Goal: Task Accomplishment & Management: Use online tool/utility

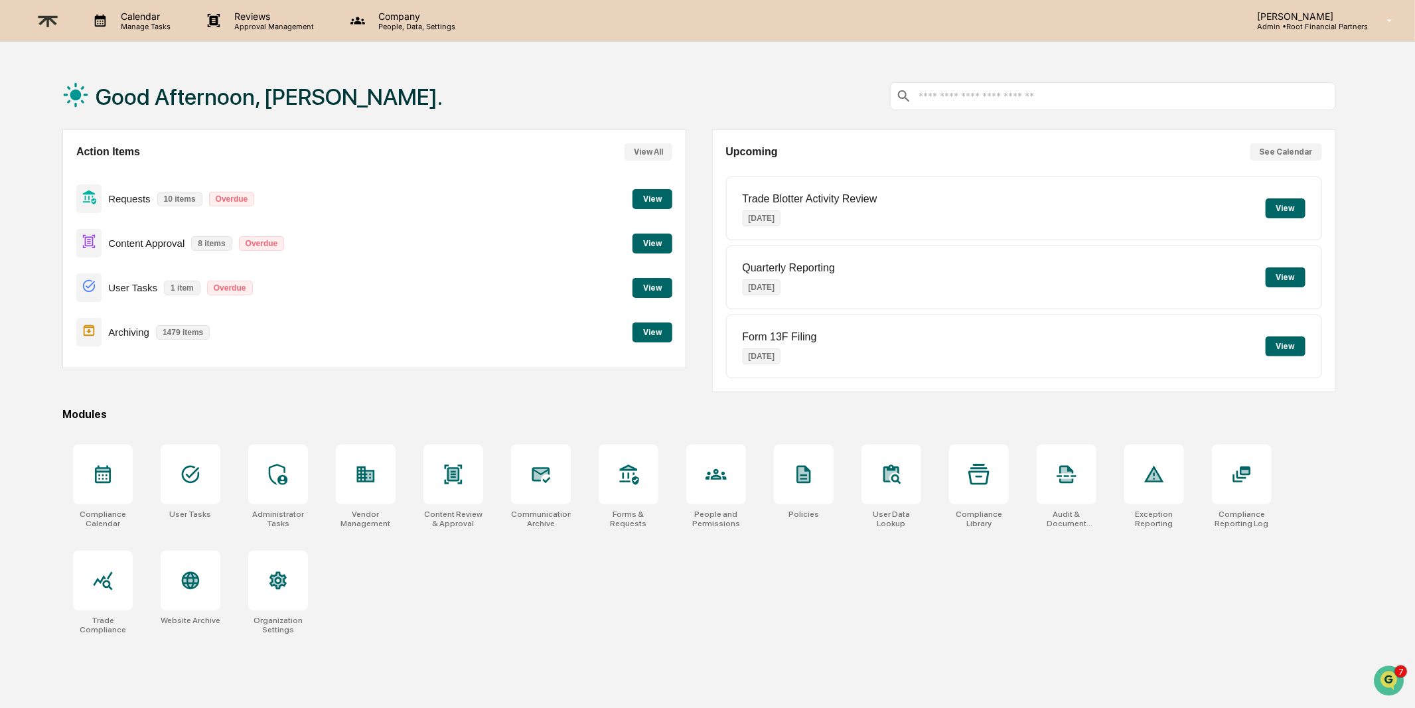
click at [651, 240] on button "View" at bounding box center [652, 244] width 40 height 20
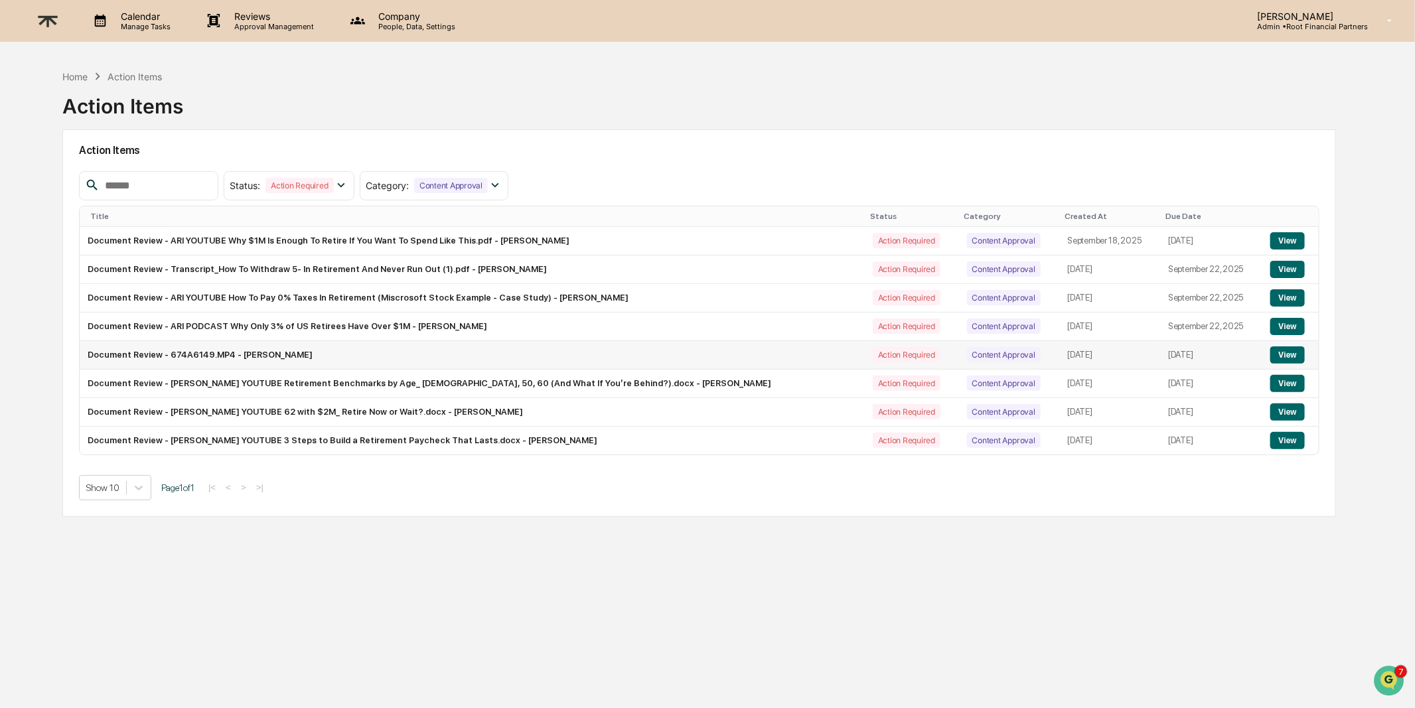
click at [1270, 355] on button "View" at bounding box center [1287, 354] width 34 height 17
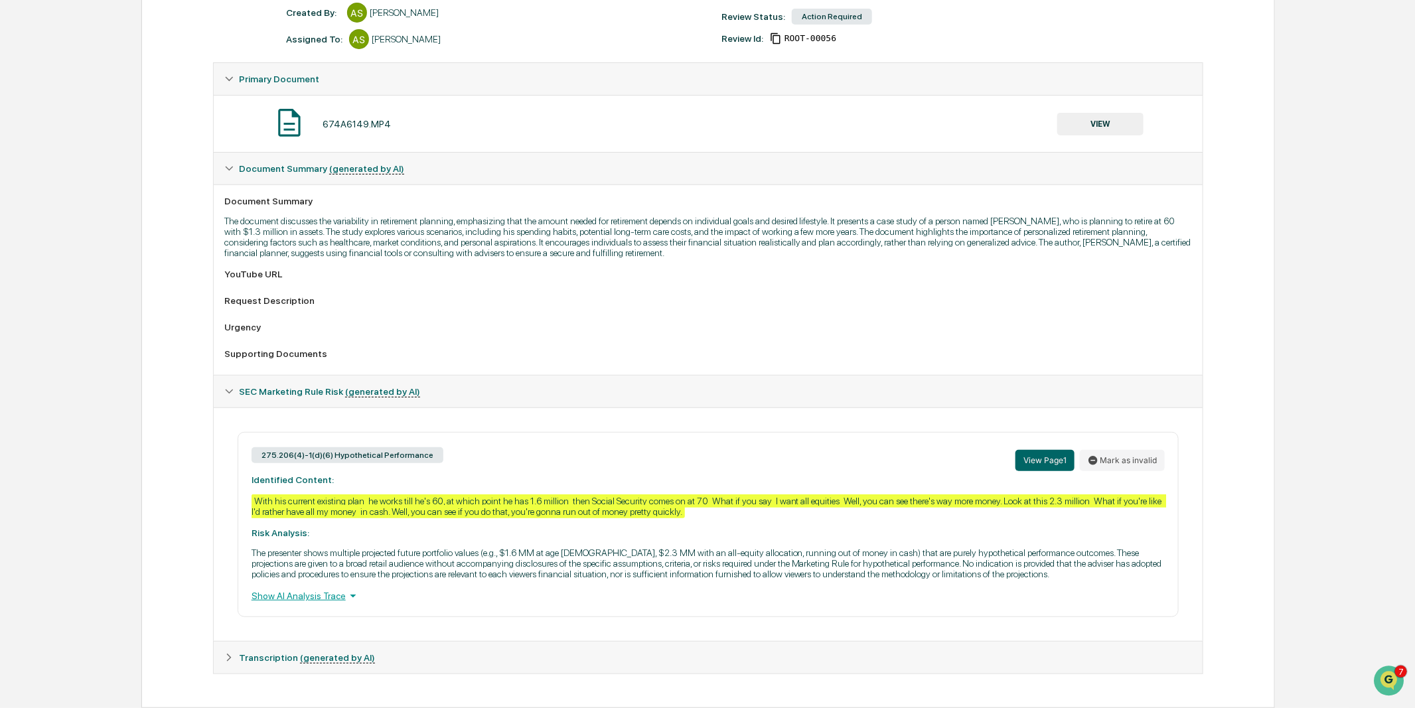
scroll to position [206, 0]
click at [229, 661] on icon at bounding box center [228, 657] width 9 height 9
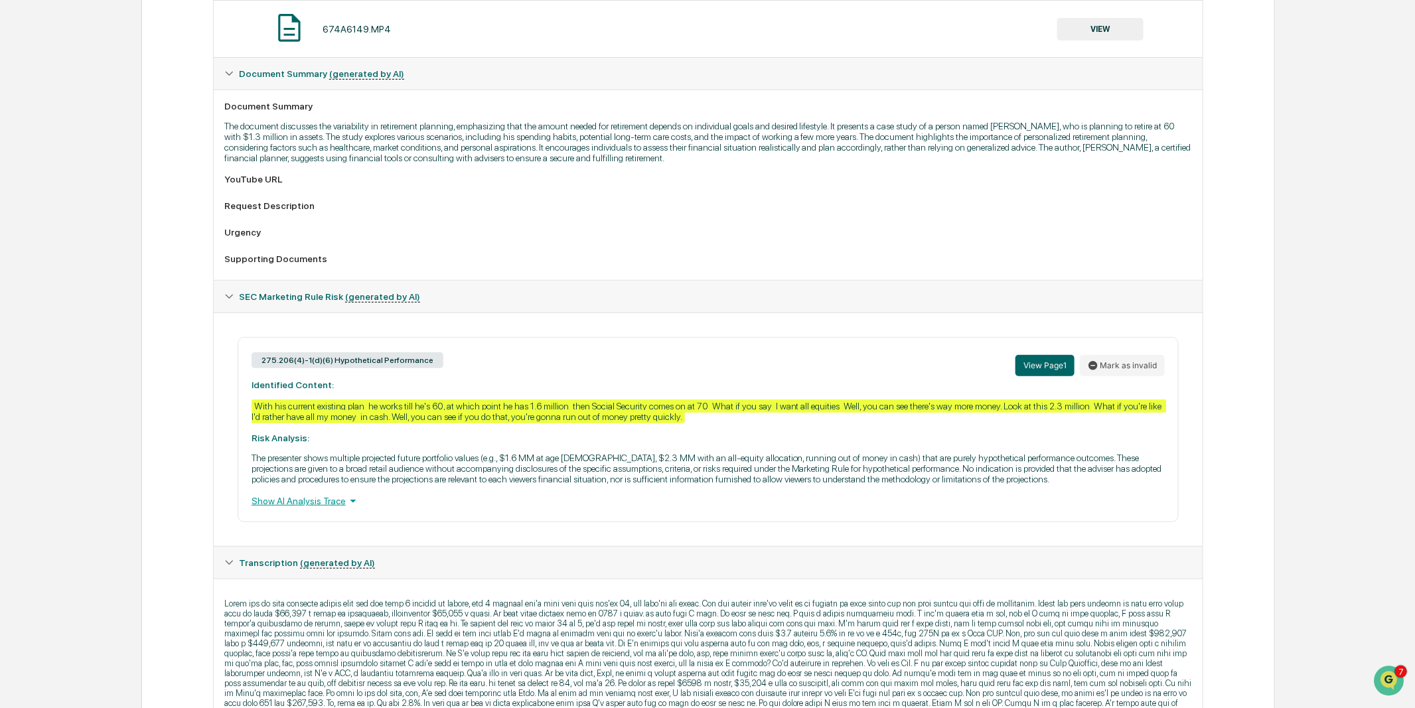
scroll to position [0, 0]
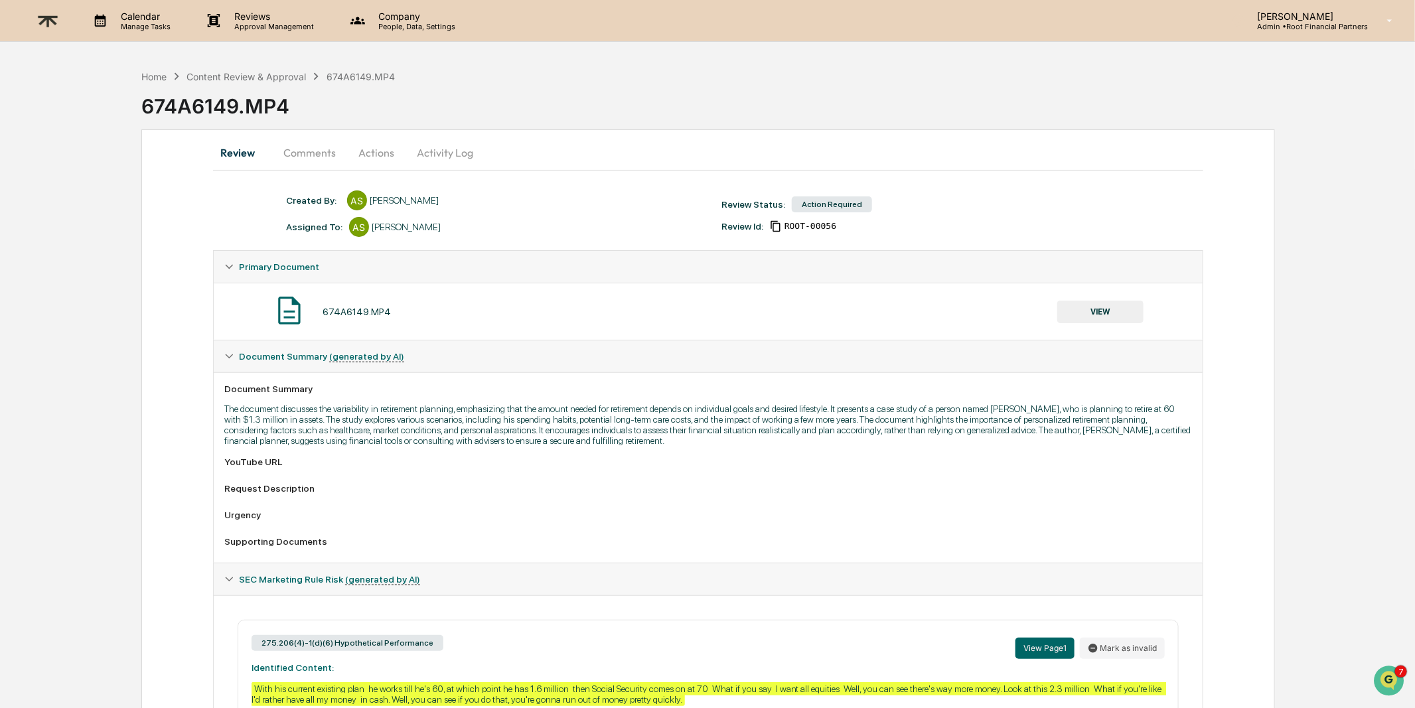
click at [202, 82] on div "Home Content Review & Approval 674A6149.MP4" at bounding box center [267, 76] width 253 height 15
click at [215, 78] on div "Content Review & Approval" at bounding box center [245, 76] width 119 height 11
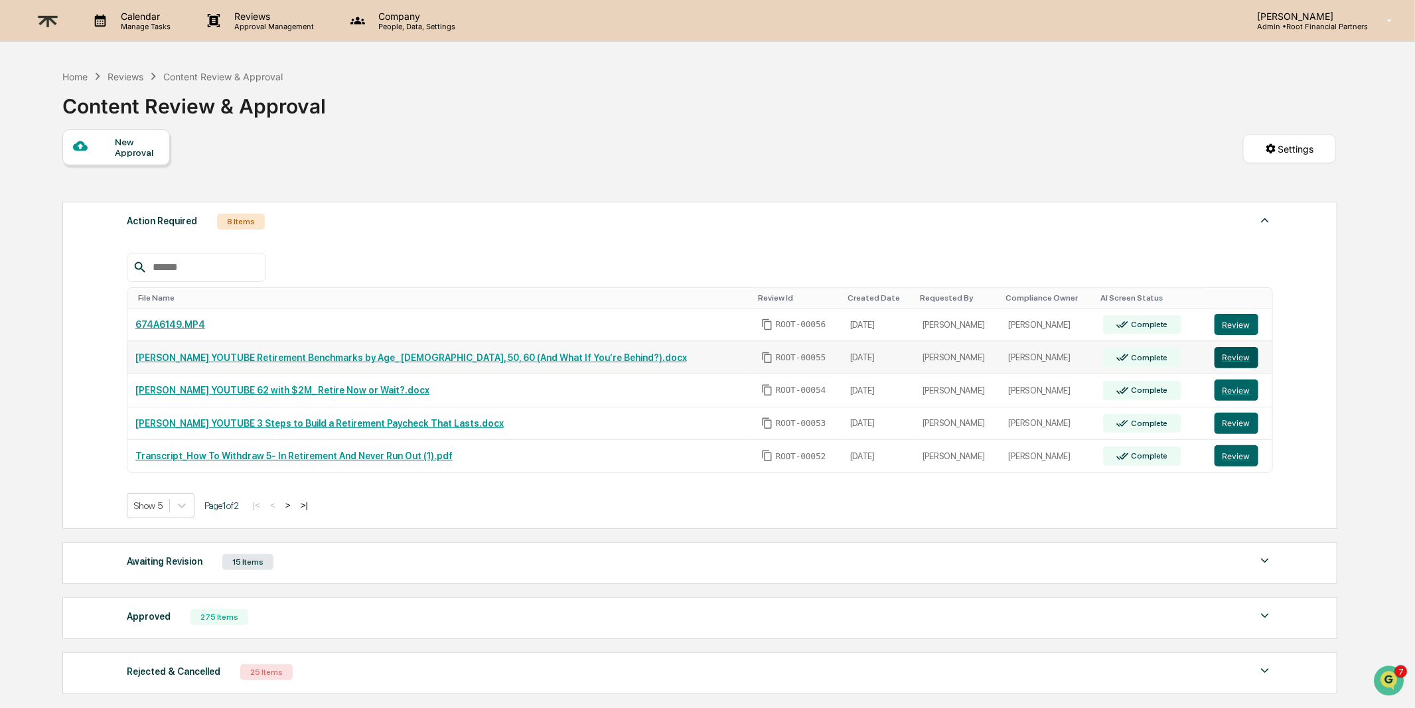
click at [1230, 357] on button "Review" at bounding box center [1236, 357] width 44 height 21
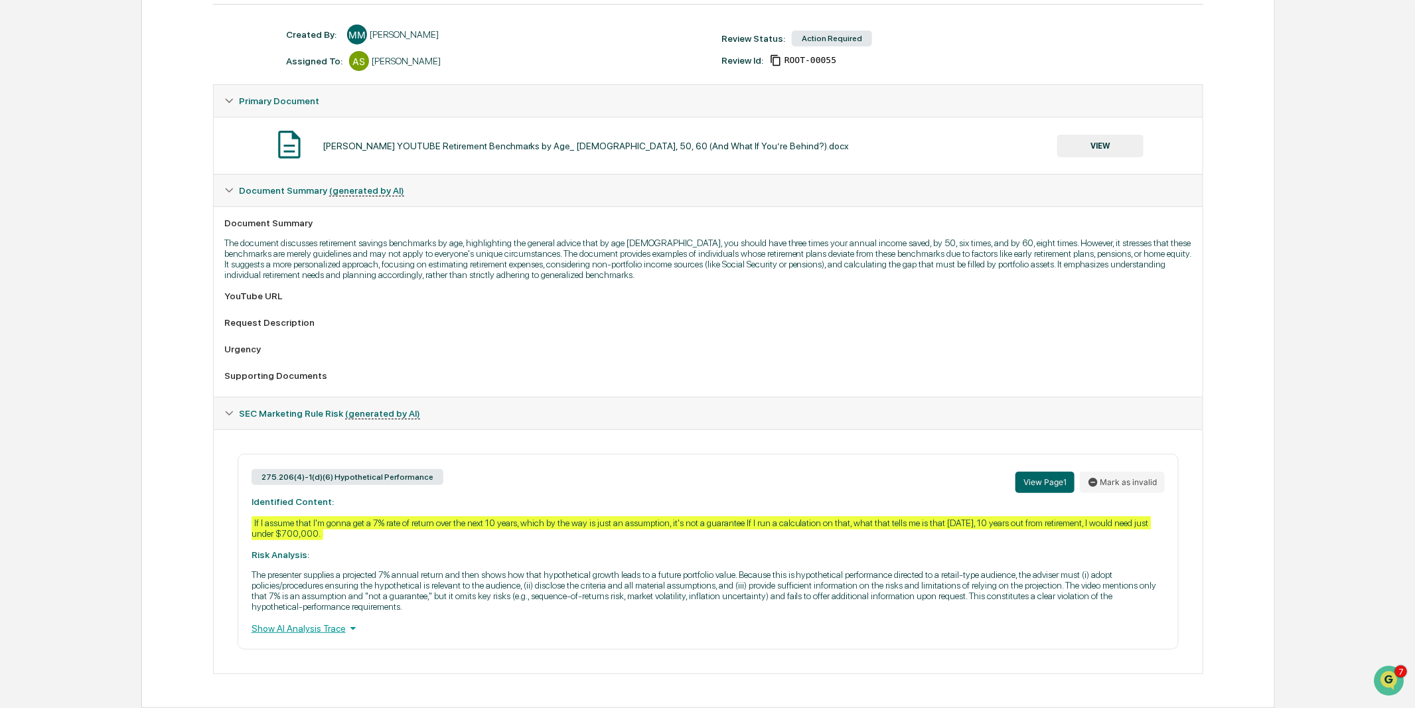
scroll to position [174, 0]
click at [942, 613] on div "275.206(4)-1(d)(6) Hypothetical Performance View Page 1 Mark as invalid Identif…" at bounding box center [708, 552] width 941 height 196
click at [296, 630] on div "Show AI Analysis Trace" at bounding box center [707, 628] width 913 height 15
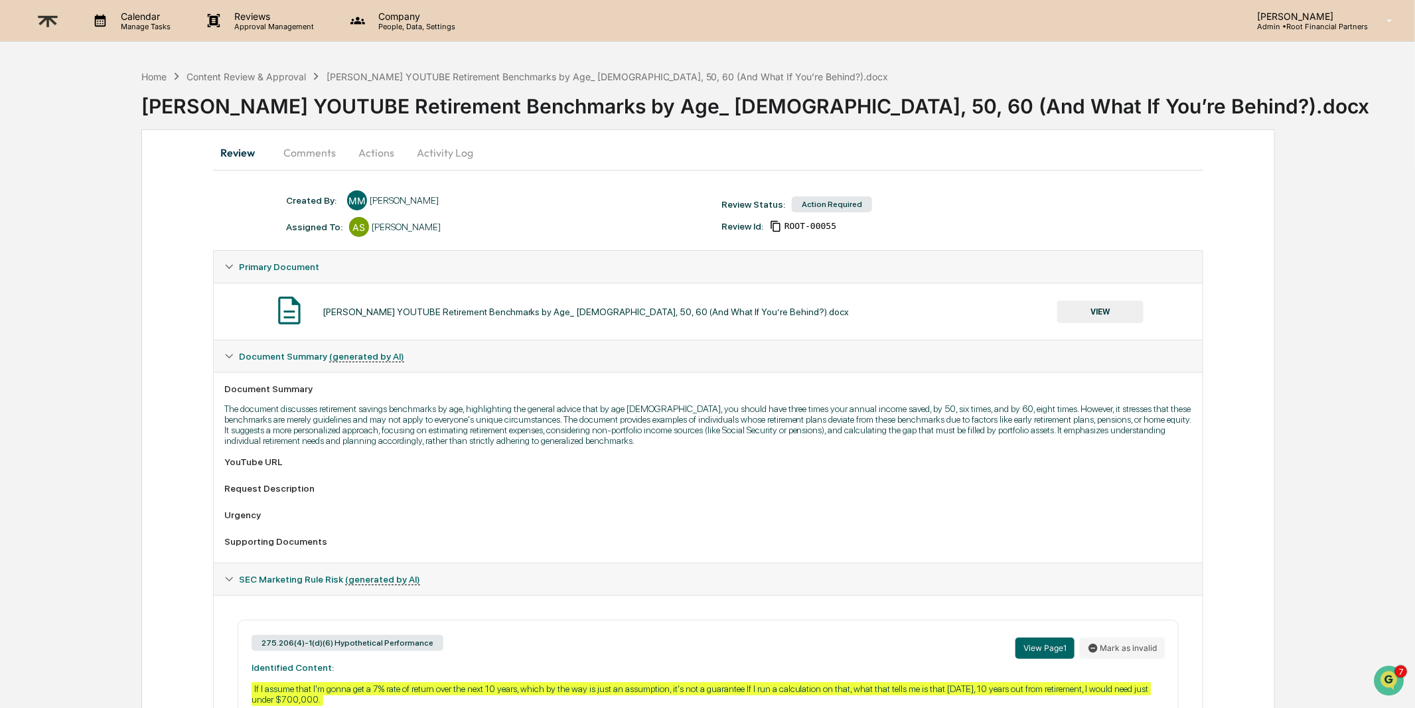
scroll to position [241, 0]
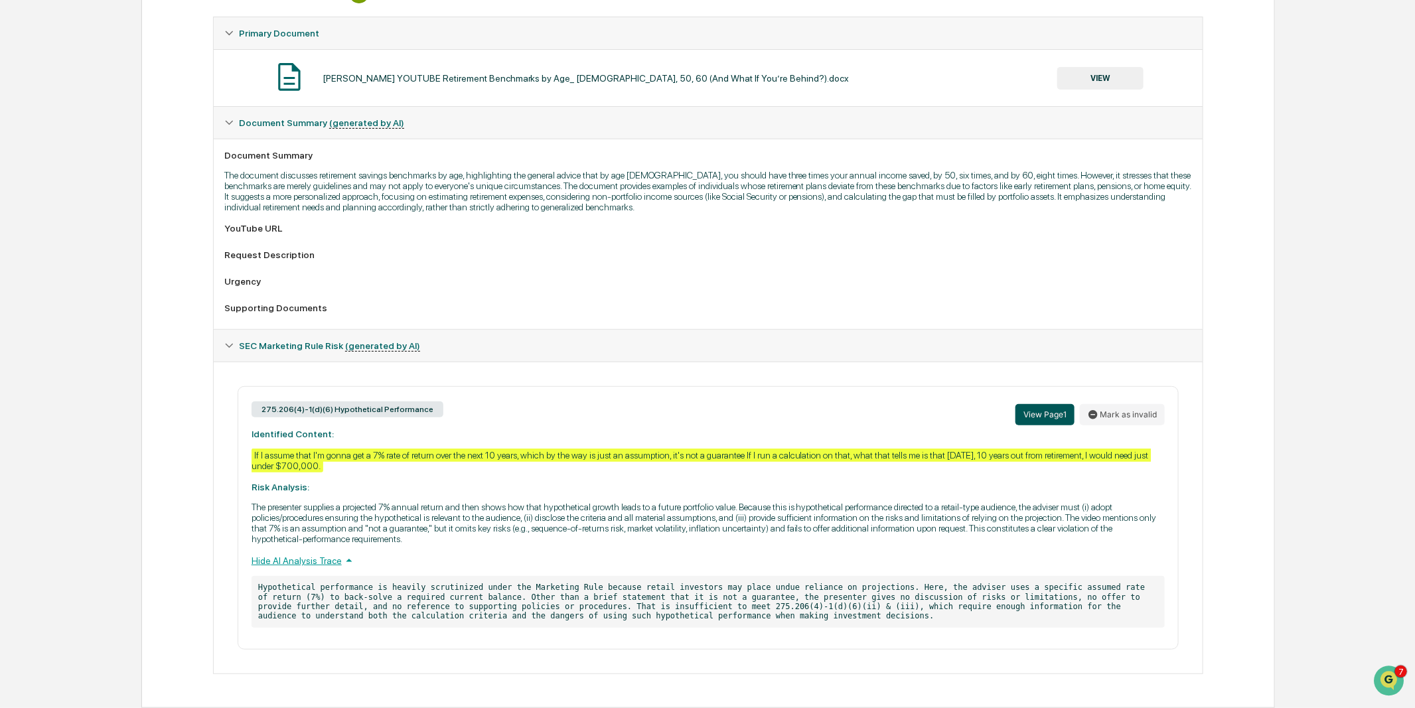
click at [1045, 408] on button "View Page 1" at bounding box center [1044, 414] width 59 height 21
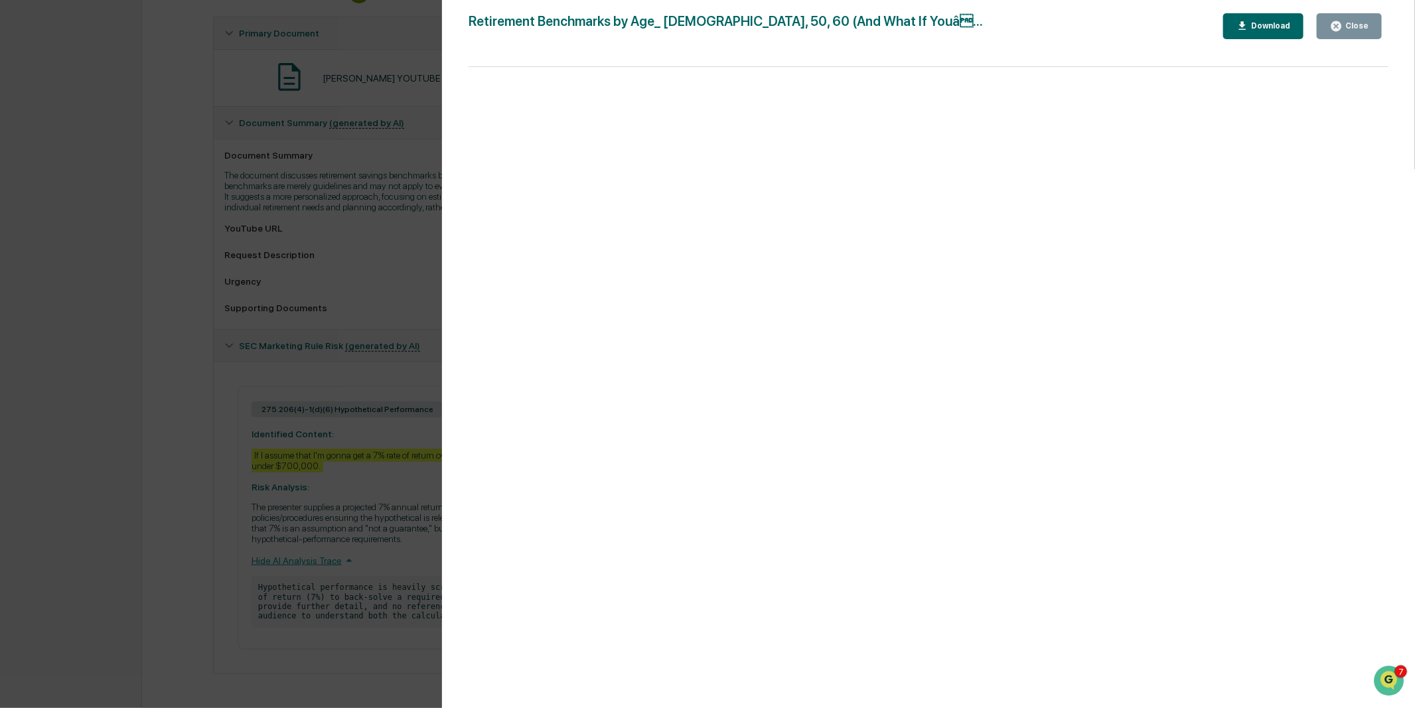
click at [1360, 33] on button "Close" at bounding box center [1348, 26] width 65 height 26
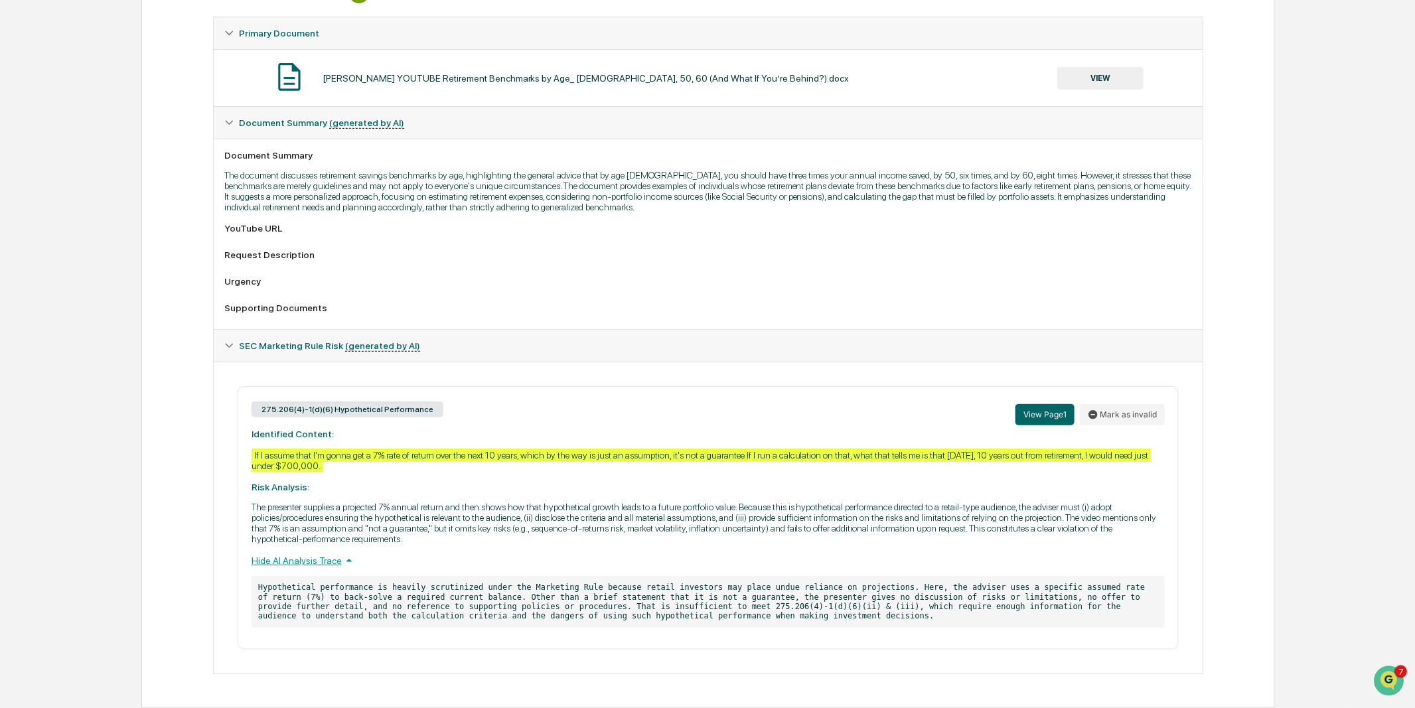
scroll to position [0, 0]
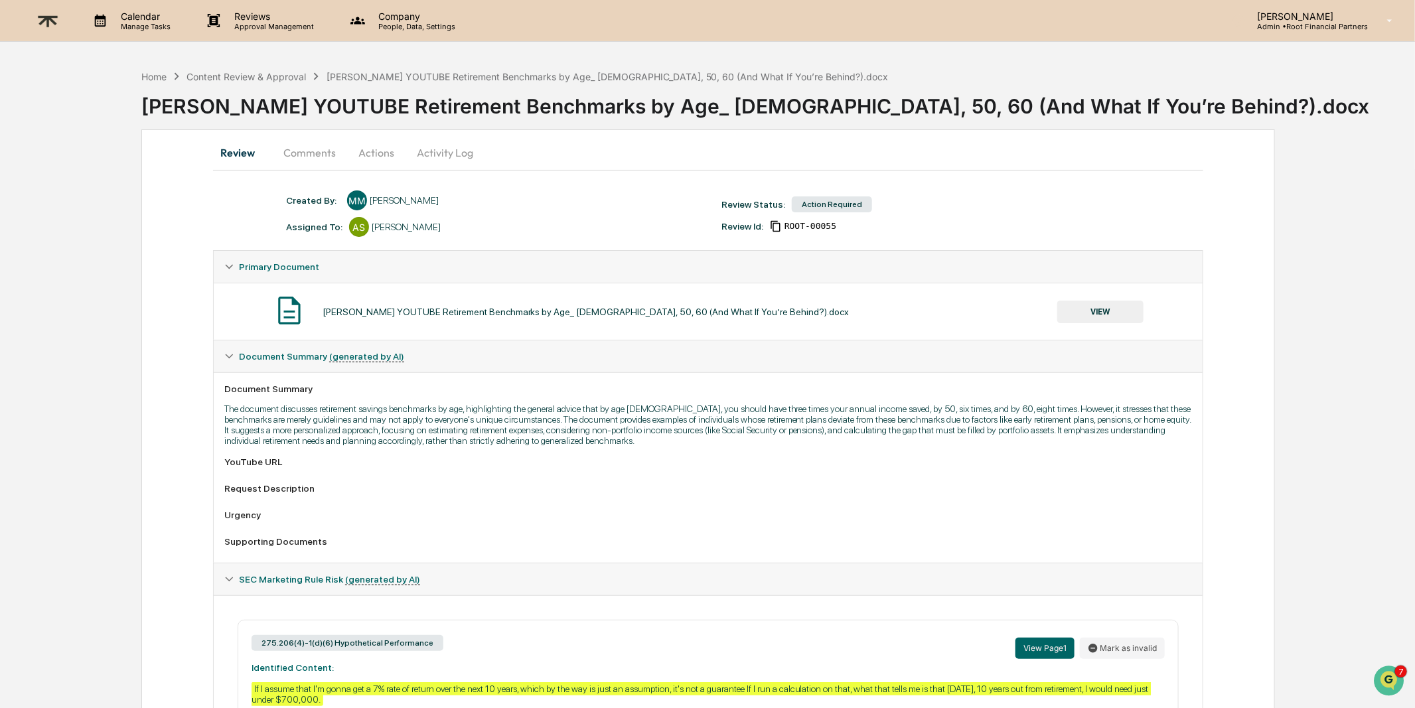
click at [306, 143] on button "Comments" at bounding box center [310, 153] width 74 height 32
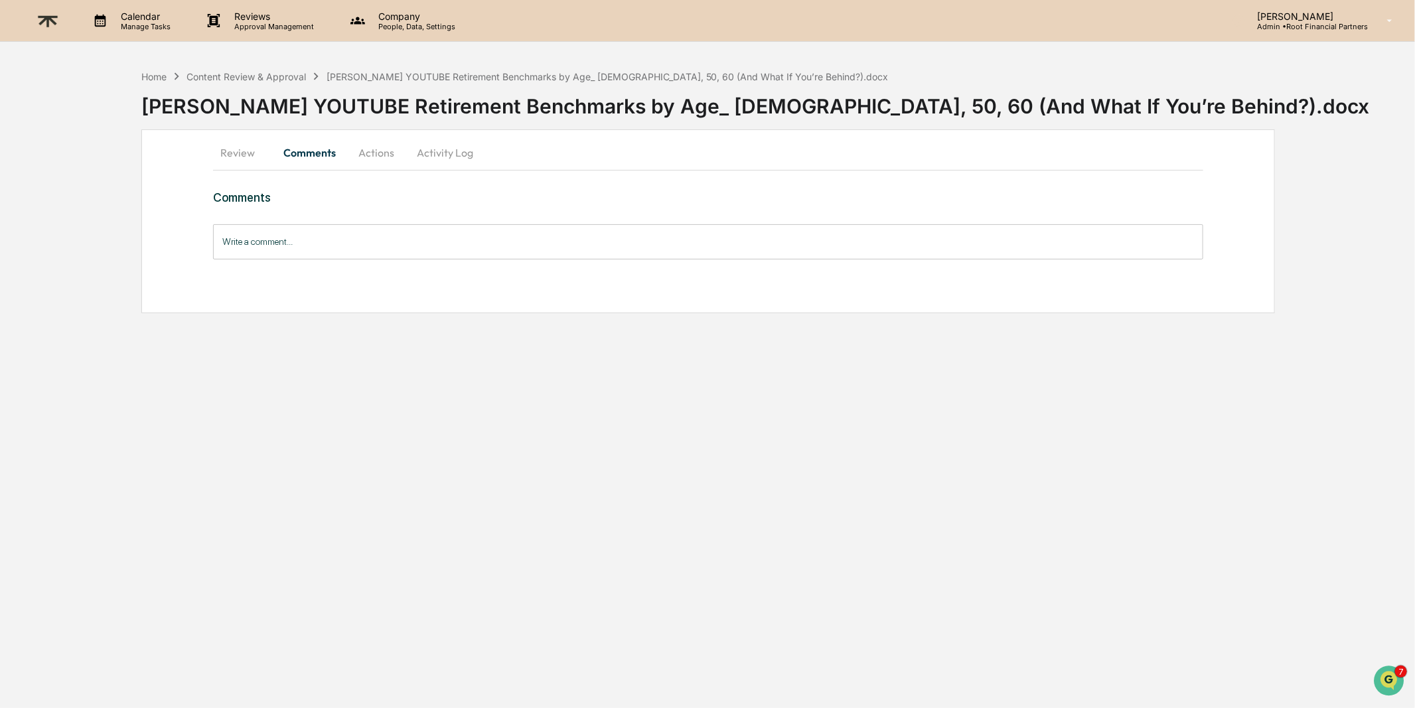
click at [425, 244] on input "Write a comment..." at bounding box center [708, 241] width 990 height 35
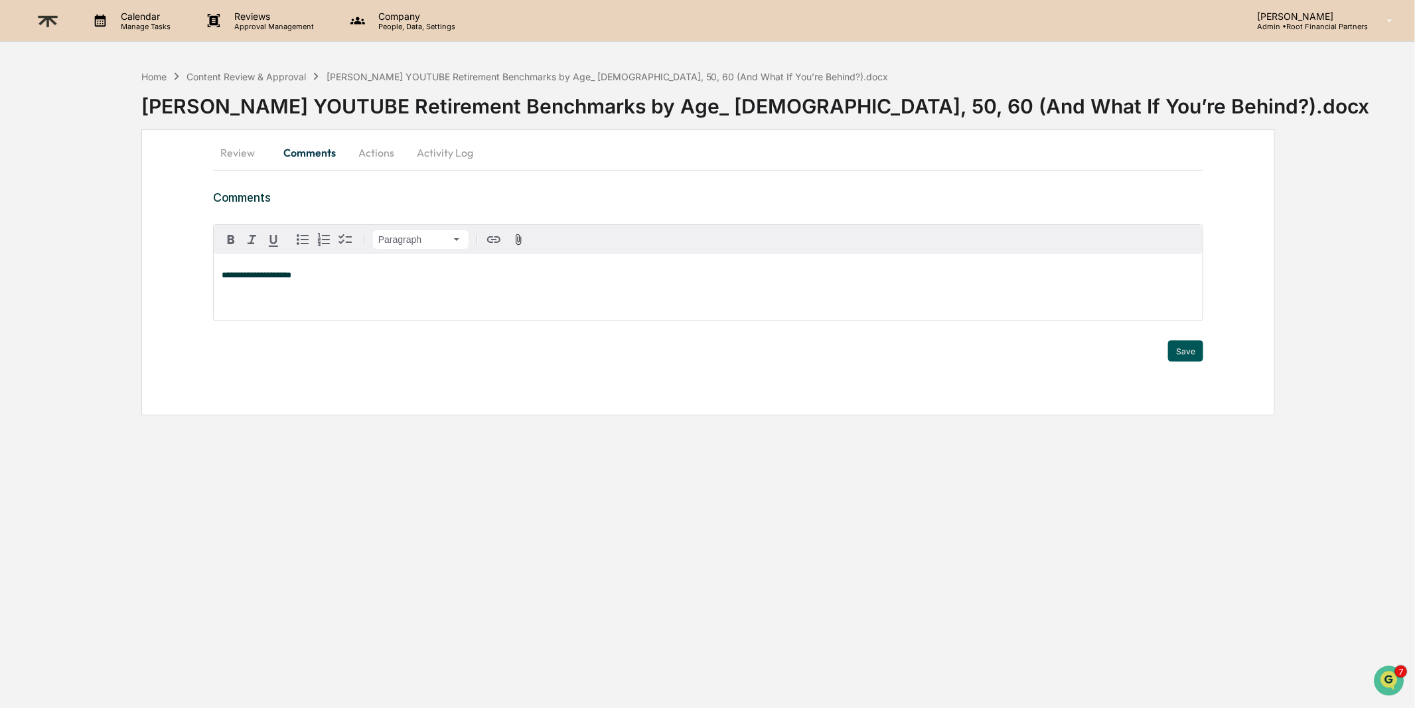
click at [1179, 348] on button "Save" at bounding box center [1185, 350] width 35 height 21
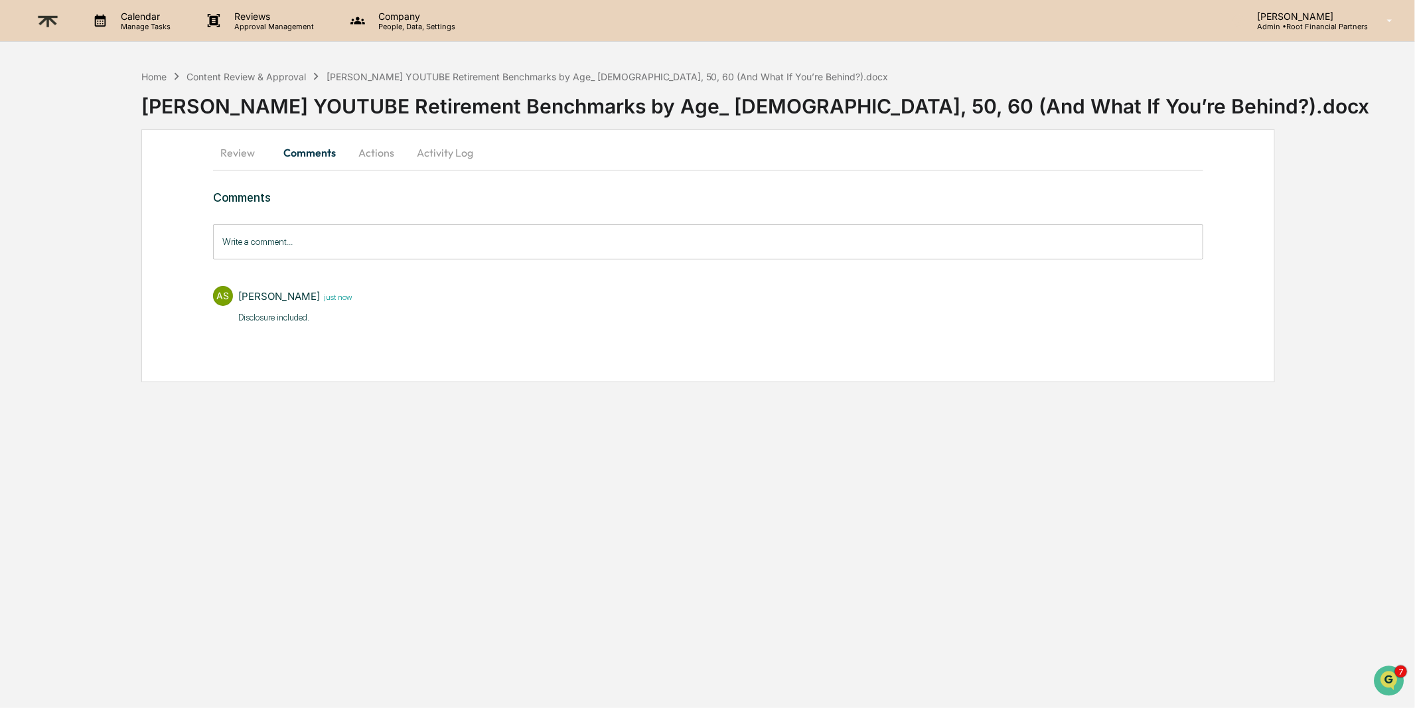
click at [361, 154] on button "Actions" at bounding box center [376, 153] width 60 height 32
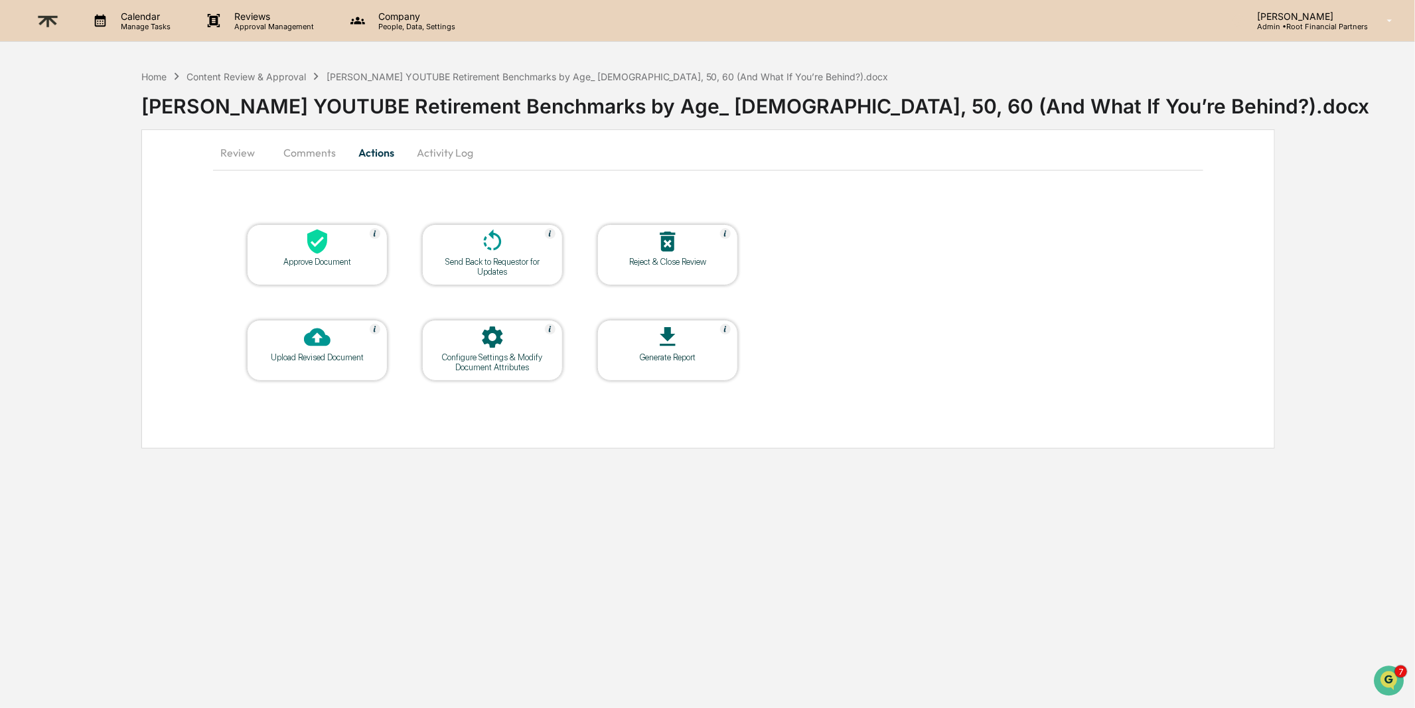
click at [313, 242] on icon at bounding box center [317, 241] width 27 height 27
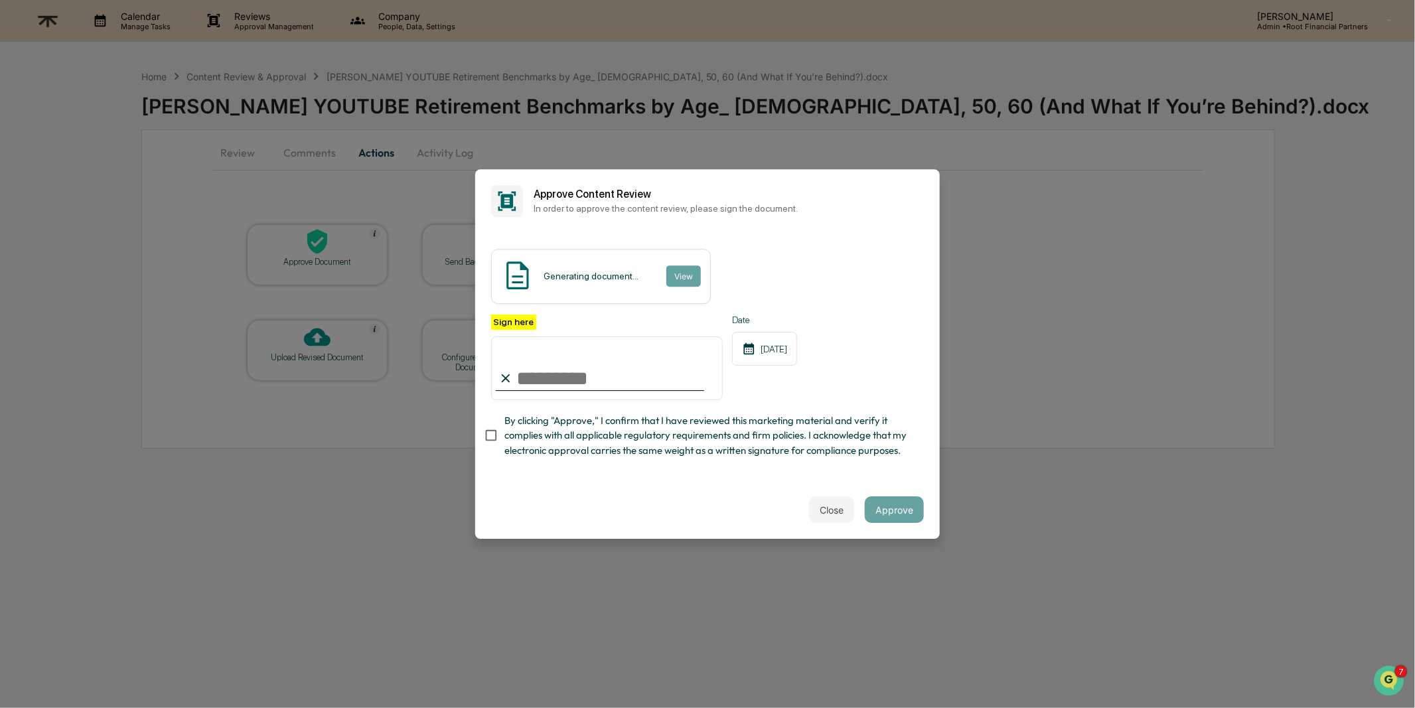
type input "**********"
click at [634, 434] on span "By clicking "Approve," I confirm that I have reviewed this marketing material a…" at bounding box center [708, 435] width 409 height 44
click at [601, 511] on div "Close Approve" at bounding box center [707, 509] width 464 height 58
click at [895, 512] on button "Approve" at bounding box center [894, 509] width 59 height 27
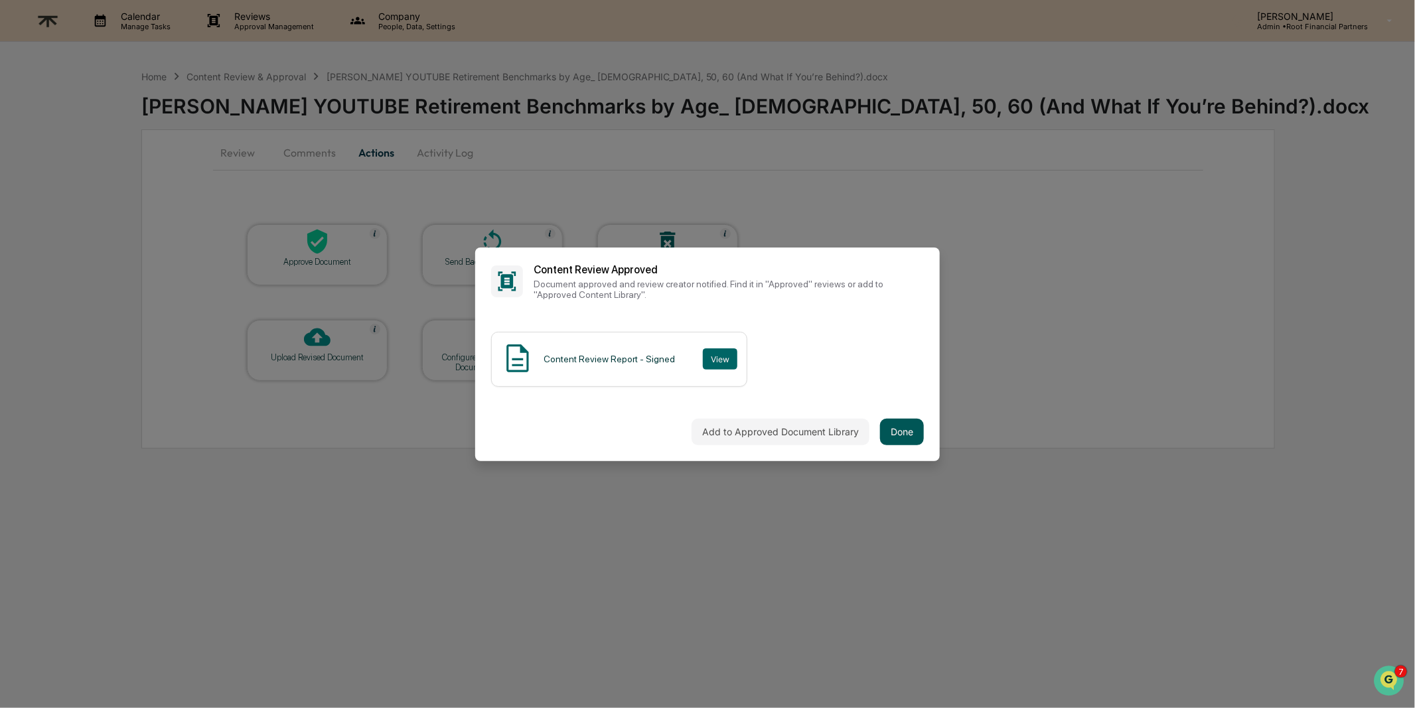
click at [900, 431] on button "Done" at bounding box center [902, 432] width 44 height 27
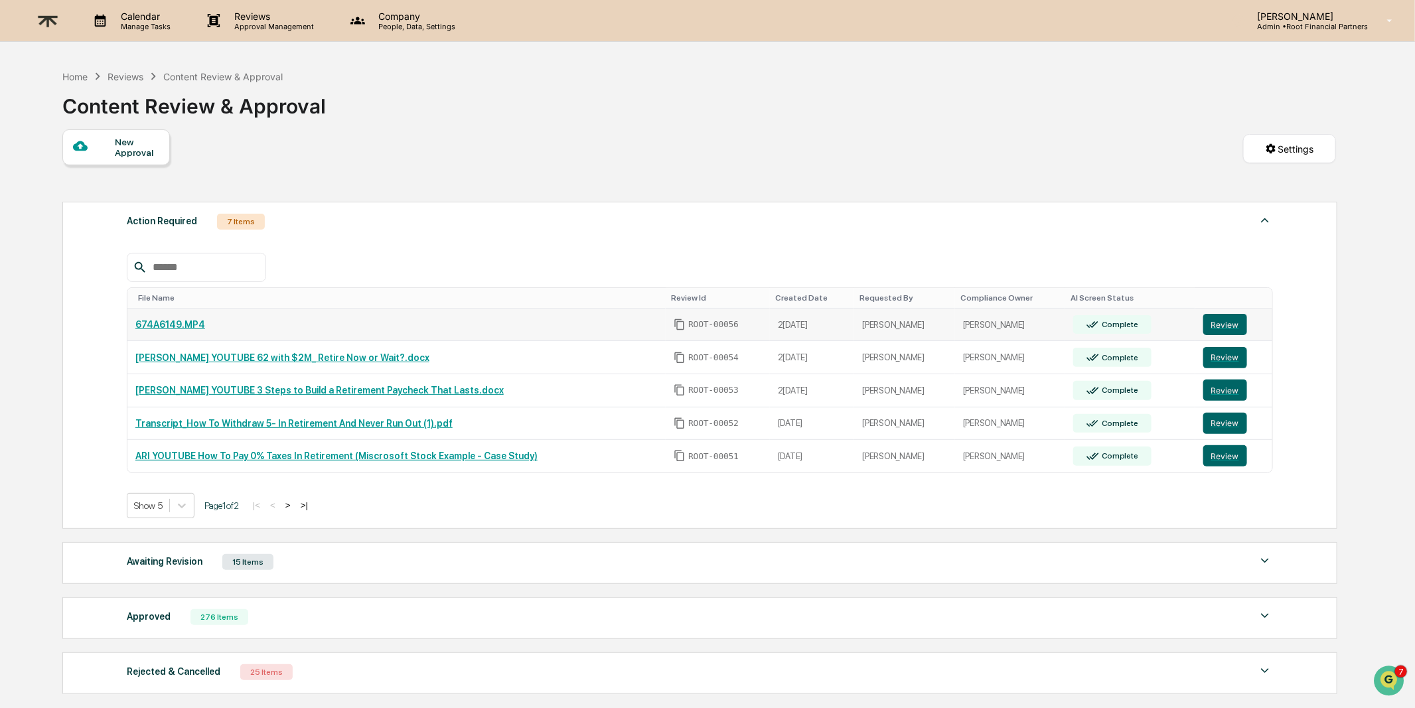
click at [1246, 309] on td "Review" at bounding box center [1233, 325] width 77 height 33
click at [1247, 317] on button "Review" at bounding box center [1225, 324] width 44 height 21
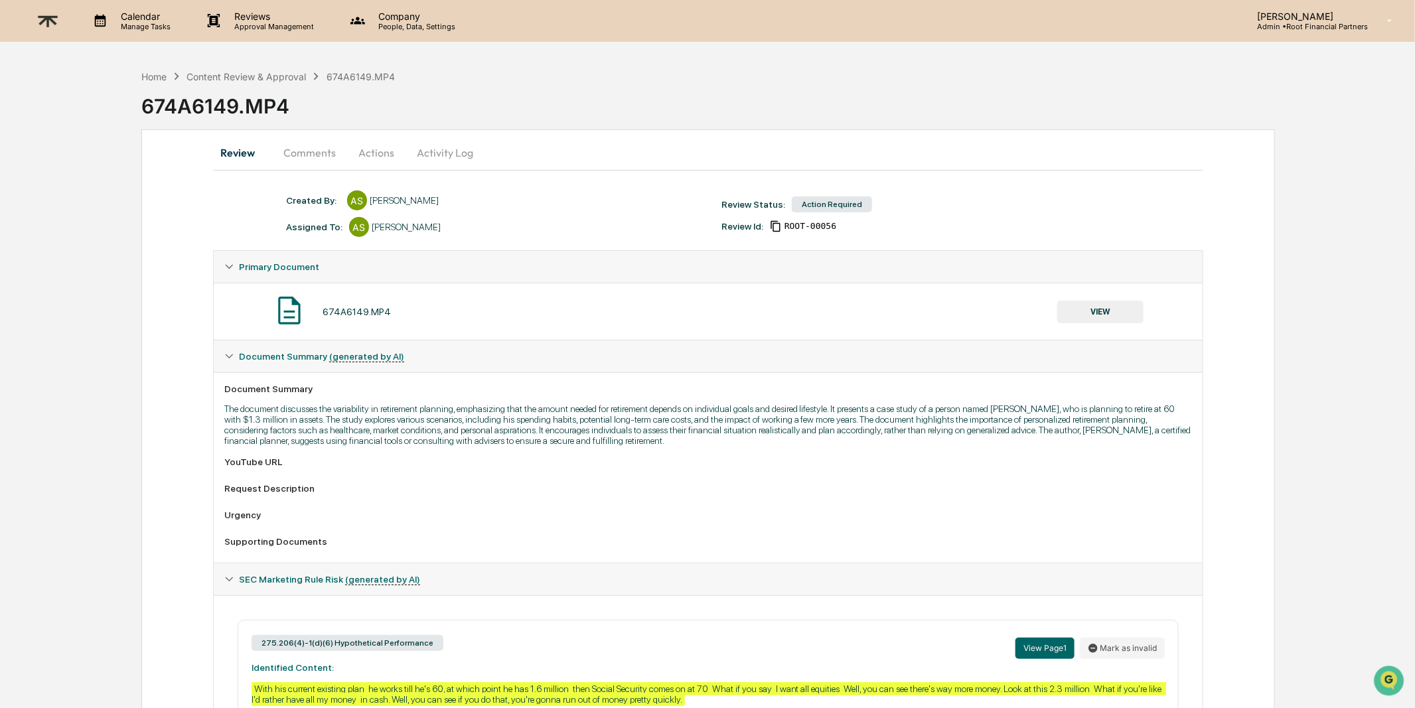
click at [366, 150] on button "Actions" at bounding box center [376, 153] width 60 height 32
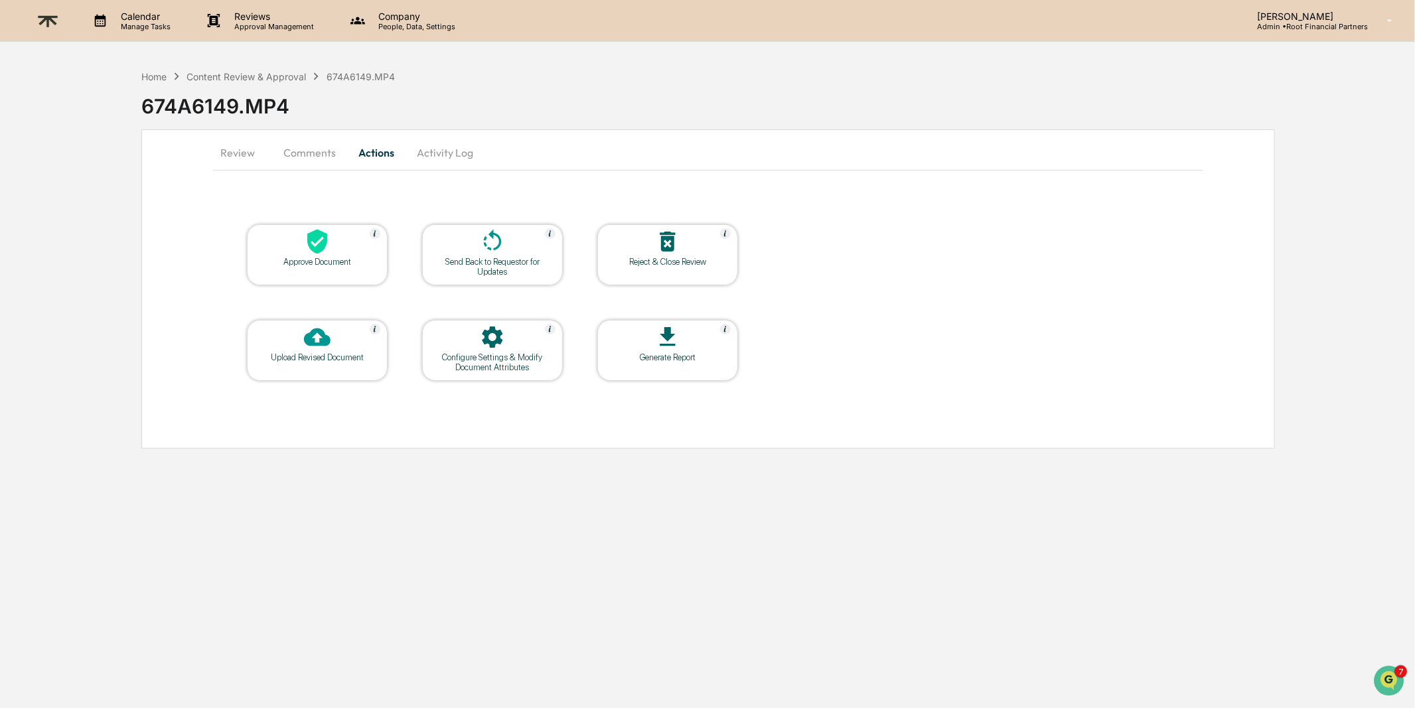
click at [647, 244] on div at bounding box center [667, 242] width 133 height 29
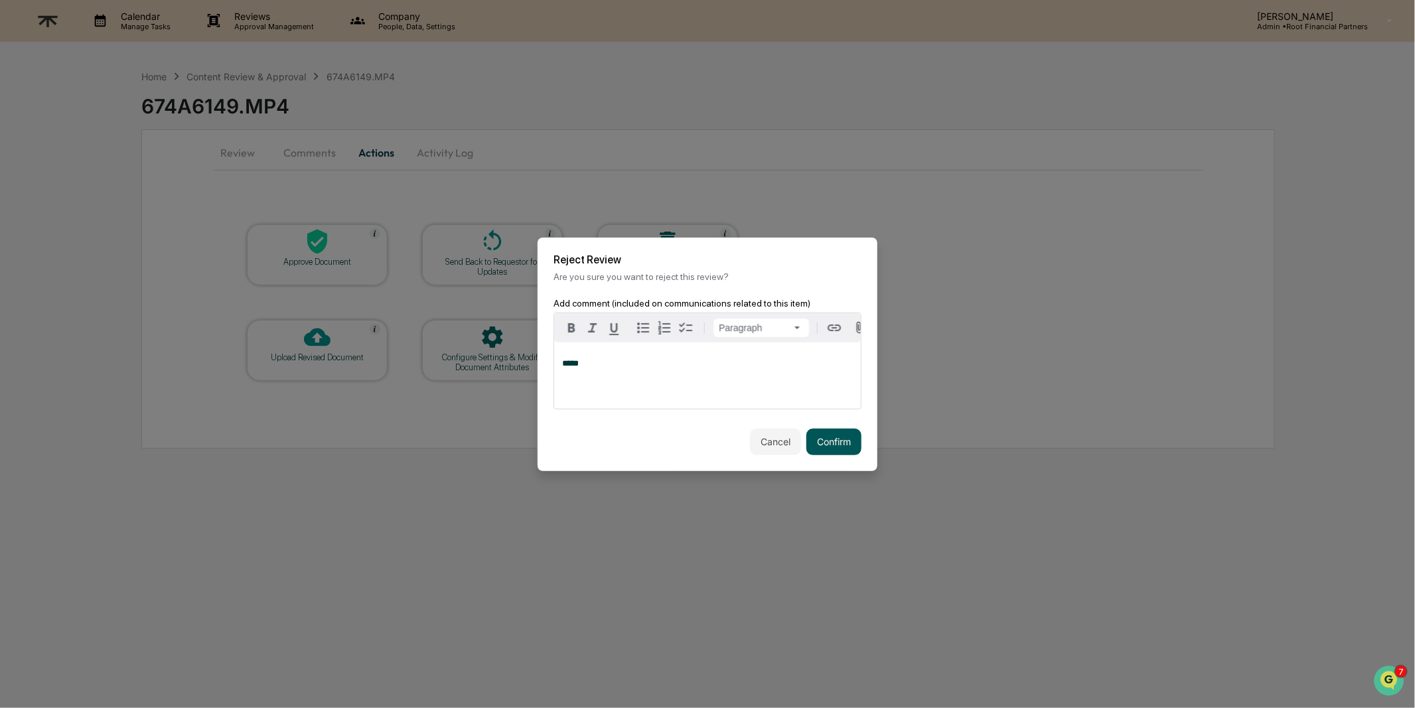
click at [831, 453] on button "Confirm" at bounding box center [833, 442] width 55 height 27
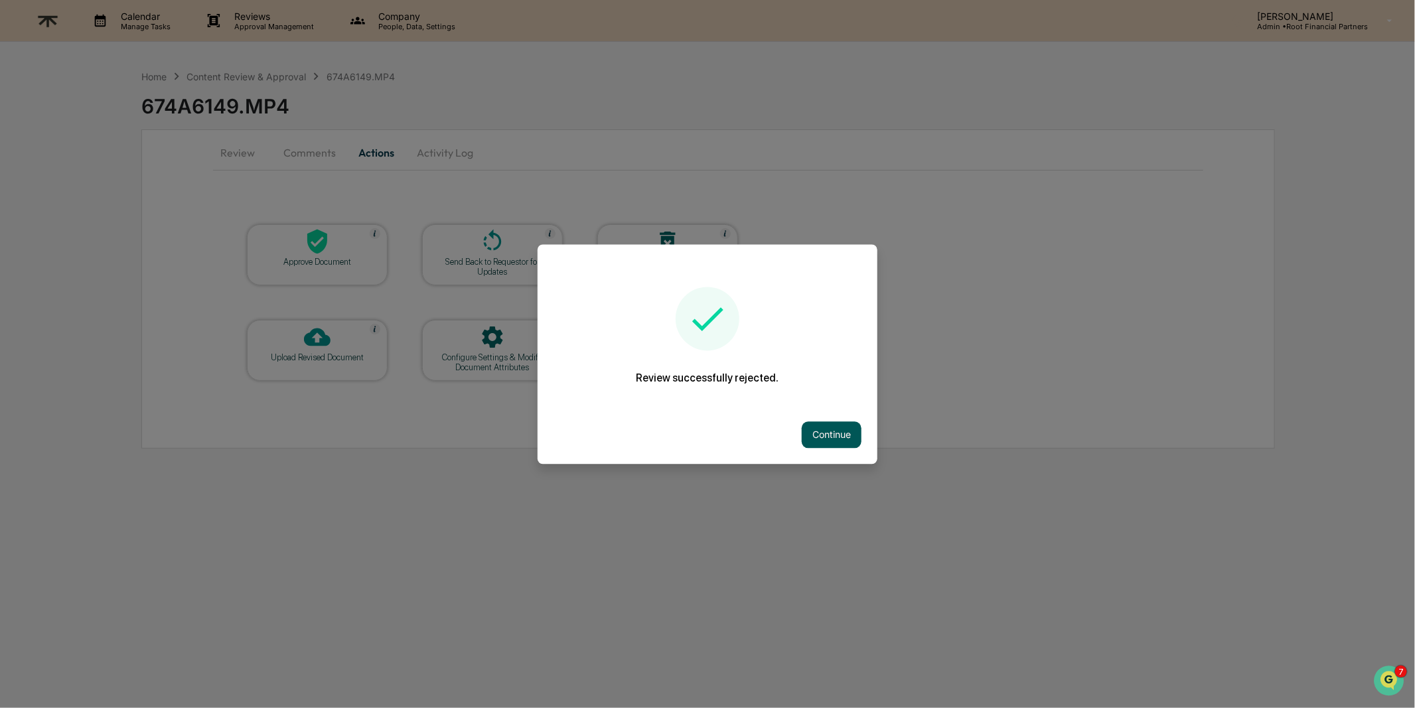
click at [825, 435] on button "Continue" at bounding box center [832, 434] width 60 height 27
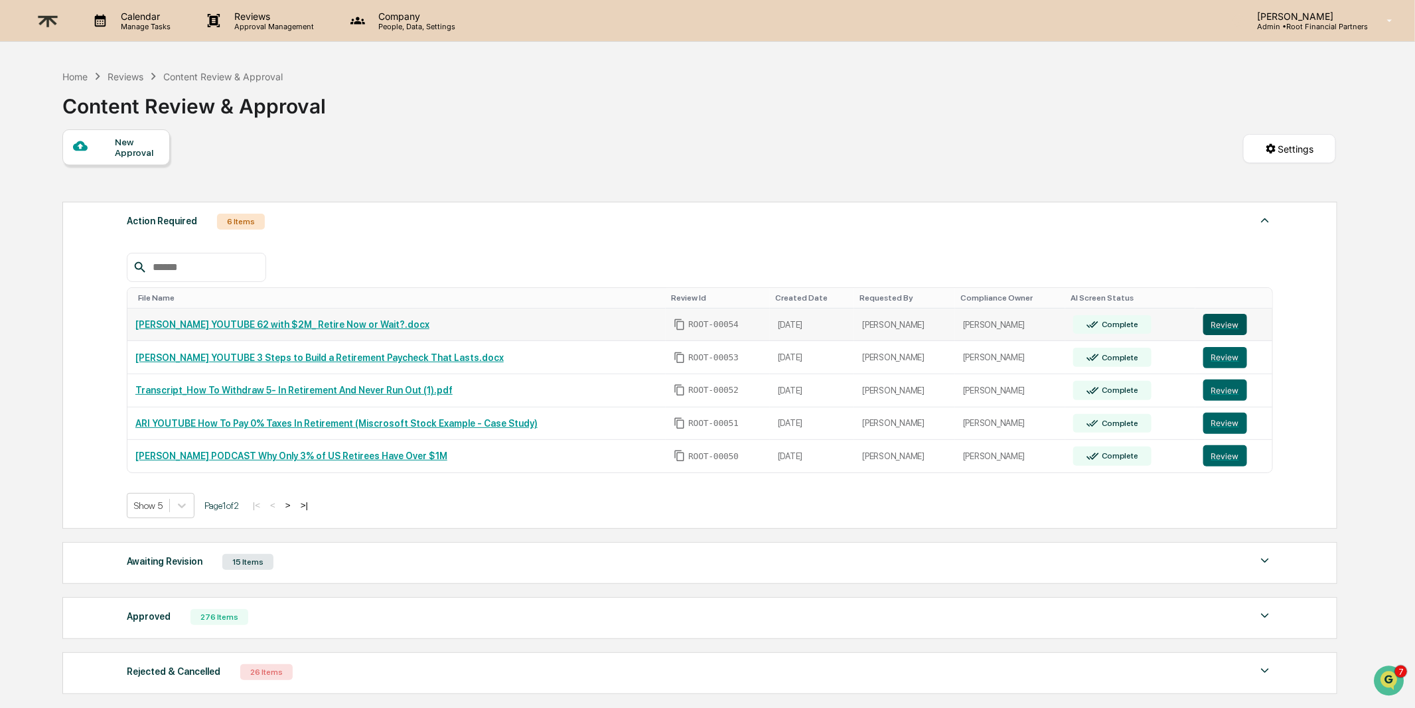
click at [1235, 318] on button "Review" at bounding box center [1225, 324] width 44 height 21
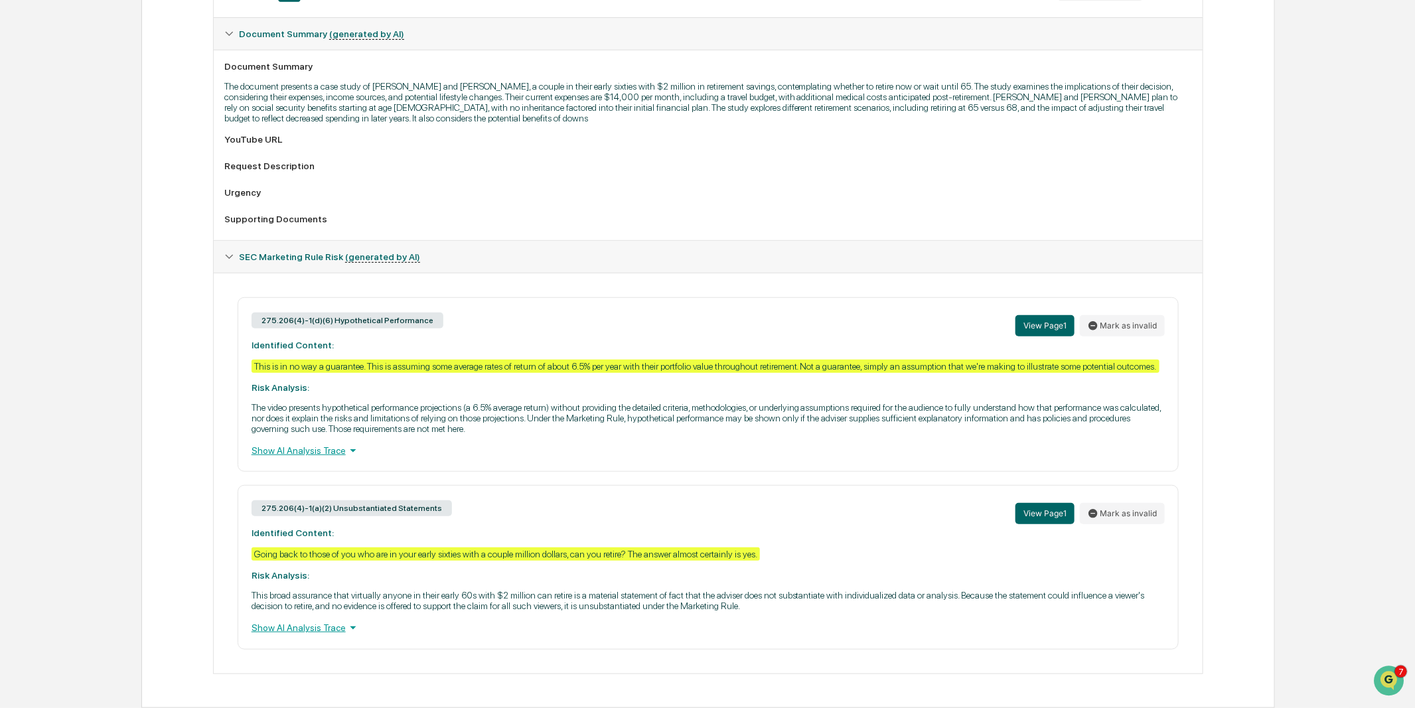
scroll to position [344, 0]
click at [298, 629] on div "Show AI Analysis Trace" at bounding box center [707, 627] width 913 height 15
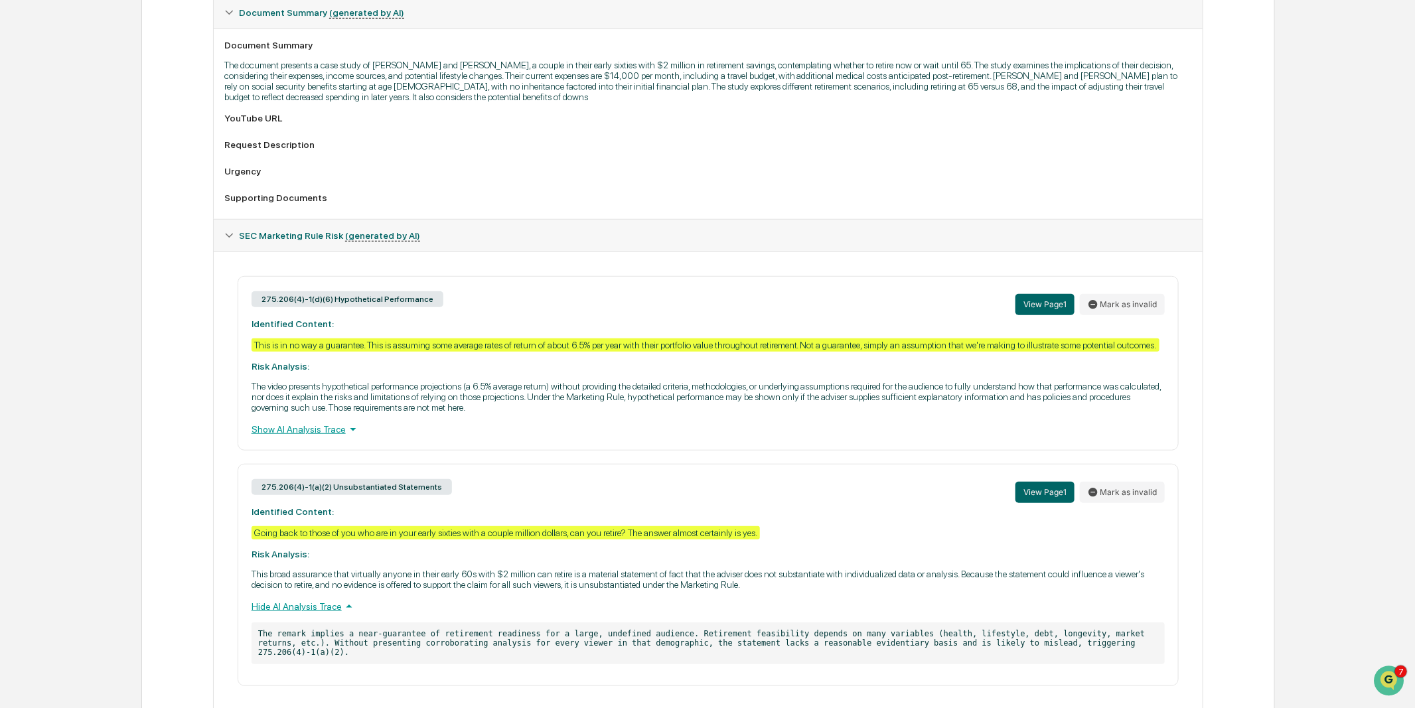
click at [298, 614] on div "Hide AI Analysis Trace" at bounding box center [707, 606] width 913 height 15
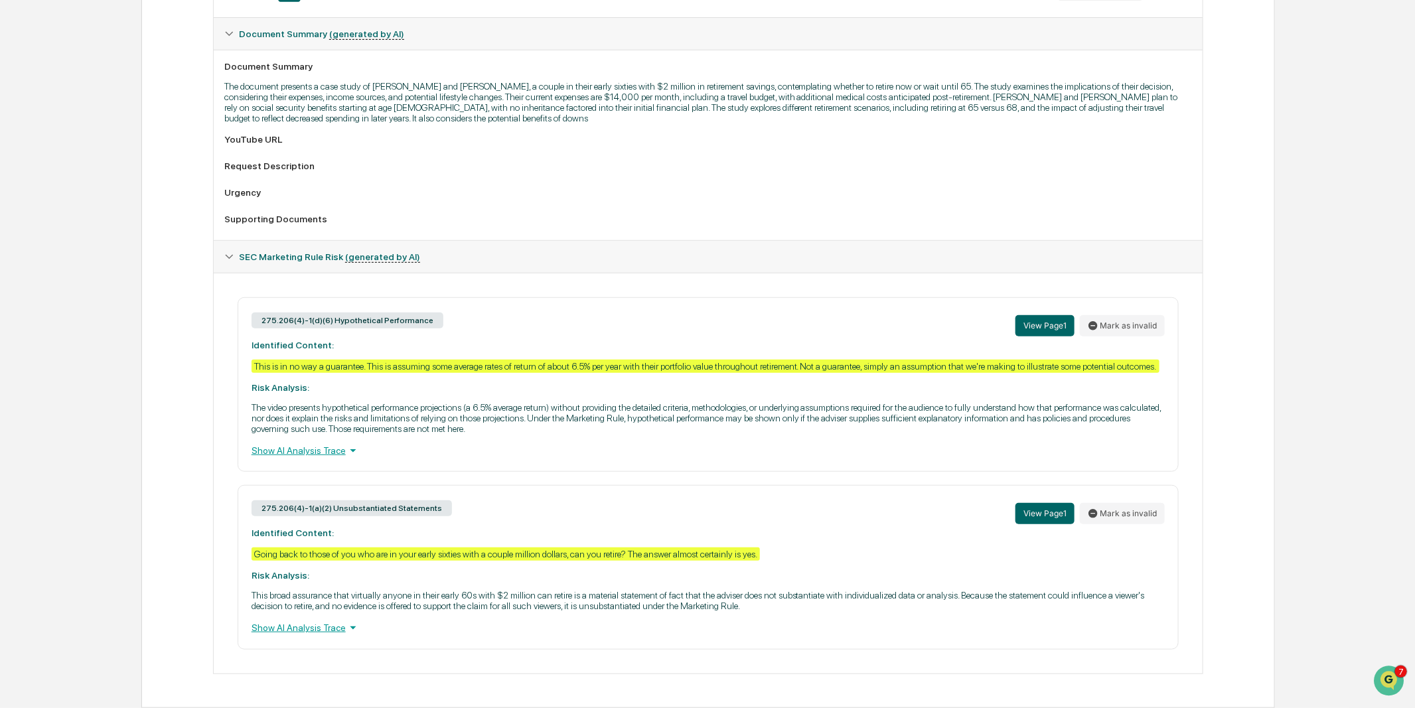
click at [301, 446] on div "Show AI Analysis Trace" at bounding box center [707, 450] width 913 height 15
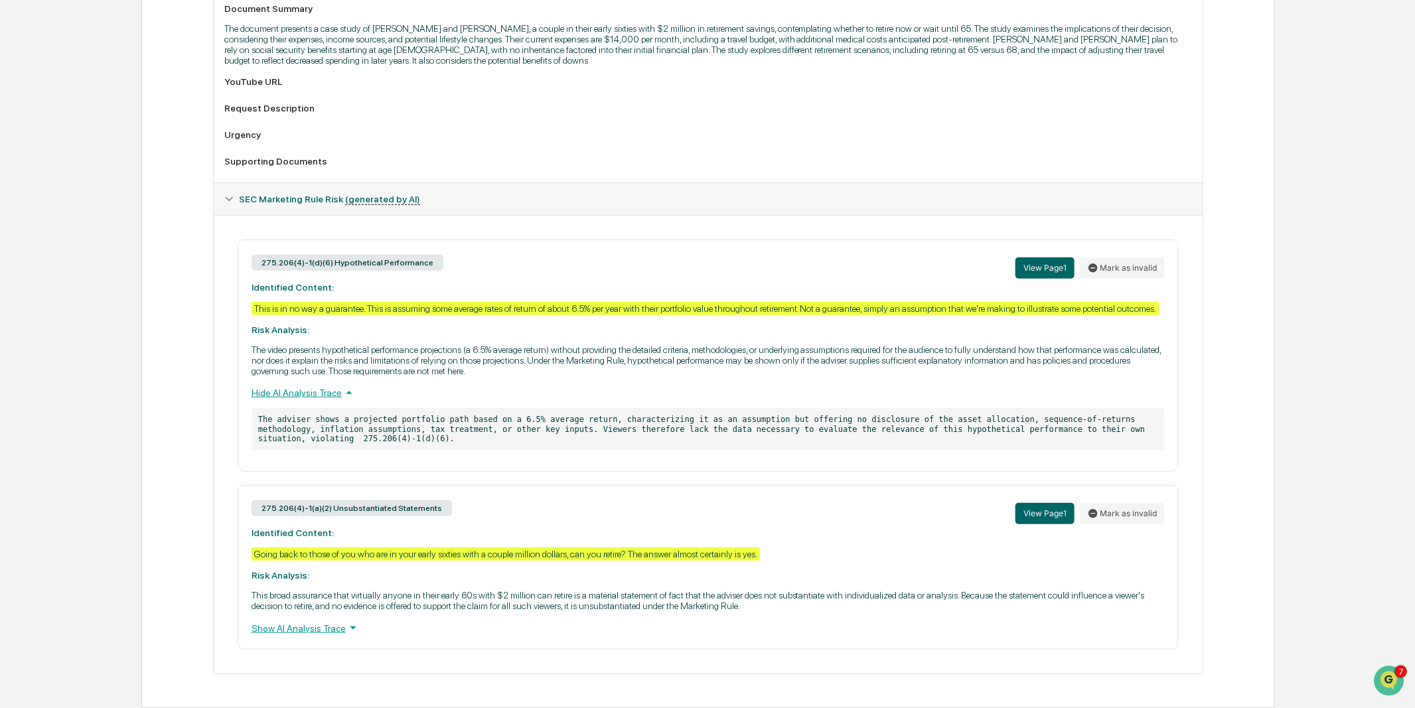
scroll to position [0, 0]
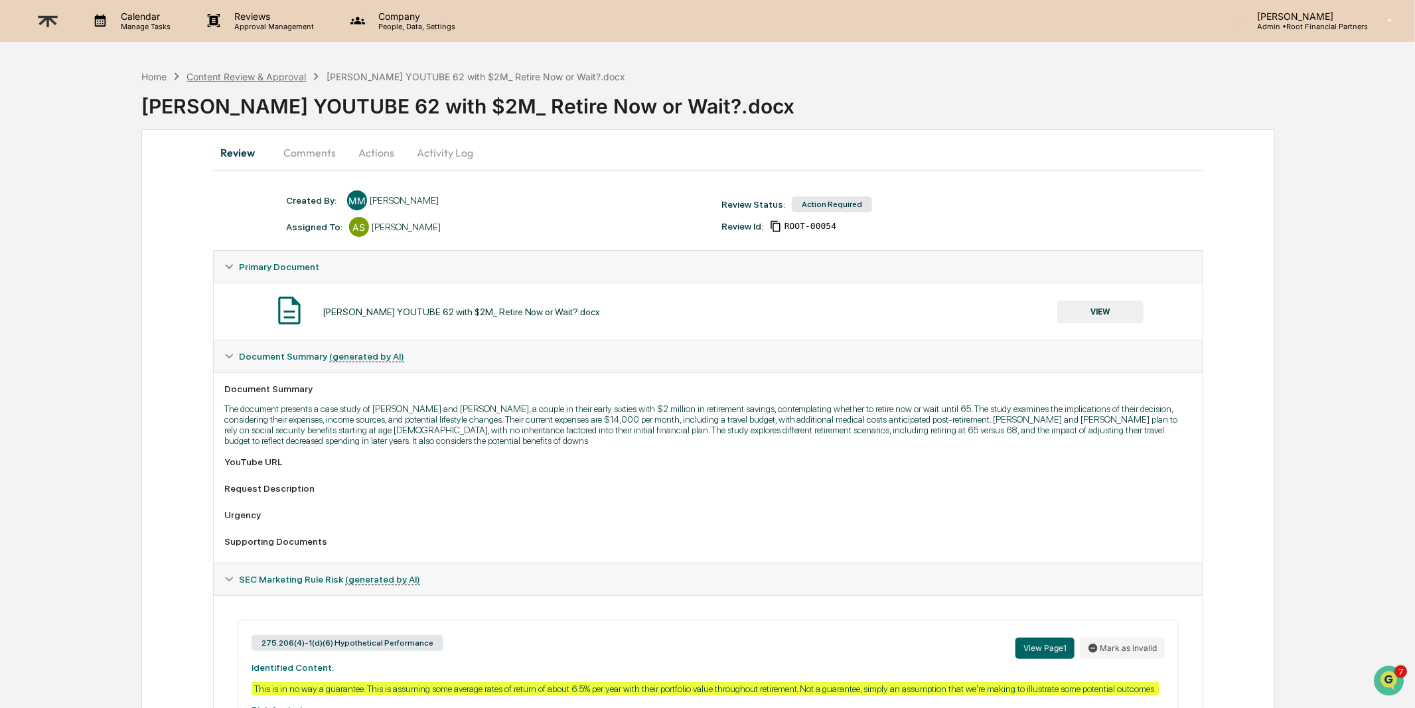
click at [249, 76] on div "Content Review & Approval" at bounding box center [245, 76] width 119 height 11
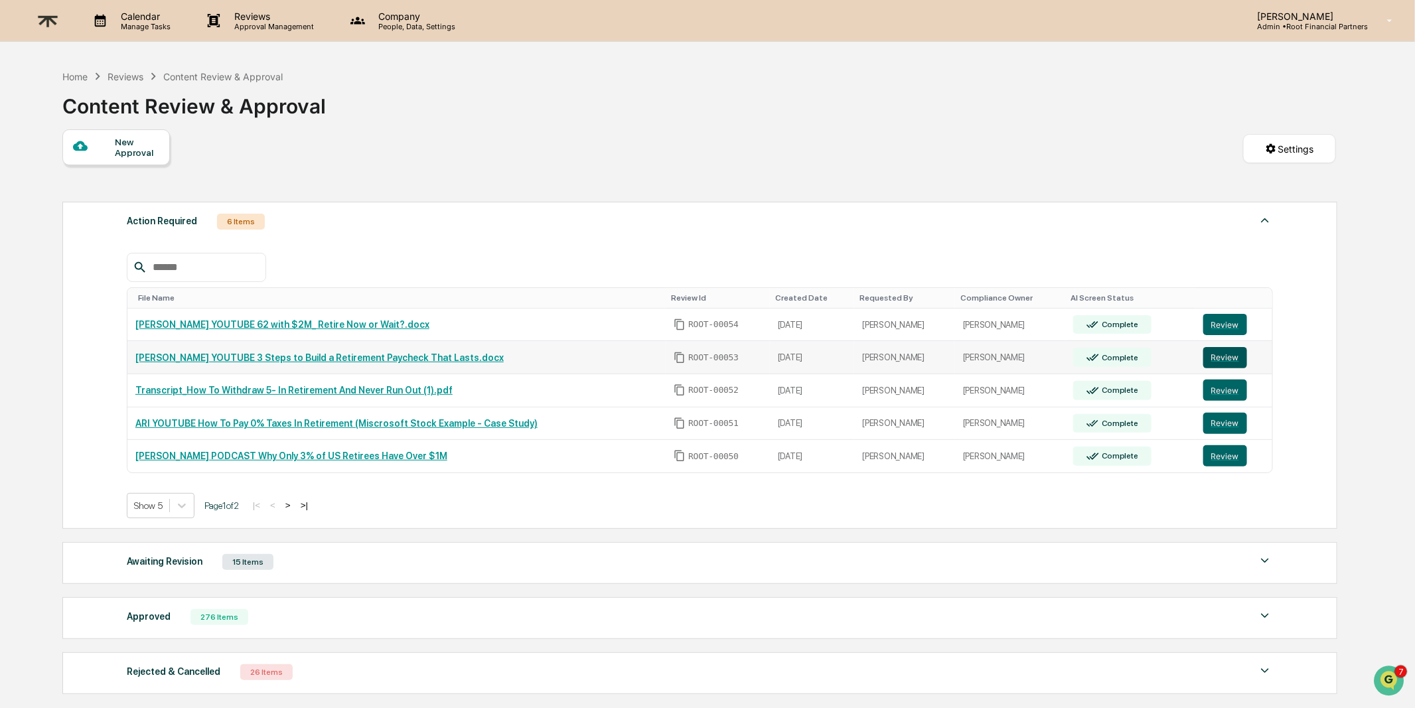
click at [1232, 354] on button "Review" at bounding box center [1225, 357] width 44 height 21
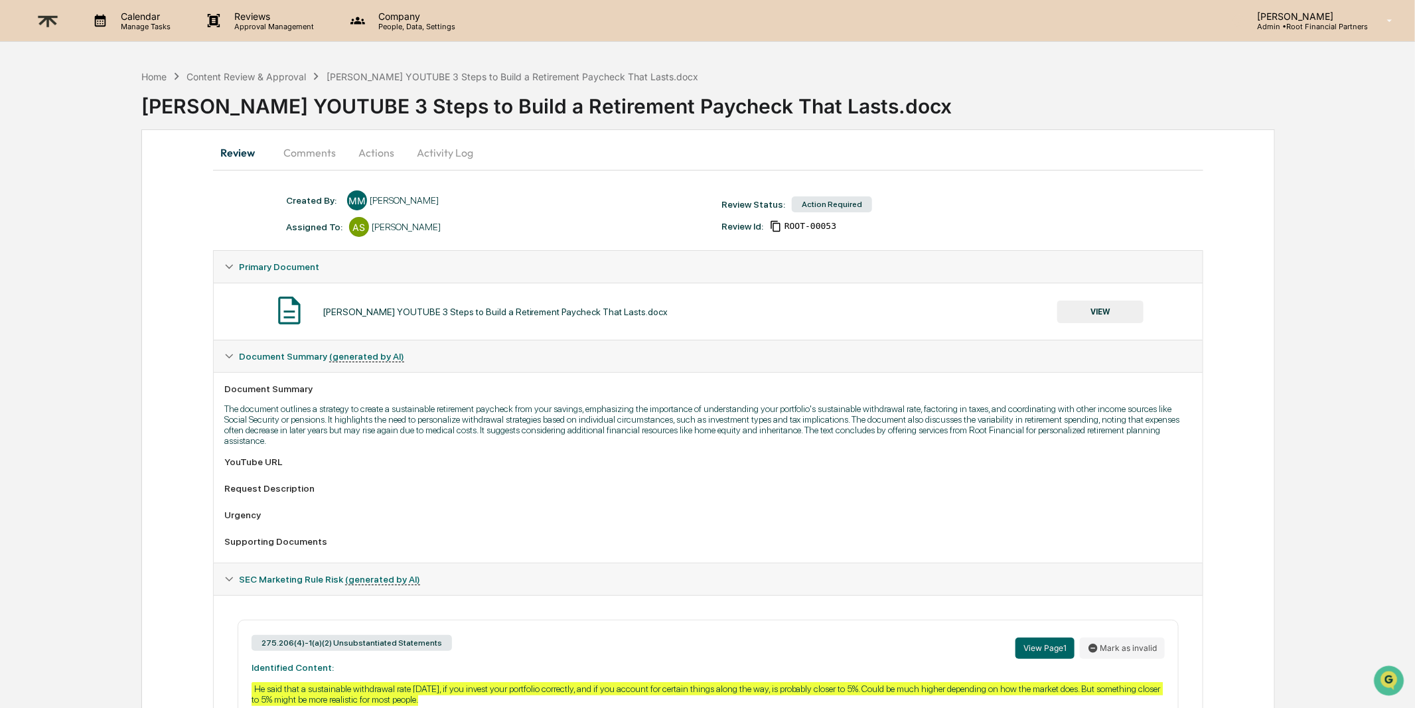
scroll to position [185, 0]
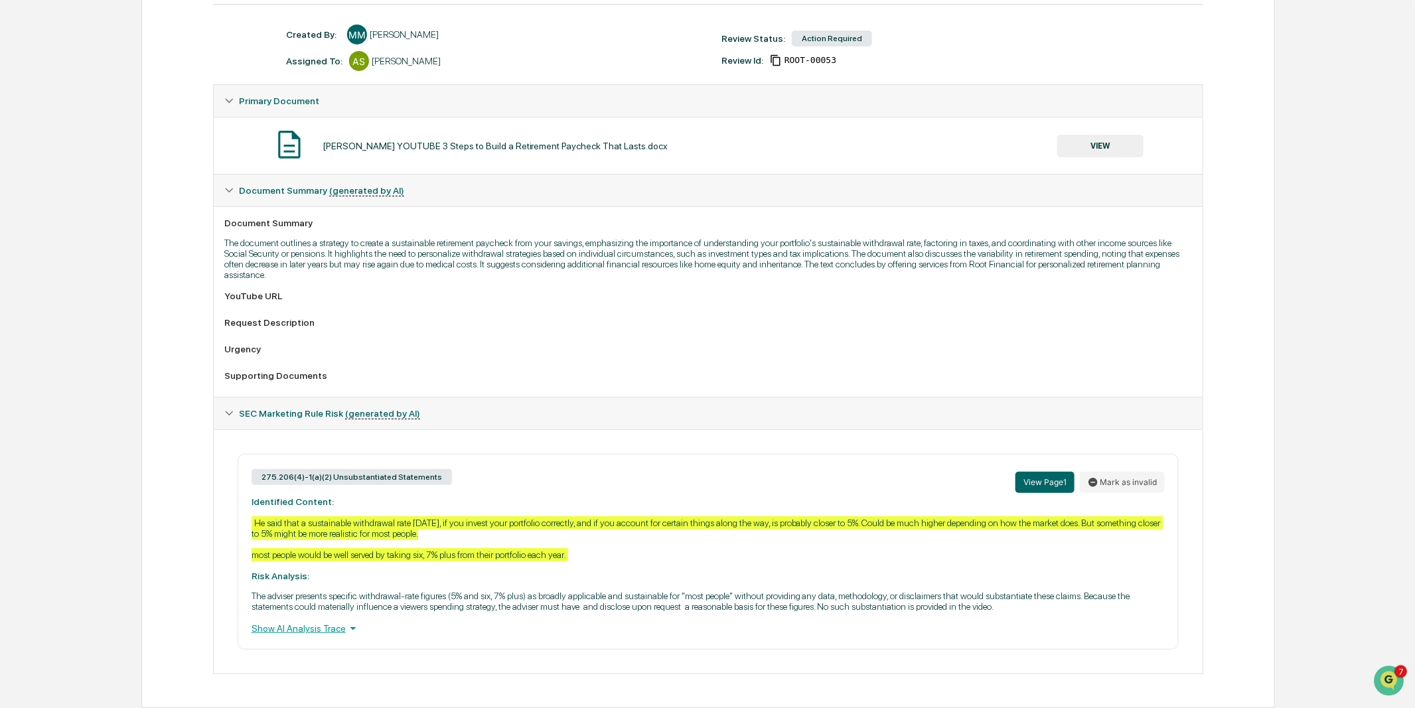
click at [300, 631] on div "Show AI Analysis Trace" at bounding box center [707, 628] width 913 height 15
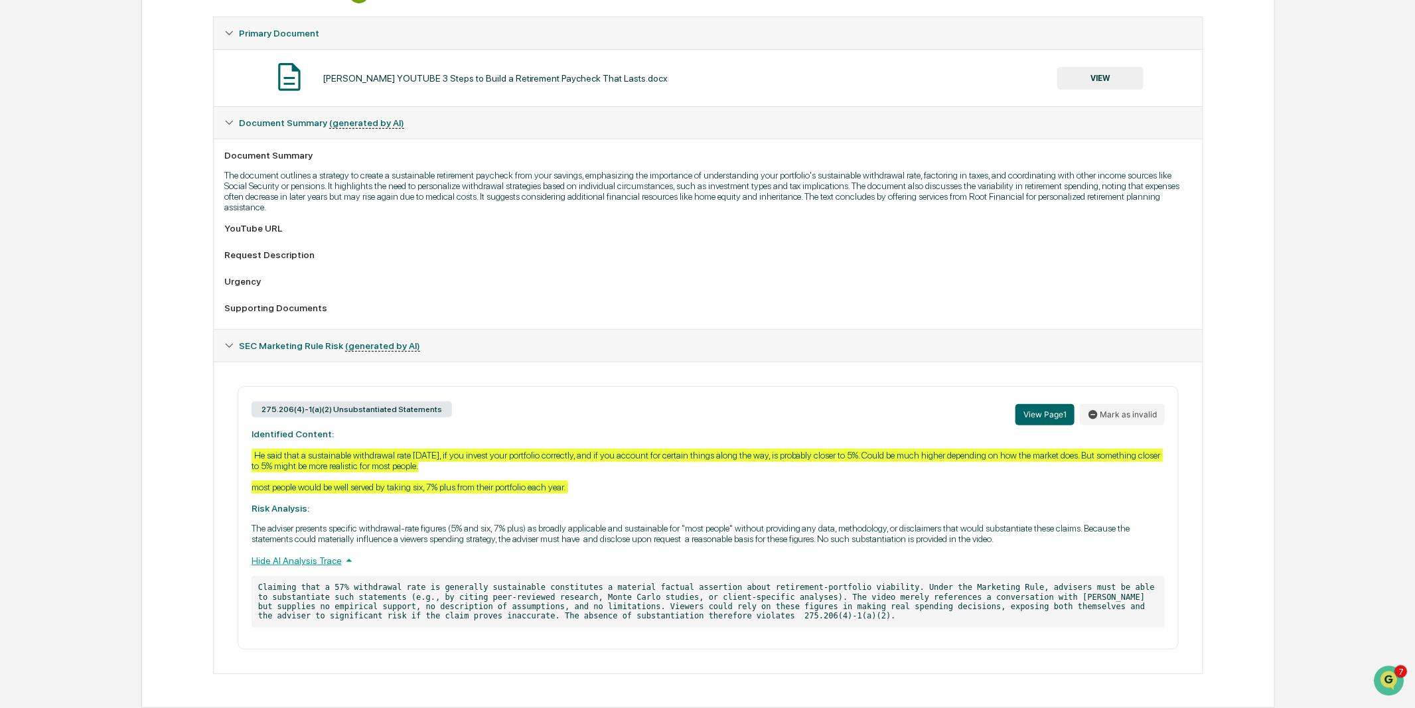
scroll to position [0, 0]
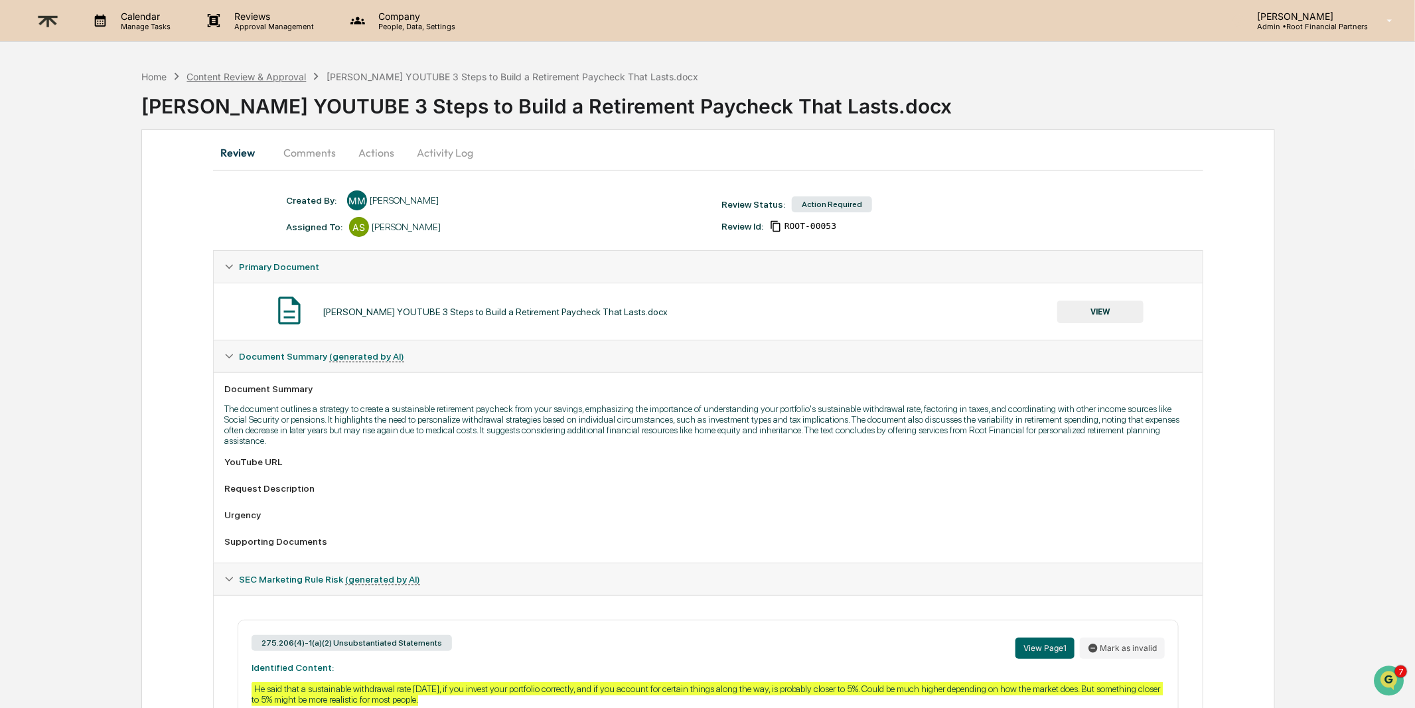
click at [261, 77] on div "Content Review & Approval" at bounding box center [245, 76] width 119 height 11
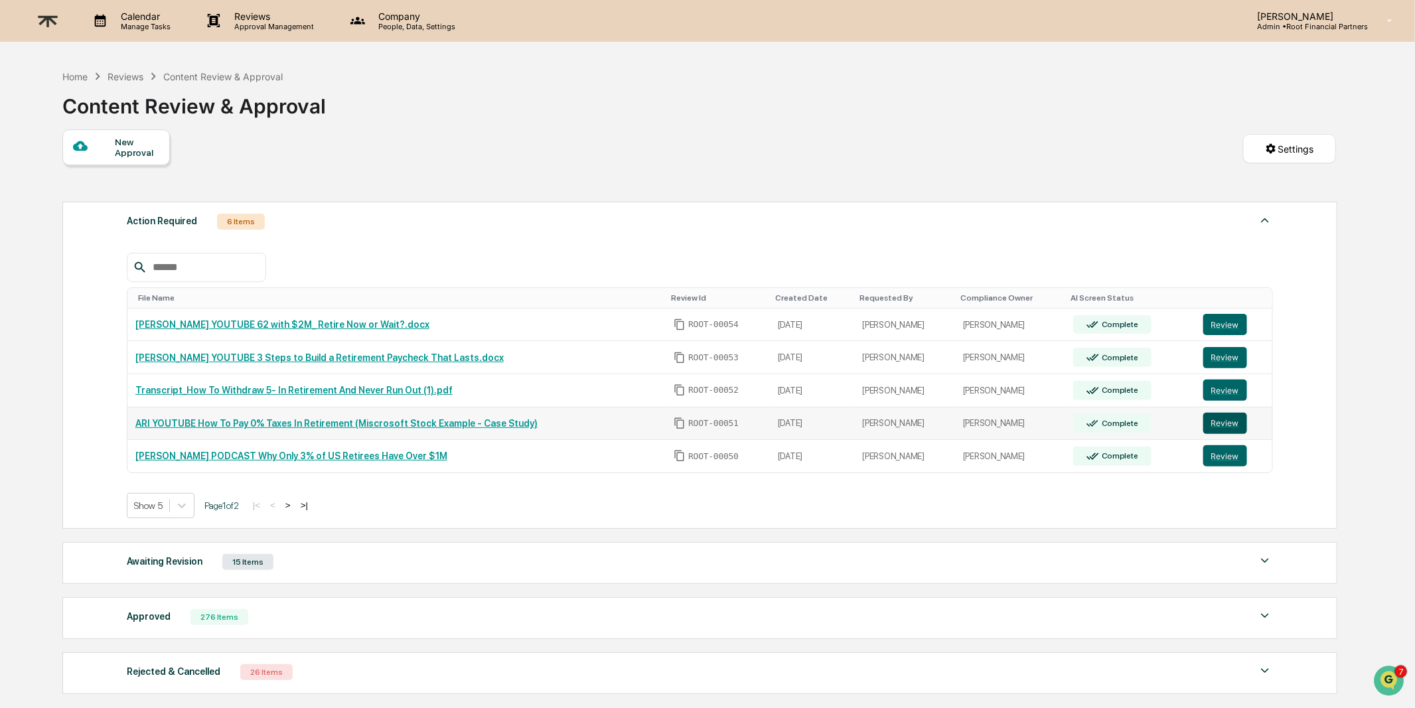
click at [1225, 421] on button "Review" at bounding box center [1225, 423] width 44 height 21
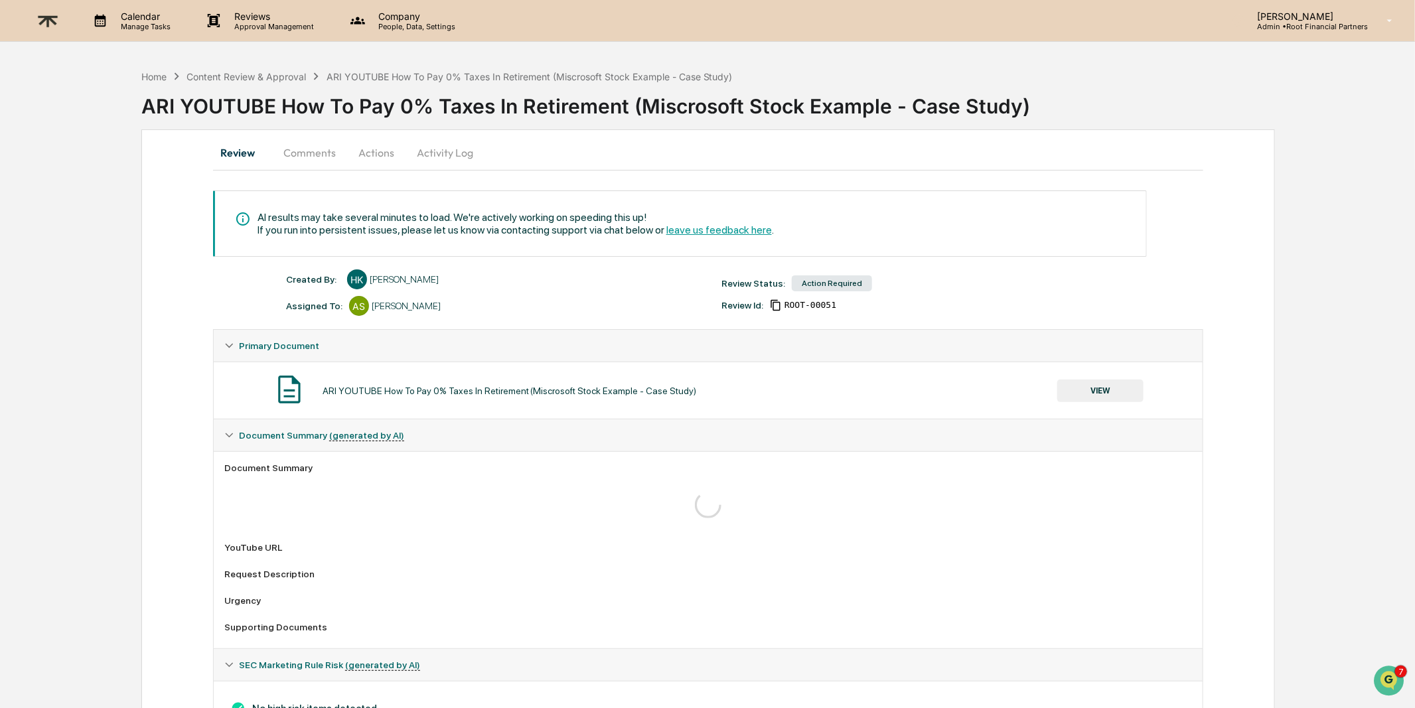
scroll to position [62, 0]
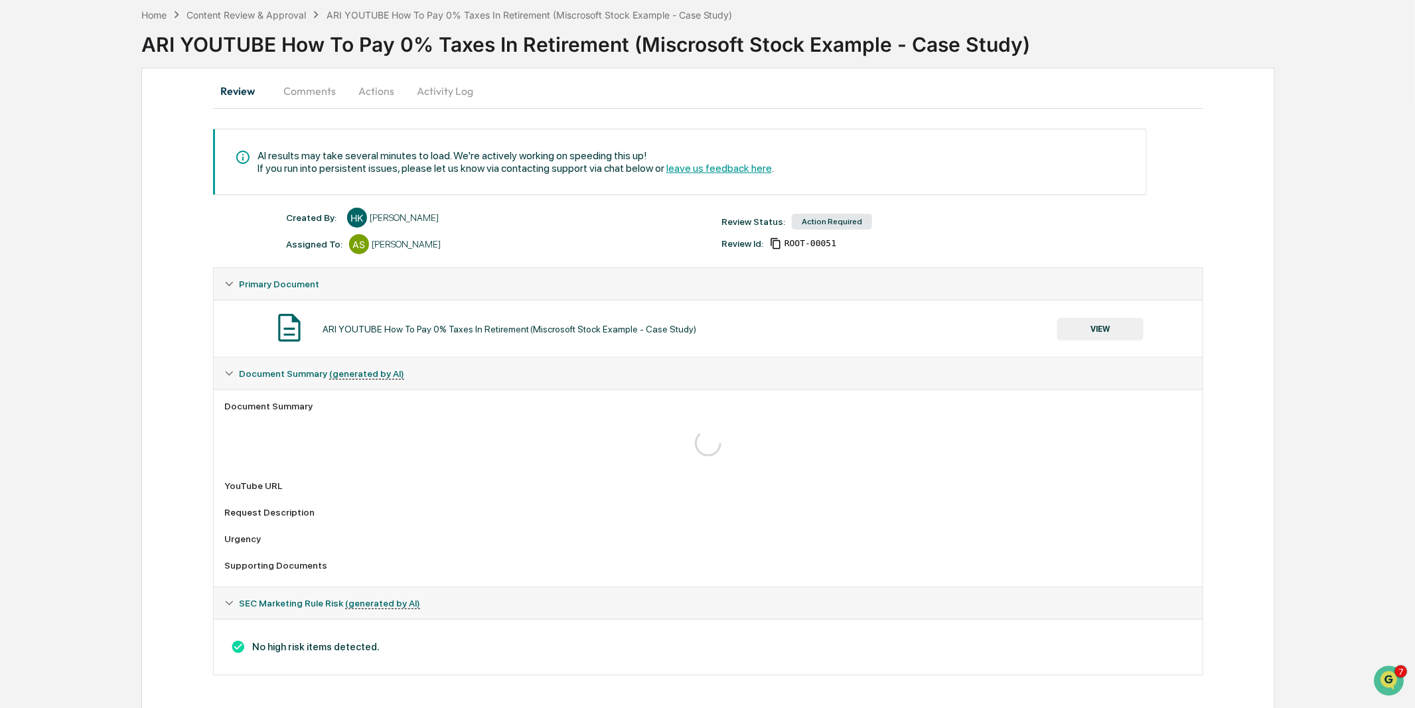
click at [293, 92] on button "Comments" at bounding box center [310, 91] width 74 height 32
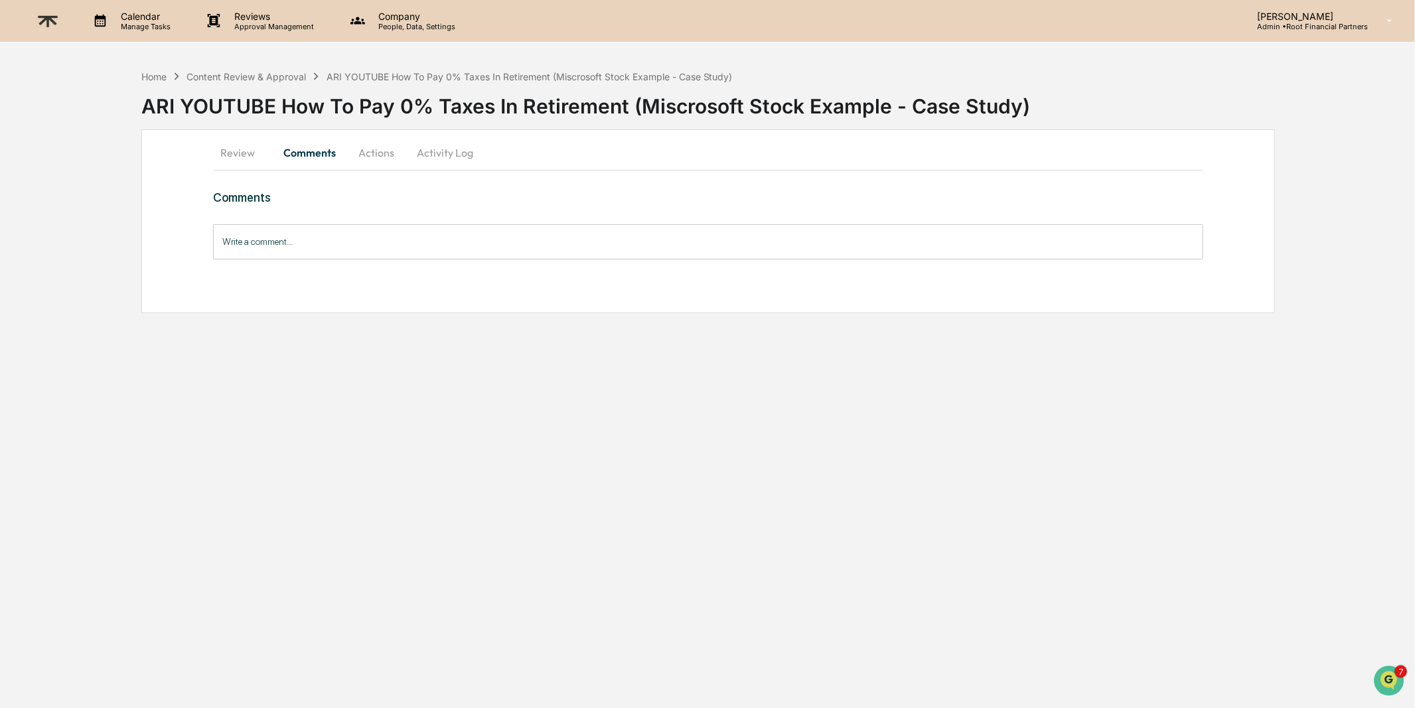
click at [384, 163] on button "Actions" at bounding box center [376, 153] width 60 height 32
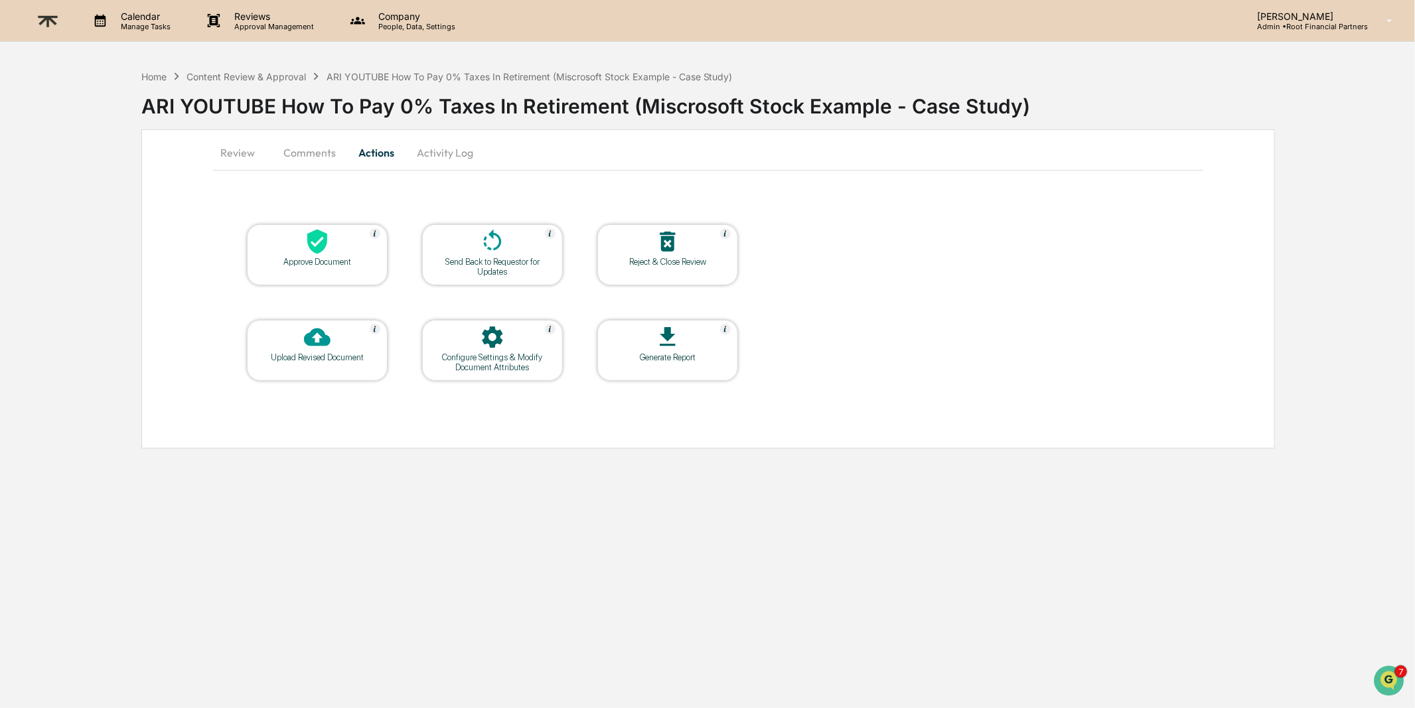
click at [310, 257] on div "Approve Document" at bounding box center [316, 262] width 119 height 10
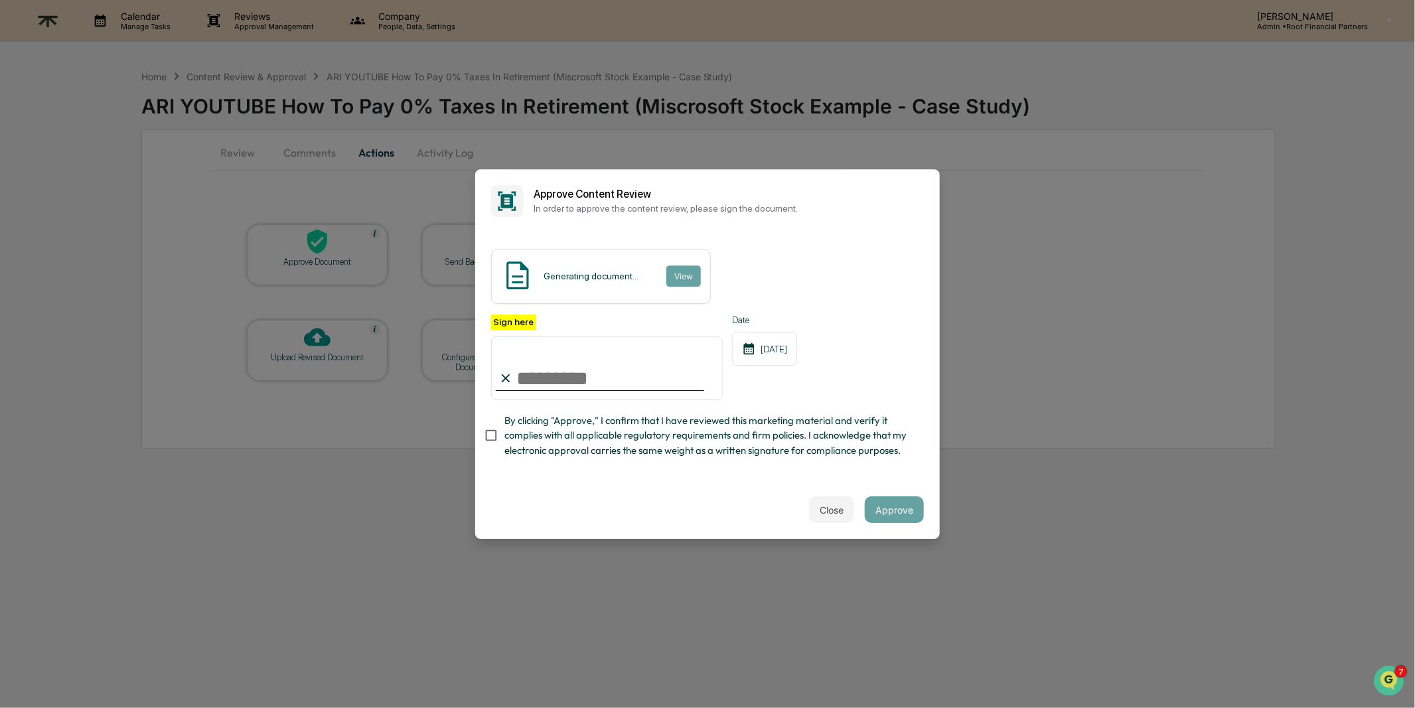
type input "**********"
click at [723, 441] on span "By clicking "Approve," I confirm that I have reviewed this marketing material a…" at bounding box center [708, 435] width 409 height 44
click at [883, 500] on button "Approve" at bounding box center [894, 509] width 59 height 27
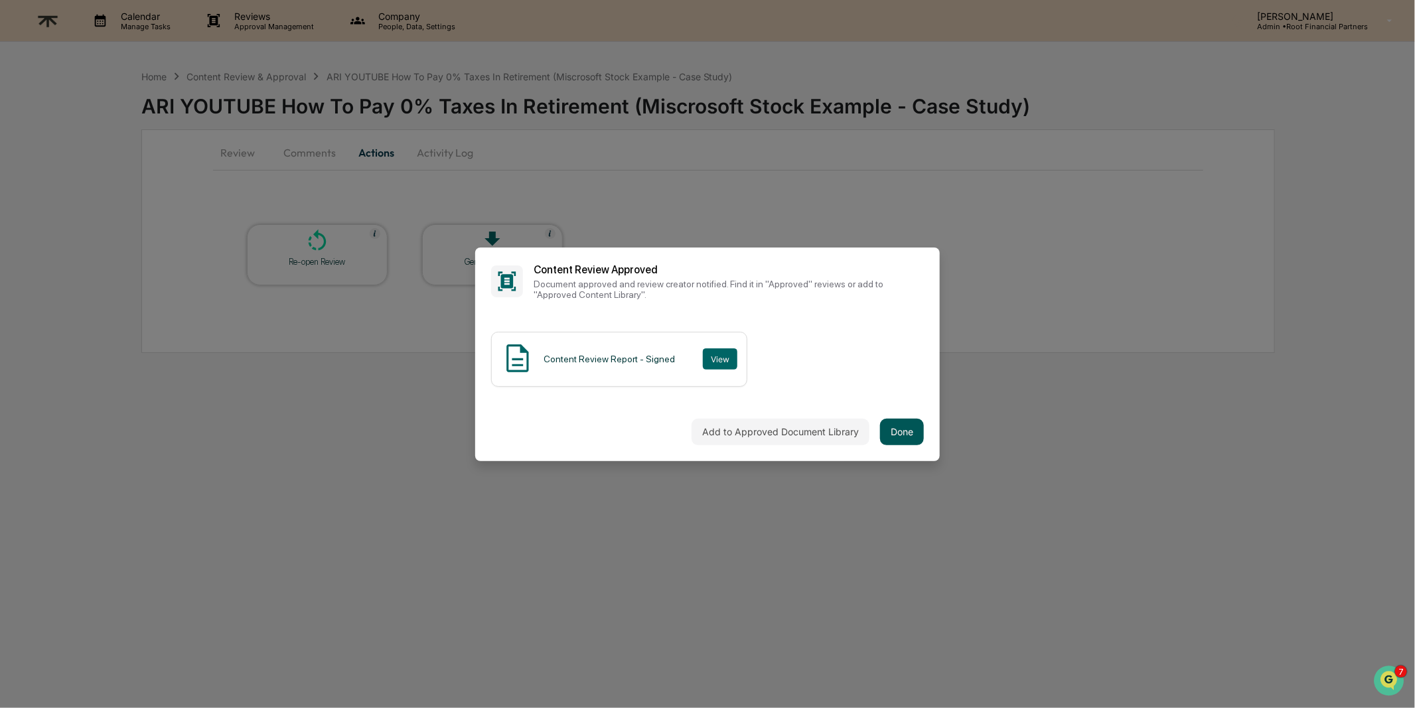
click at [897, 437] on button "Done" at bounding box center [902, 432] width 44 height 27
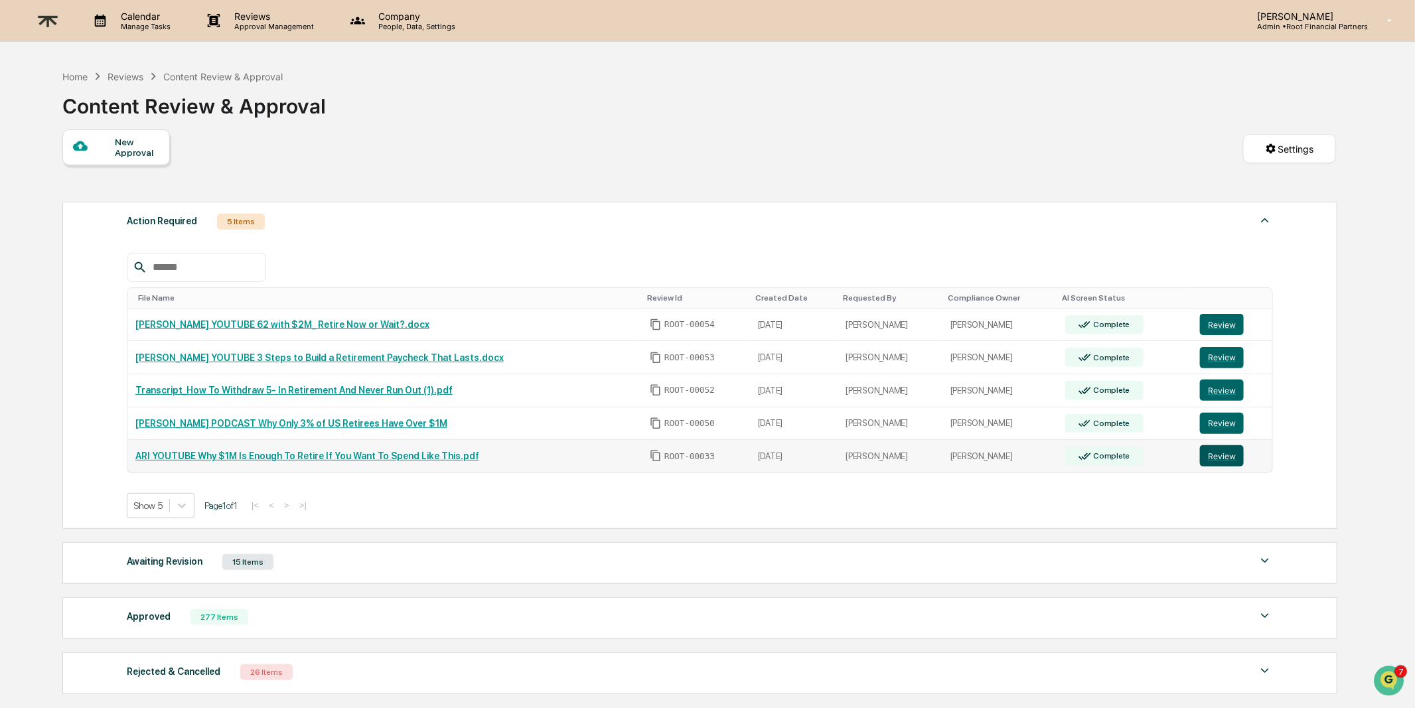
click at [1230, 458] on button "Review" at bounding box center [1222, 455] width 44 height 21
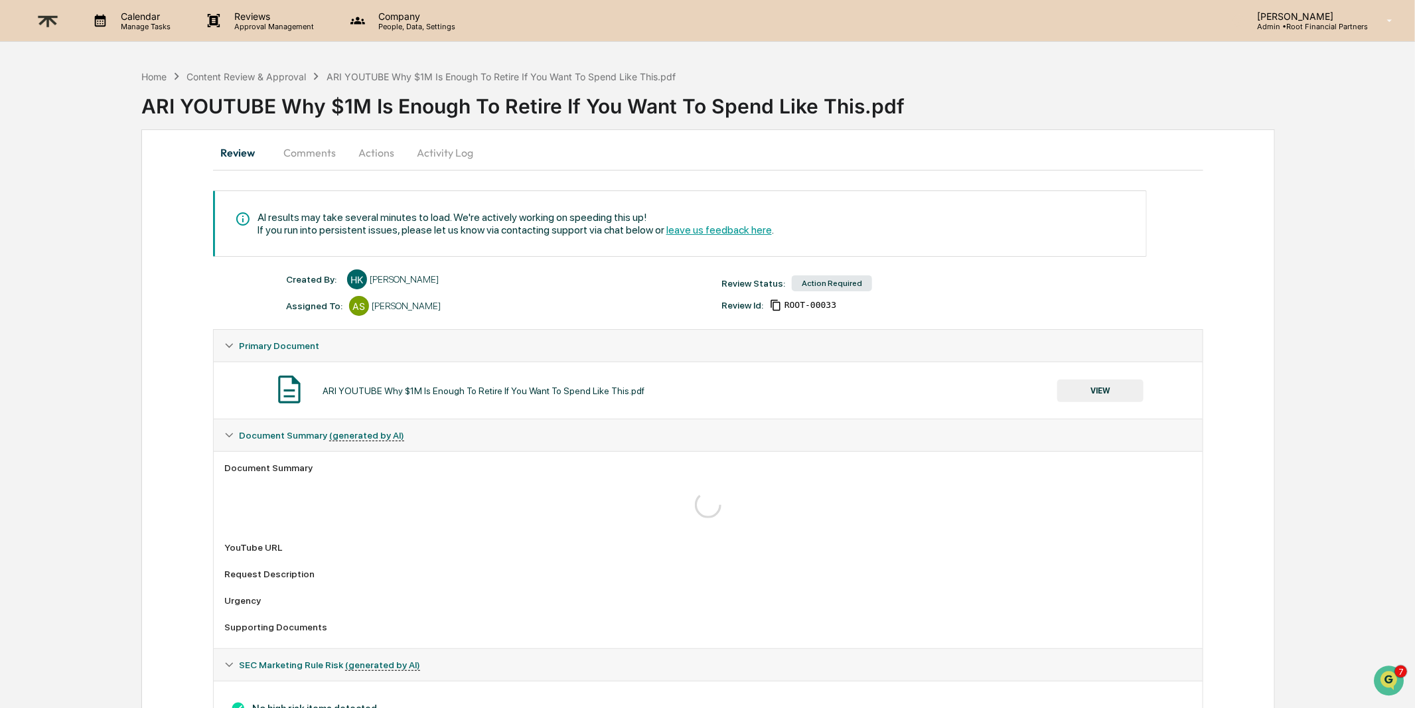
click at [310, 149] on button "Comments" at bounding box center [310, 153] width 74 height 32
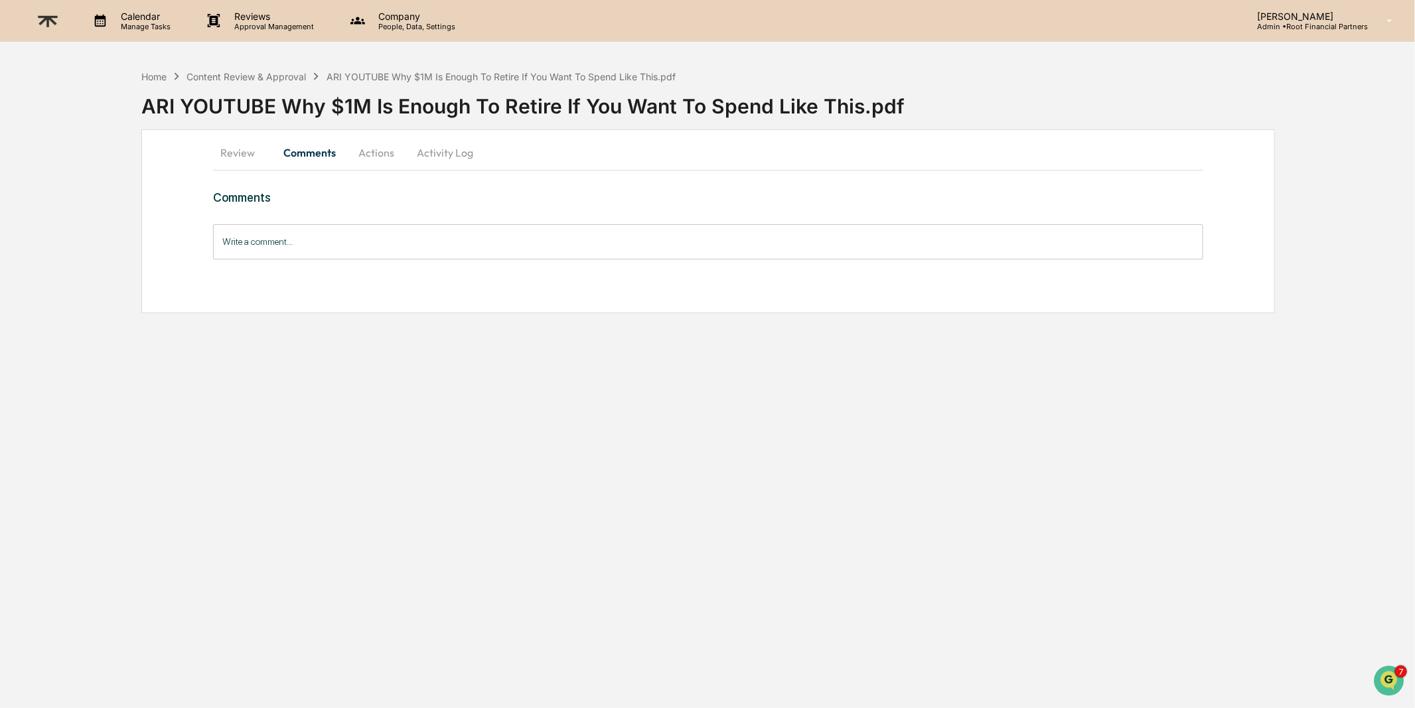
click at [373, 154] on button "Actions" at bounding box center [376, 153] width 60 height 32
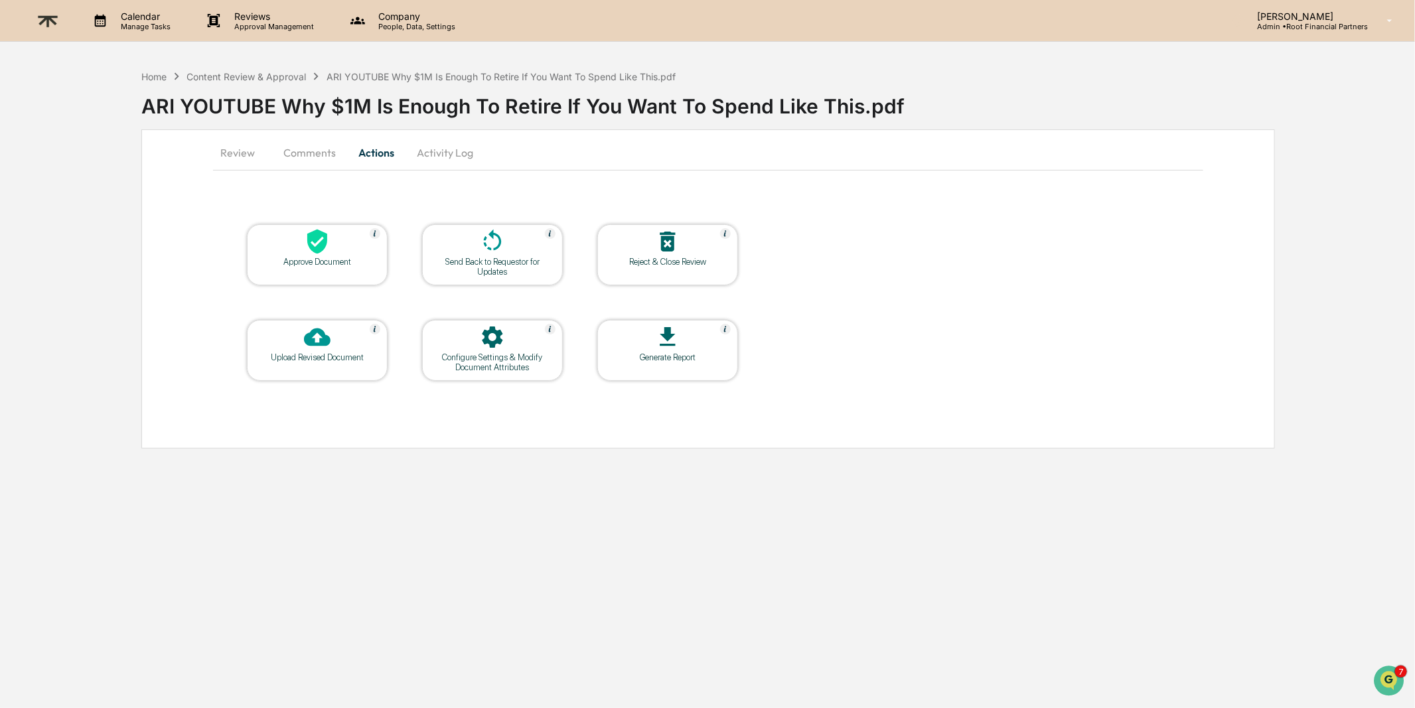
click at [315, 261] on div "Approve Document" at bounding box center [316, 262] width 119 height 10
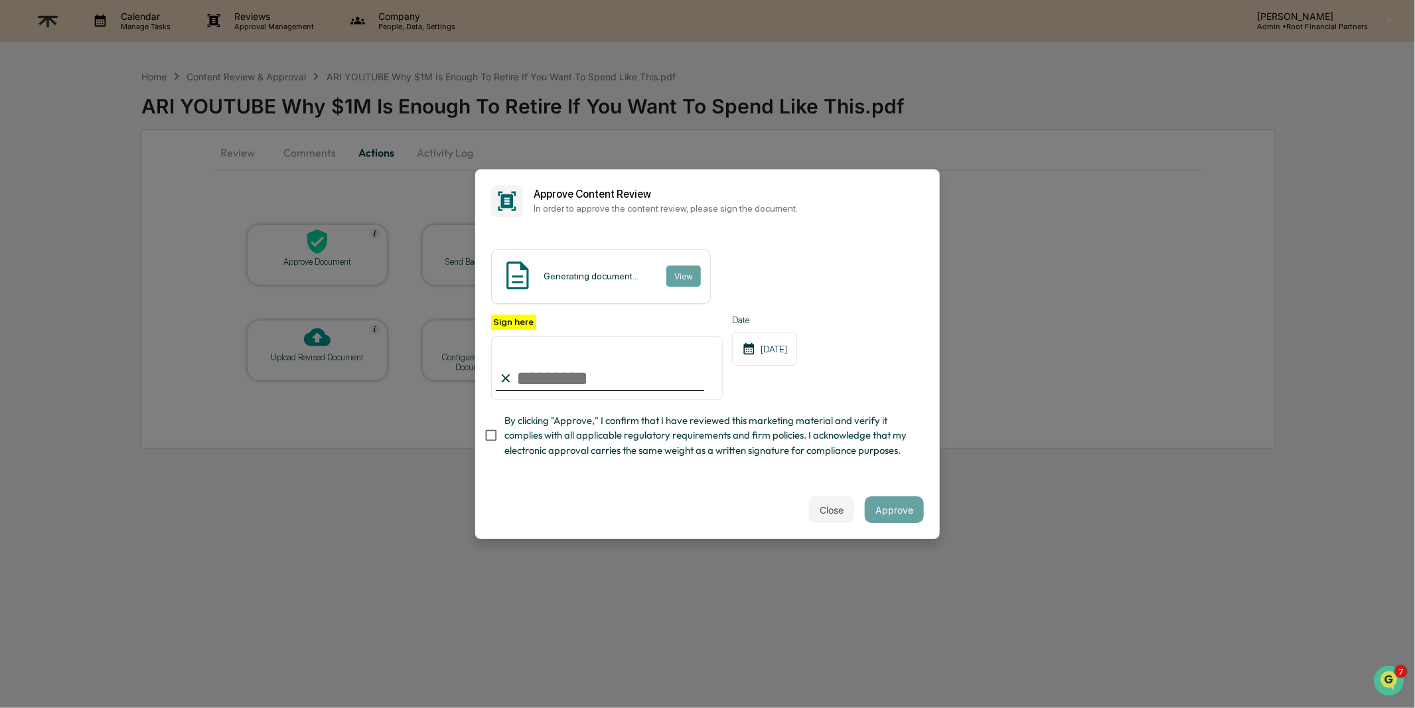
type input "**********"
click at [730, 431] on span "By clicking "Approve," I confirm that I have reviewed this marketing material a…" at bounding box center [708, 435] width 409 height 44
click at [898, 508] on button "Approve" at bounding box center [894, 509] width 59 height 27
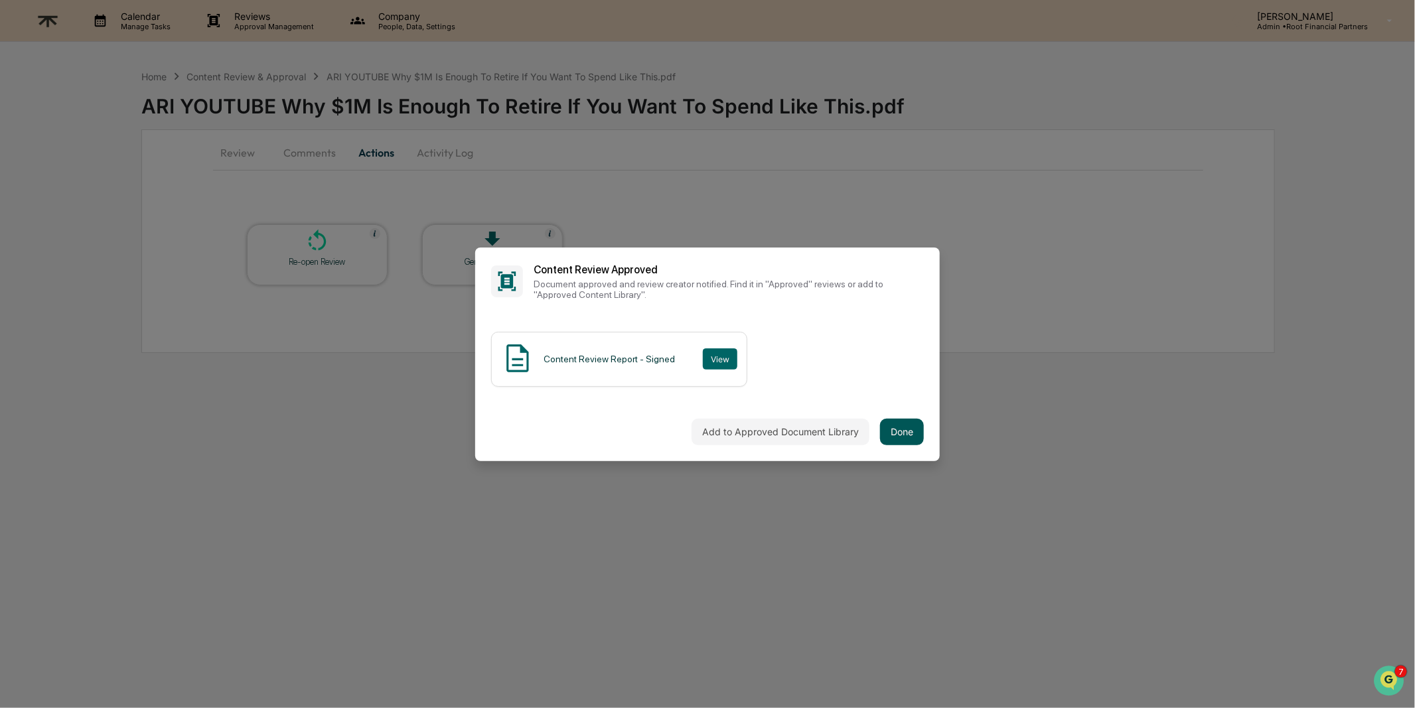
click at [902, 432] on button "Done" at bounding box center [902, 432] width 44 height 27
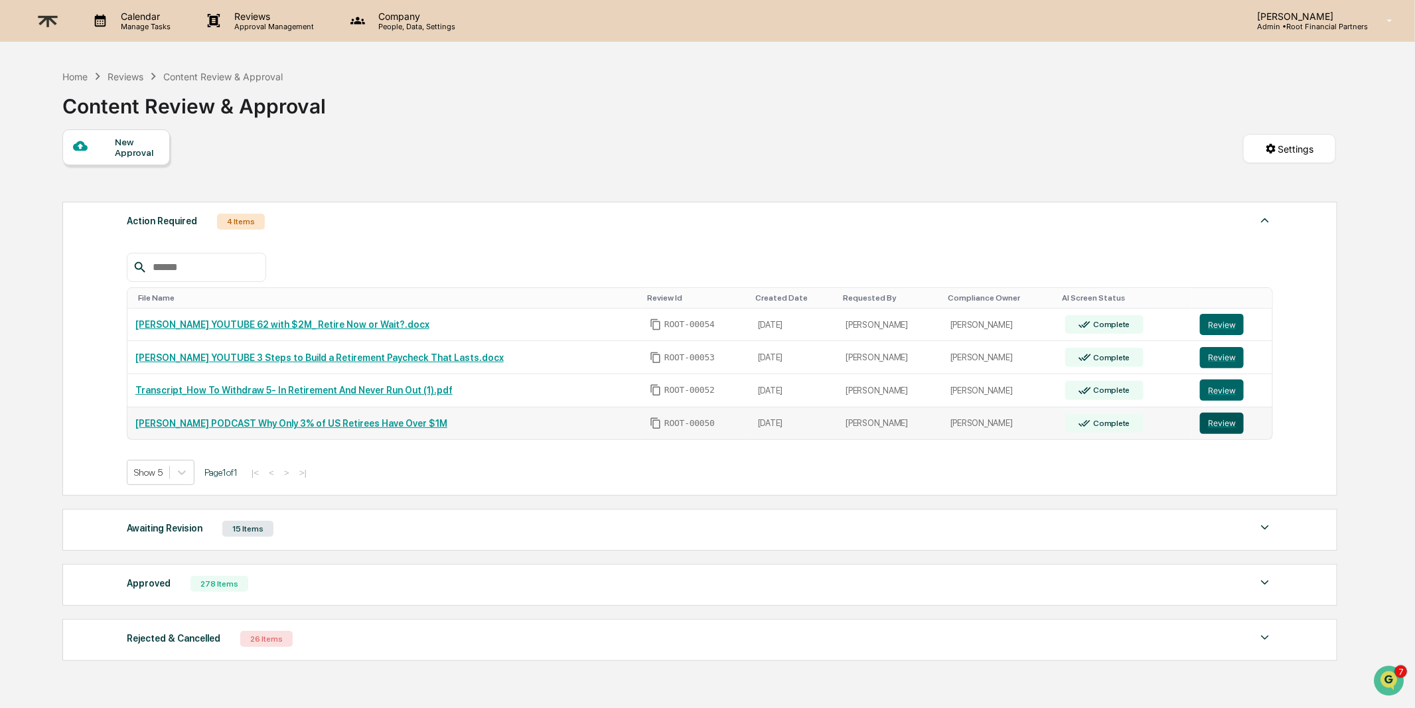
click at [1231, 417] on button "Review" at bounding box center [1222, 423] width 44 height 21
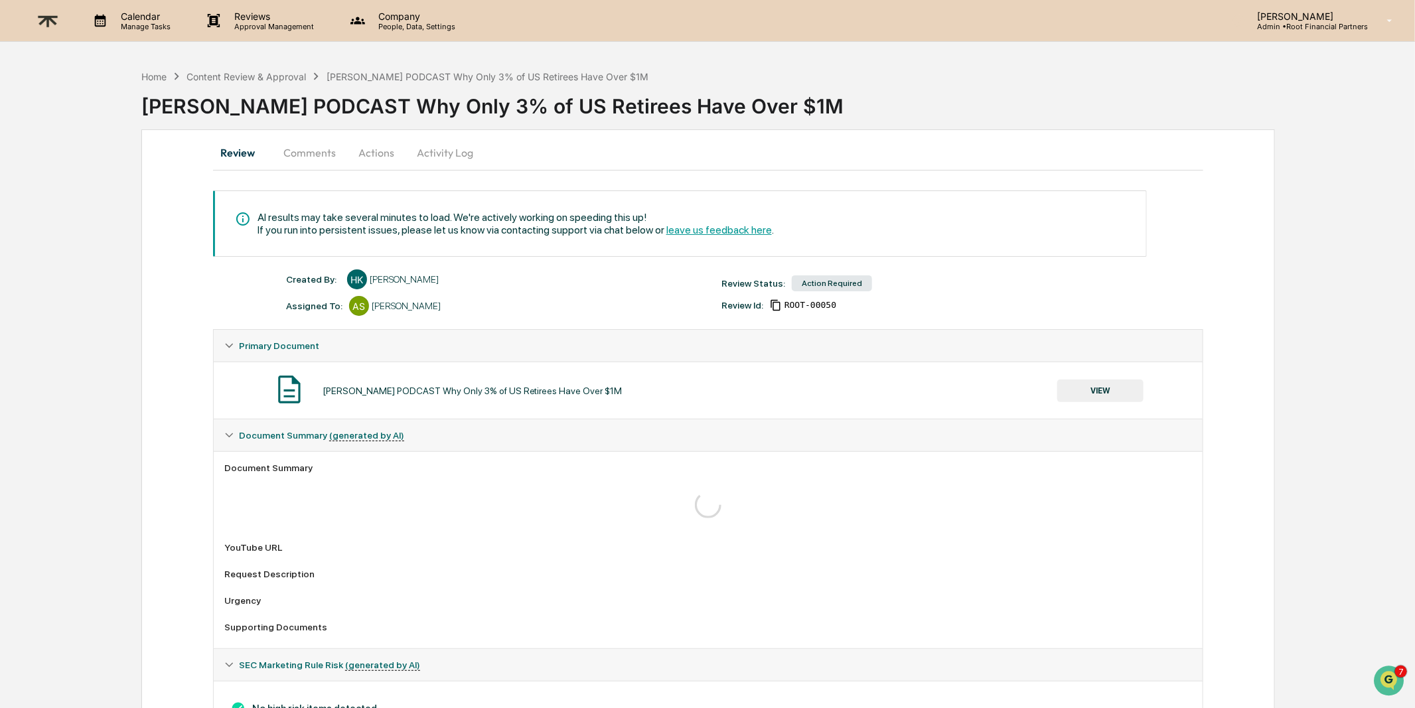
scroll to position [62, 0]
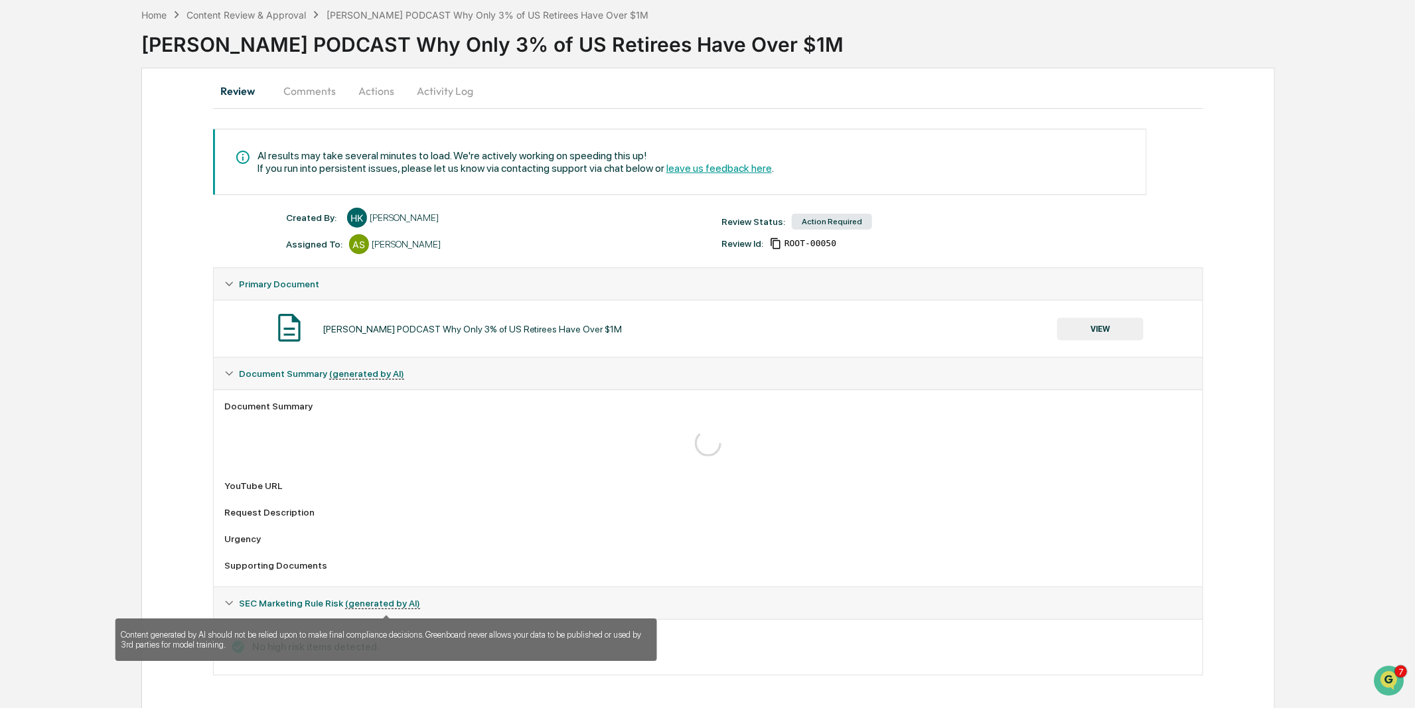
click at [397, 606] on u "(generated by AI)" at bounding box center [382, 603] width 75 height 11
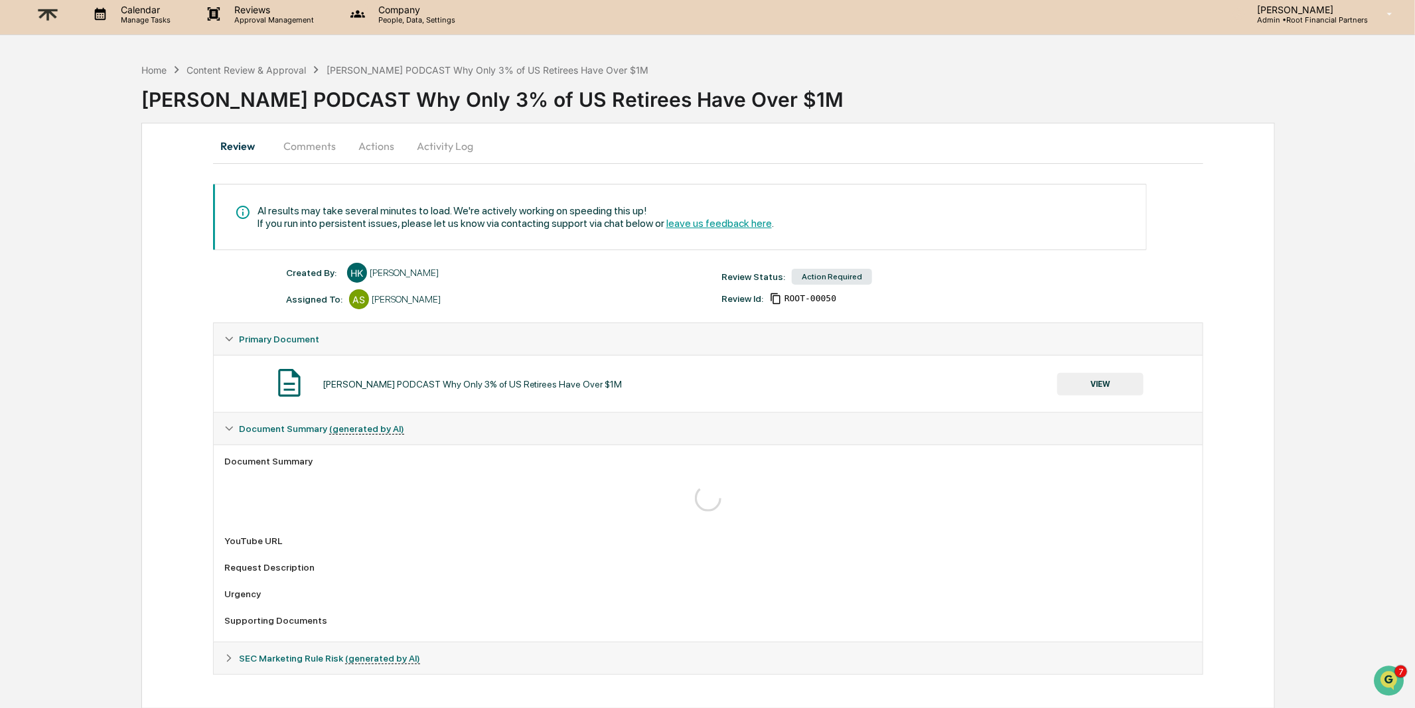
scroll to position [7, 0]
click at [290, 151] on button "Comments" at bounding box center [310, 146] width 74 height 32
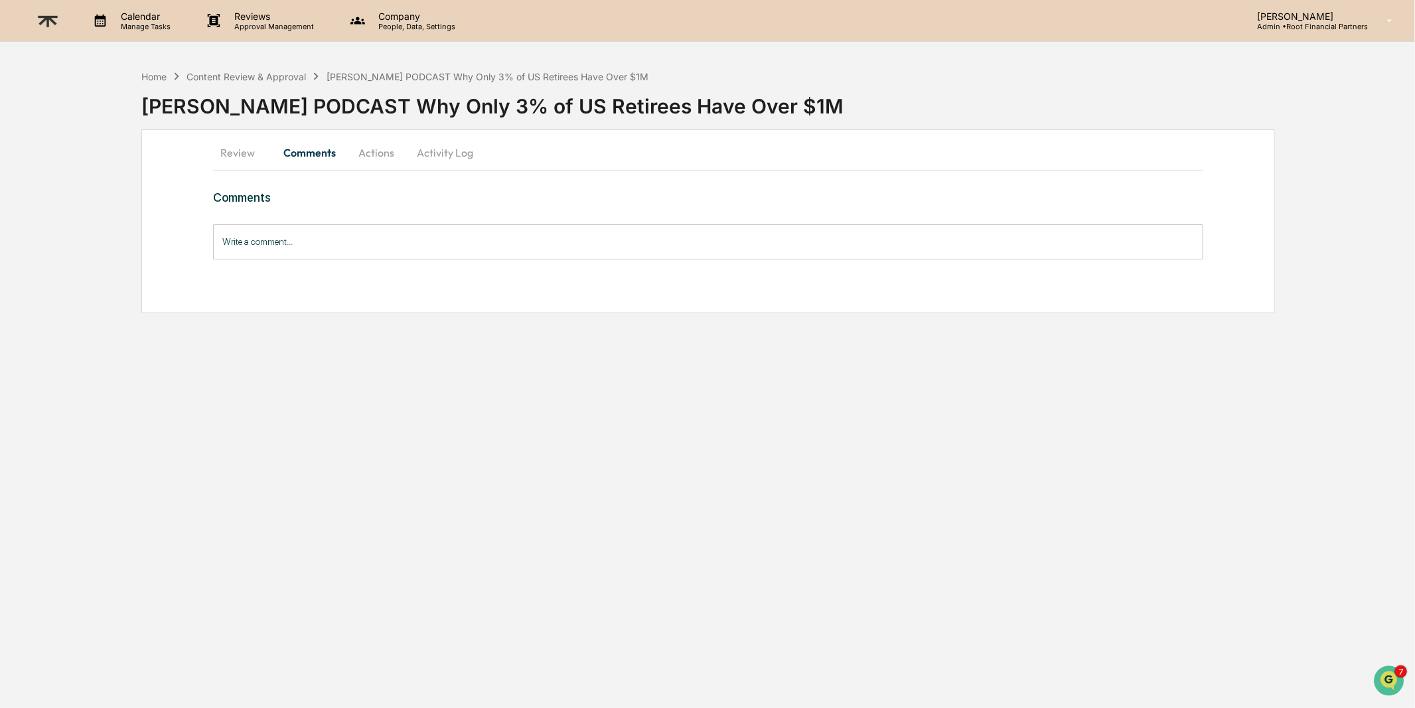
click at [429, 152] on button "Activity Log" at bounding box center [445, 153] width 78 height 32
click at [355, 150] on button "Actions" at bounding box center [376, 153] width 60 height 32
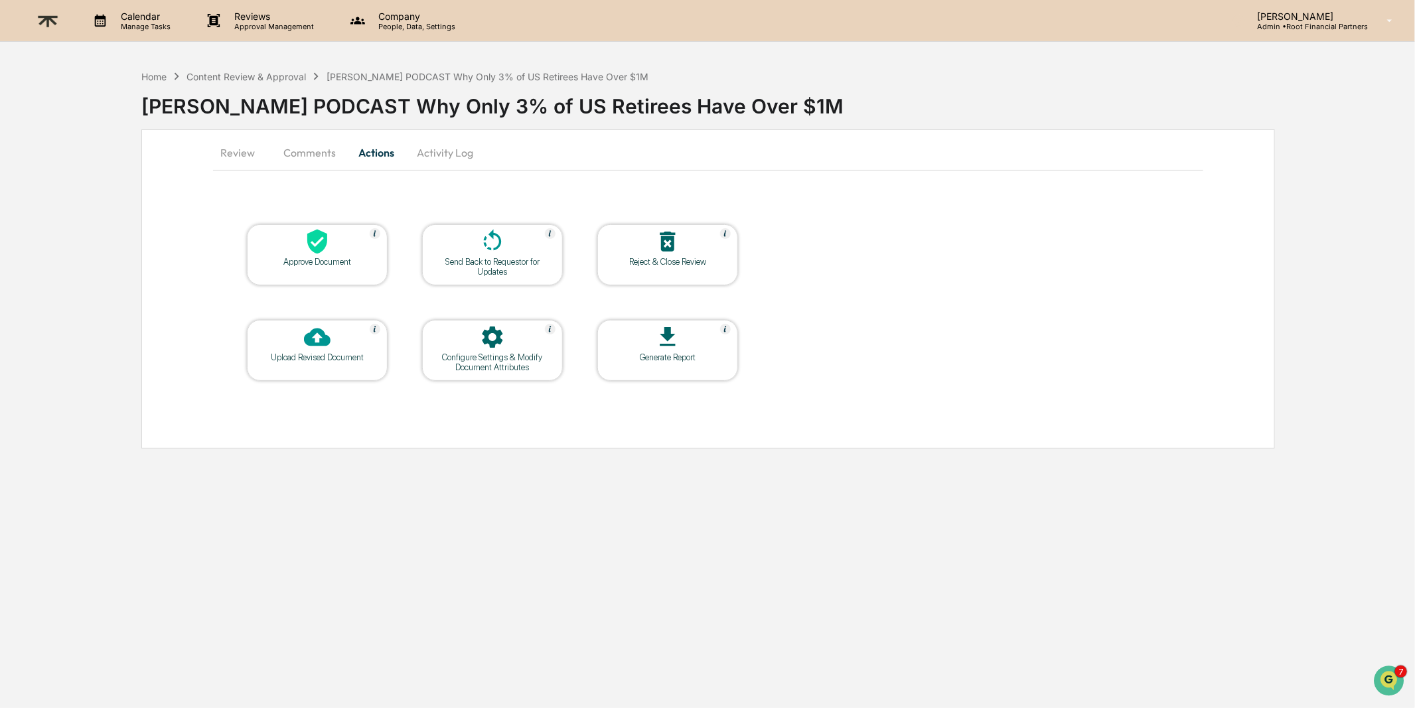
click at [293, 250] on div at bounding box center [317, 242] width 133 height 29
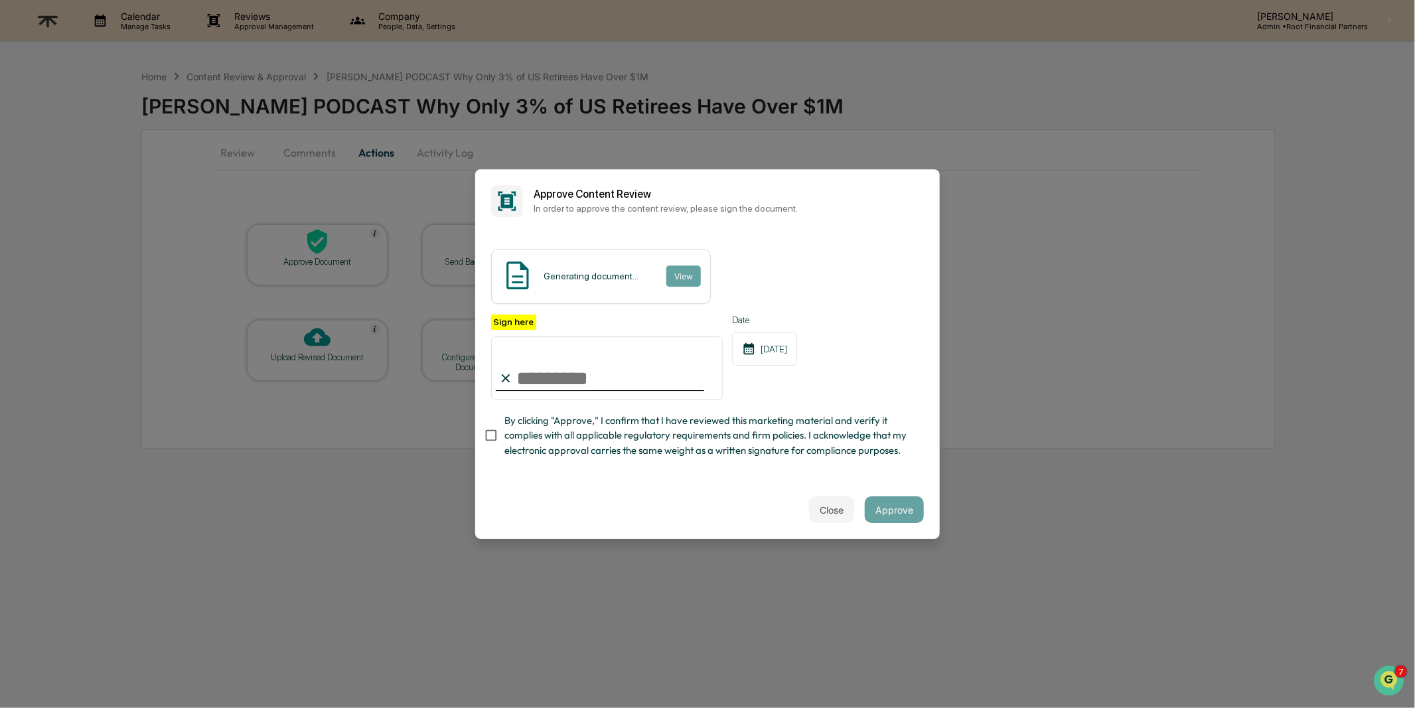
type input "**********"
click at [717, 449] on span "By clicking "Approve," I confirm that I have reviewed this marketing material a…" at bounding box center [708, 435] width 409 height 44
click at [908, 509] on button "Approve" at bounding box center [894, 509] width 59 height 27
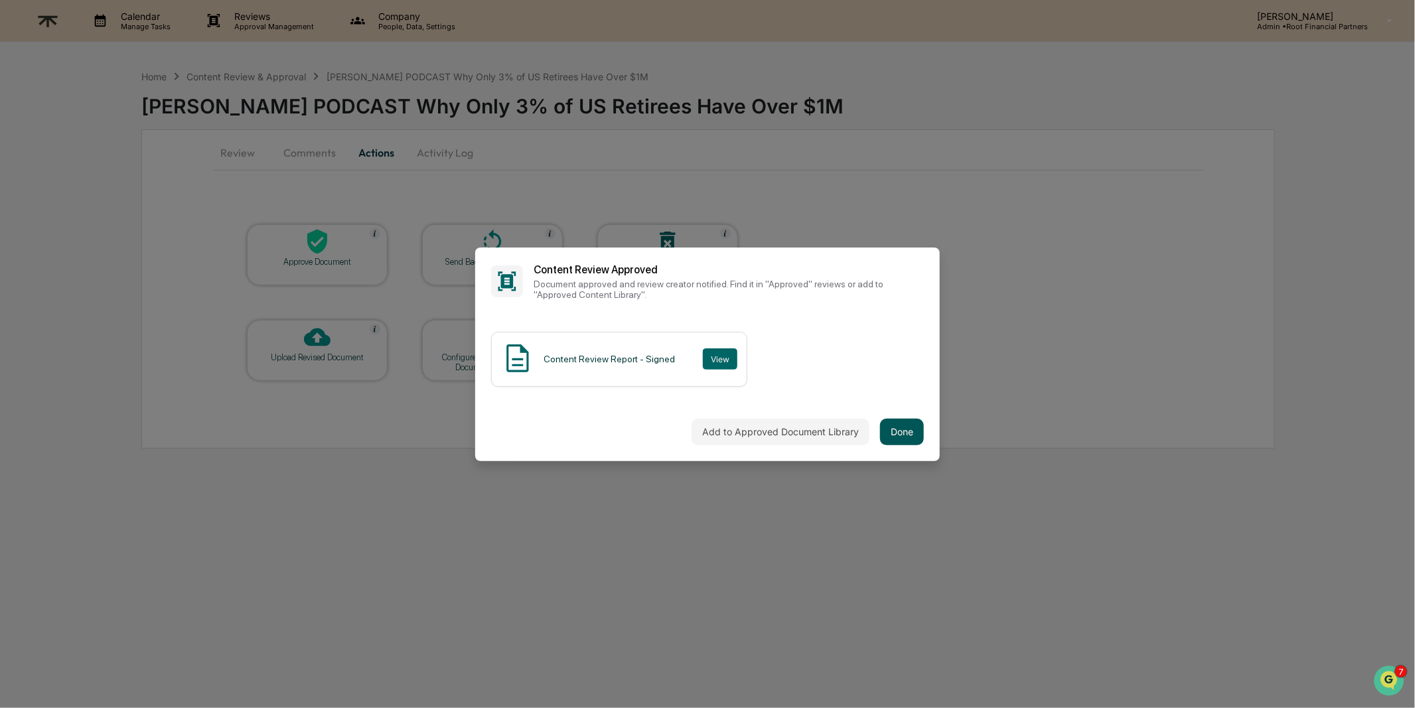
click at [900, 431] on button "Done" at bounding box center [902, 432] width 44 height 27
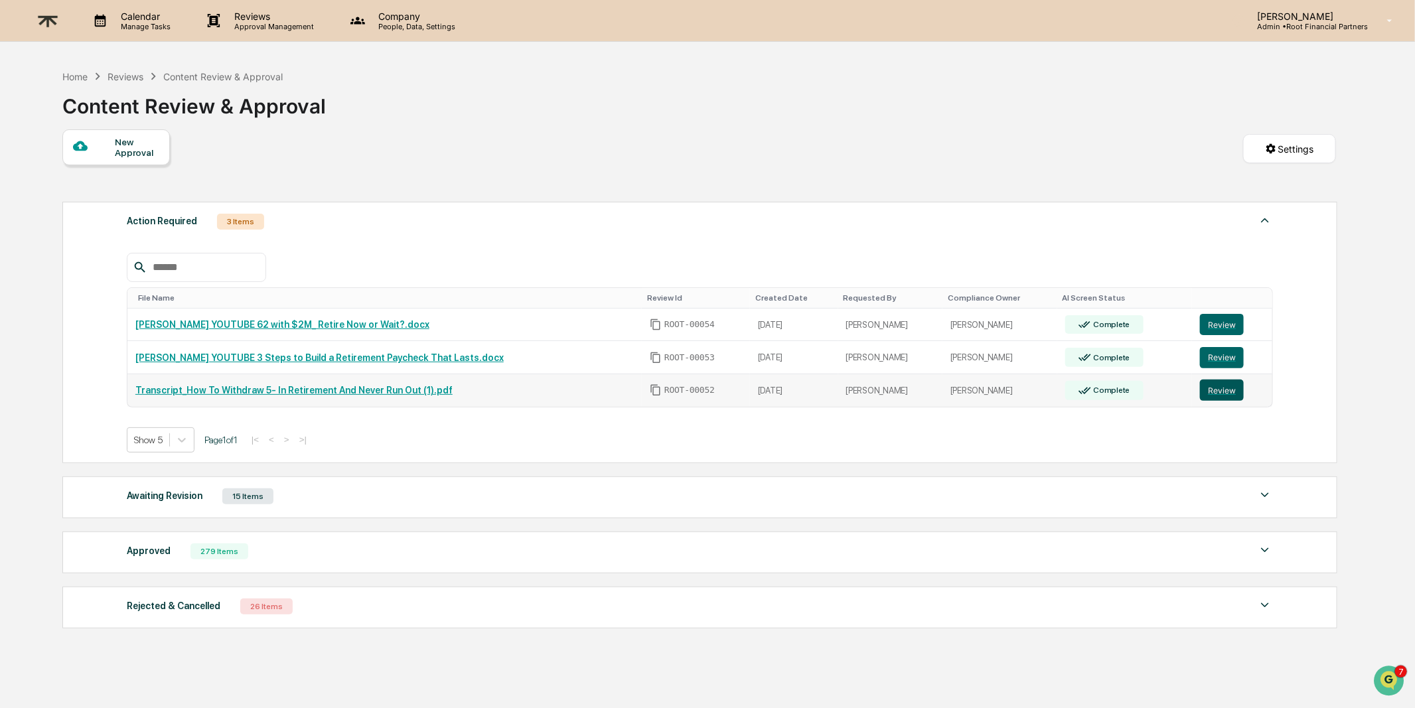
click at [1219, 389] on button "Review" at bounding box center [1222, 390] width 44 height 21
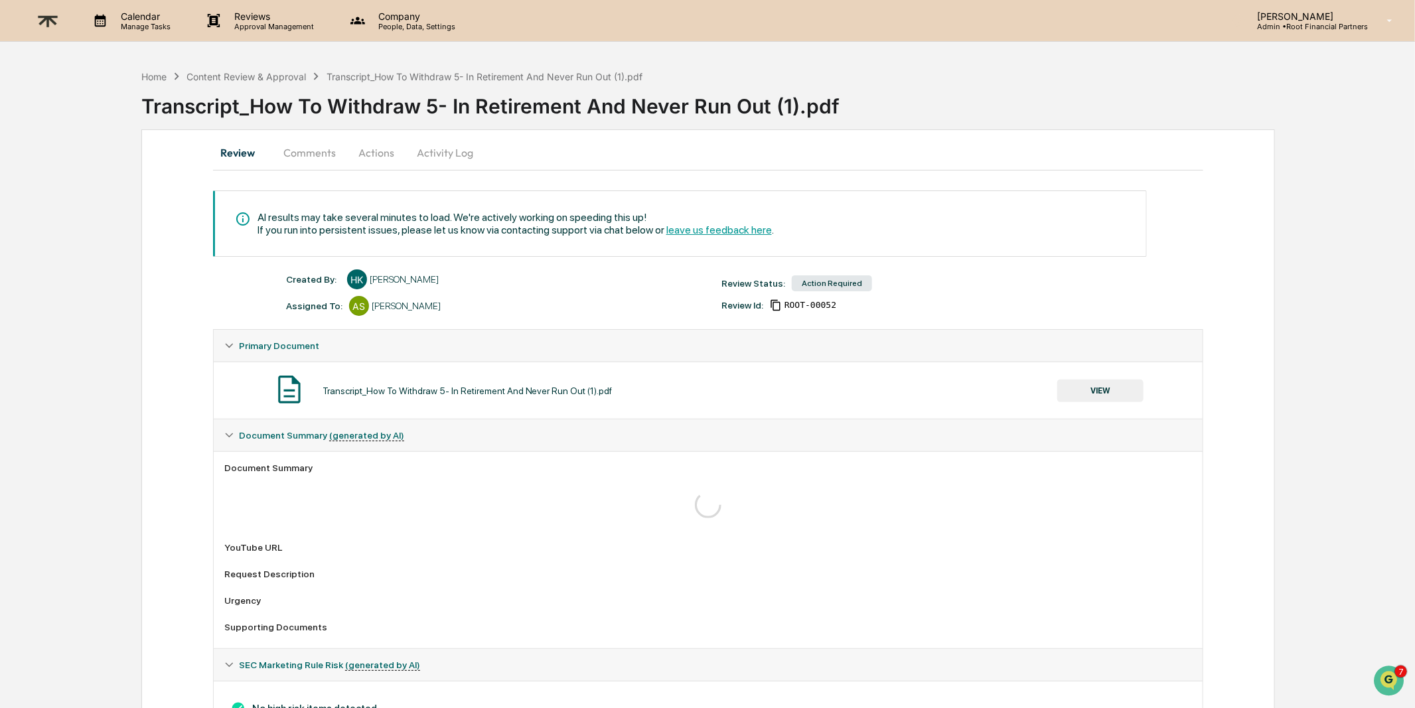
click at [301, 144] on button "Comments" at bounding box center [310, 153] width 74 height 32
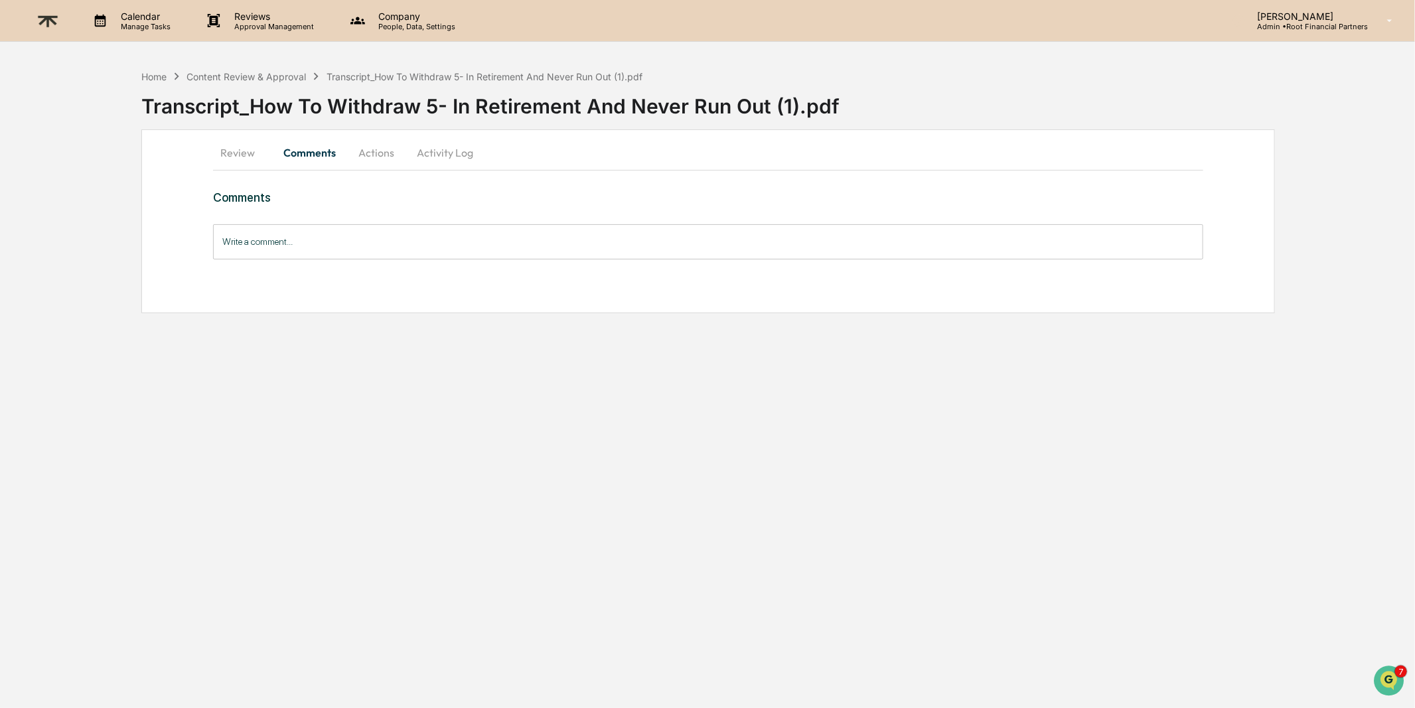
click at [377, 155] on button "Actions" at bounding box center [376, 153] width 60 height 32
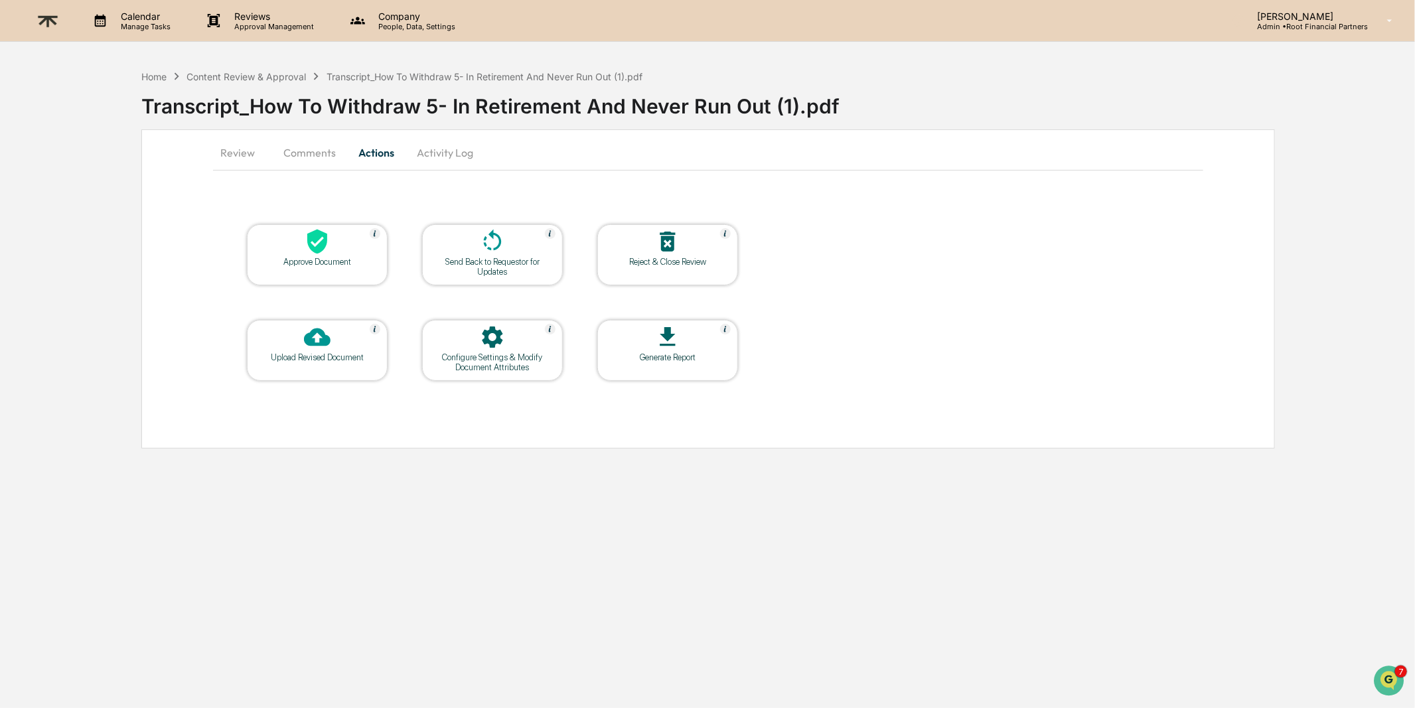
click at [450, 155] on button "Activity Log" at bounding box center [445, 153] width 78 height 32
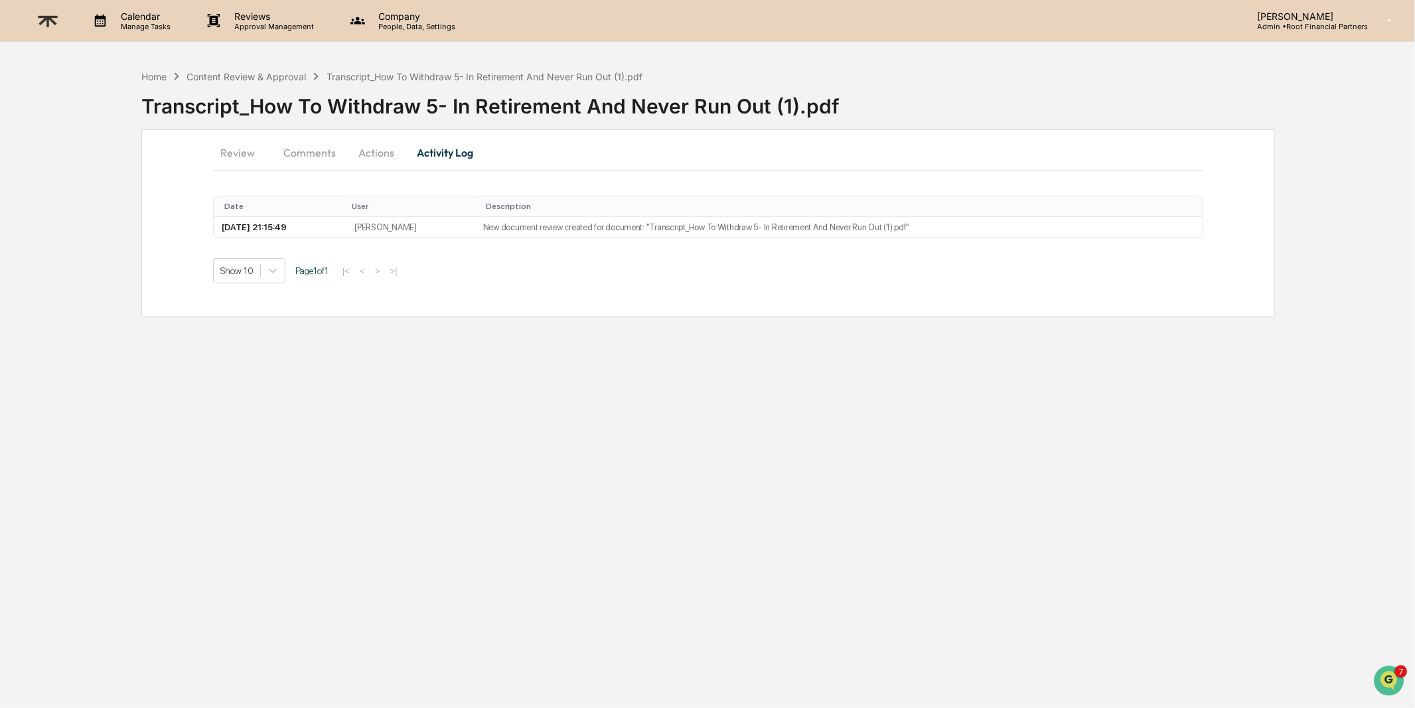
click at [227, 147] on button "Review" at bounding box center [243, 153] width 60 height 32
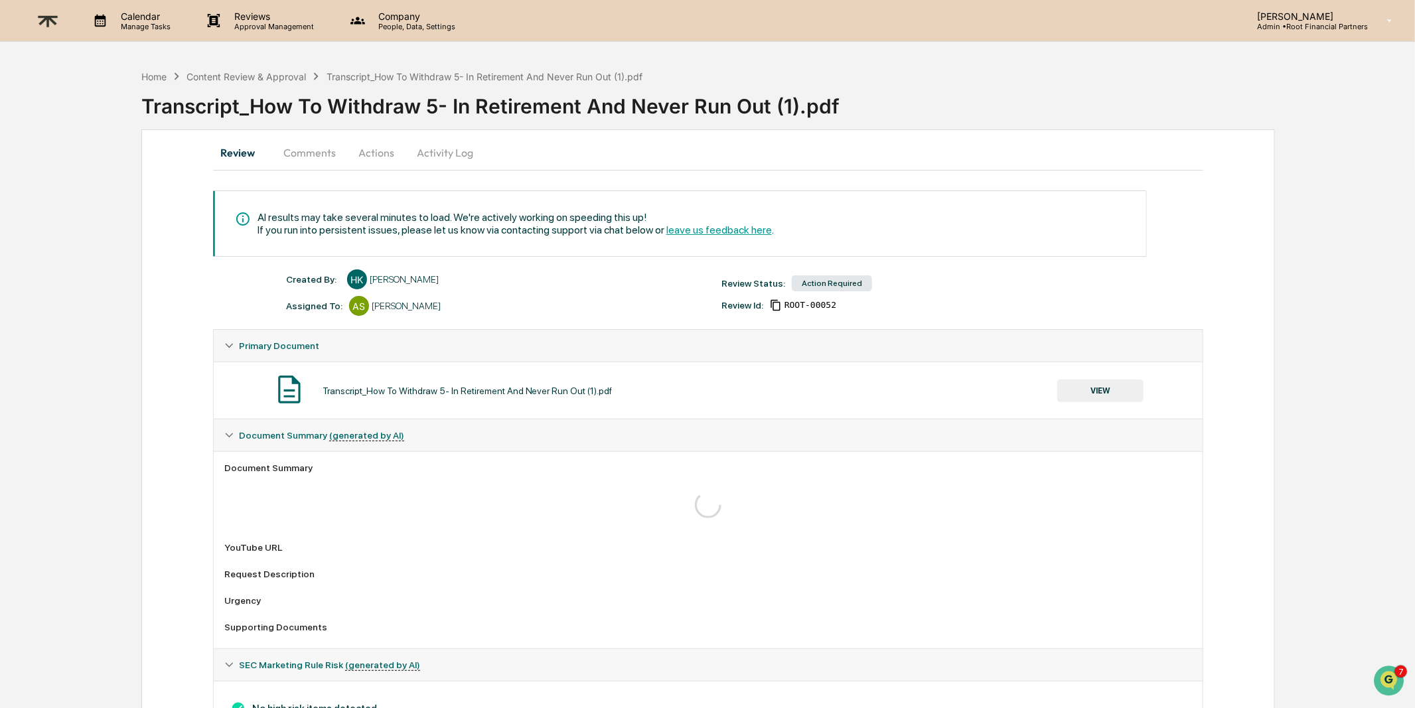
scroll to position [62, 0]
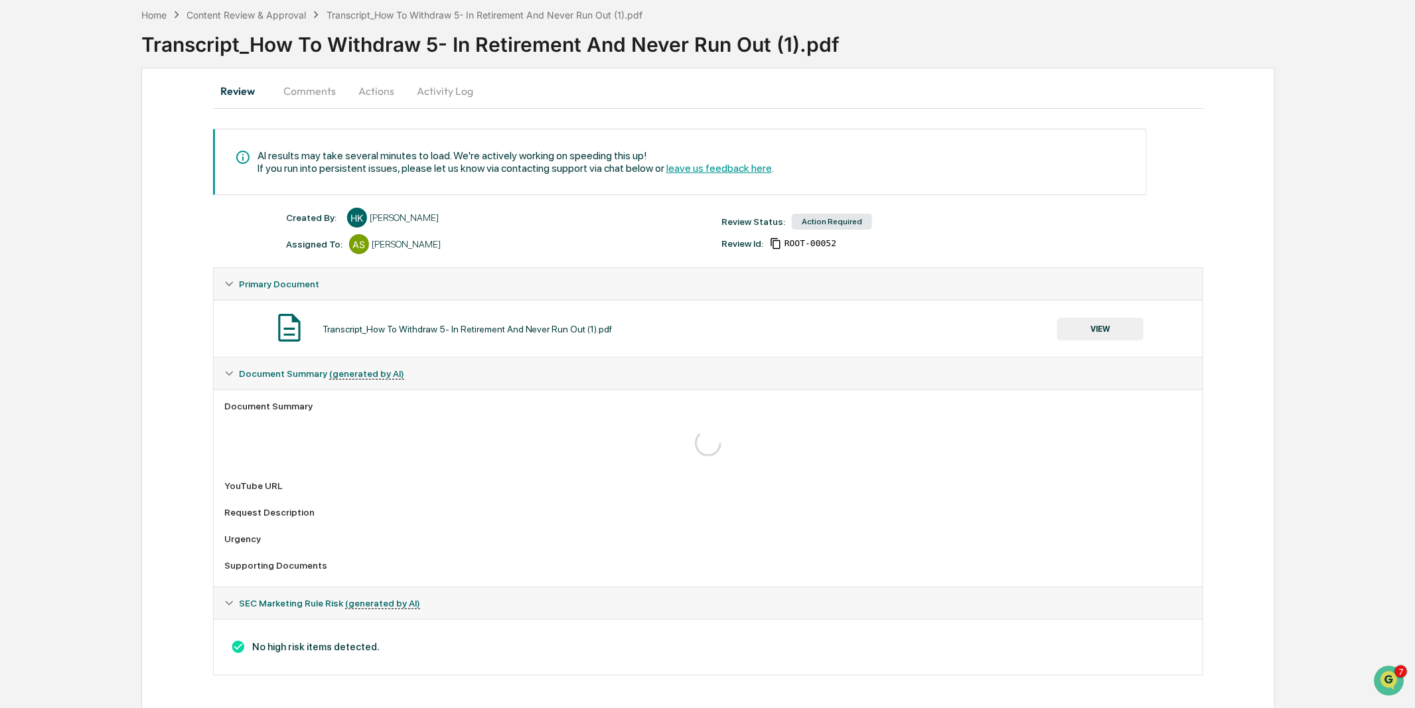
click at [372, 81] on button "Actions" at bounding box center [376, 91] width 60 height 32
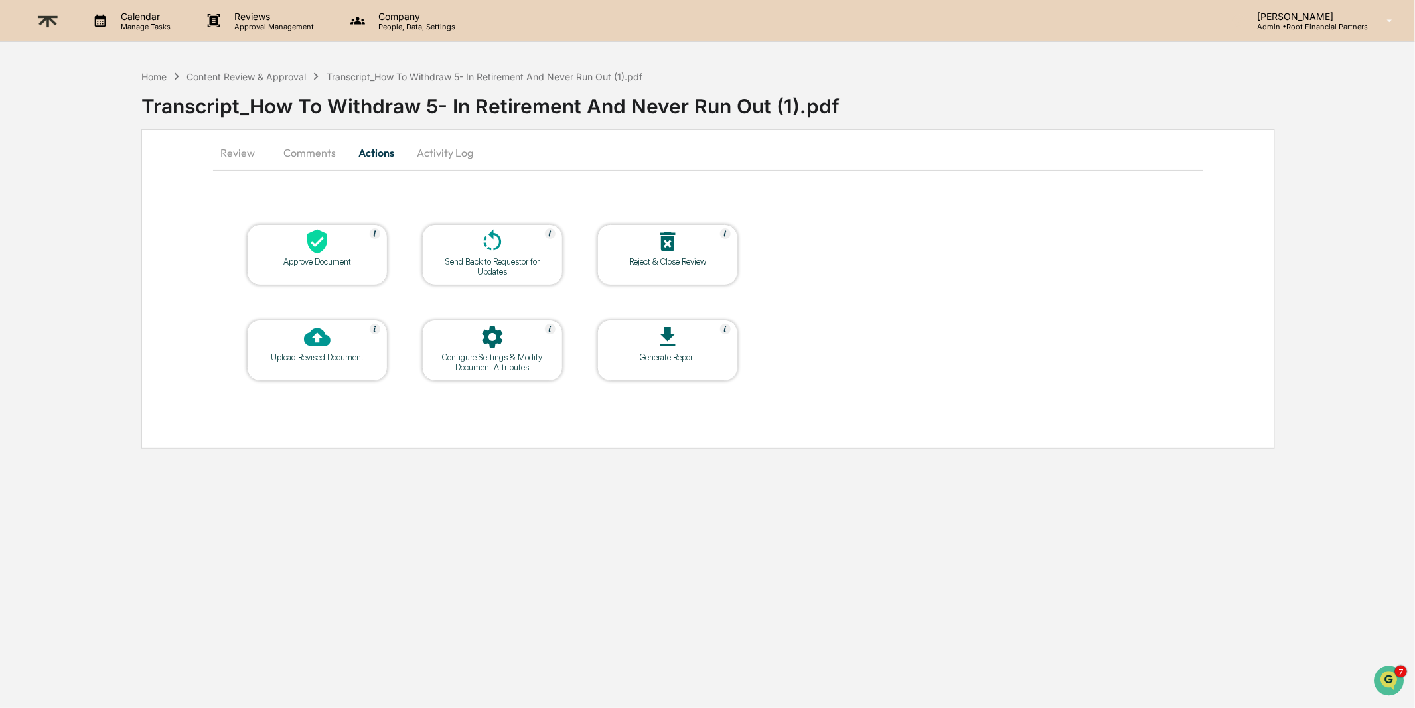
click at [310, 250] on icon at bounding box center [317, 241] width 27 height 27
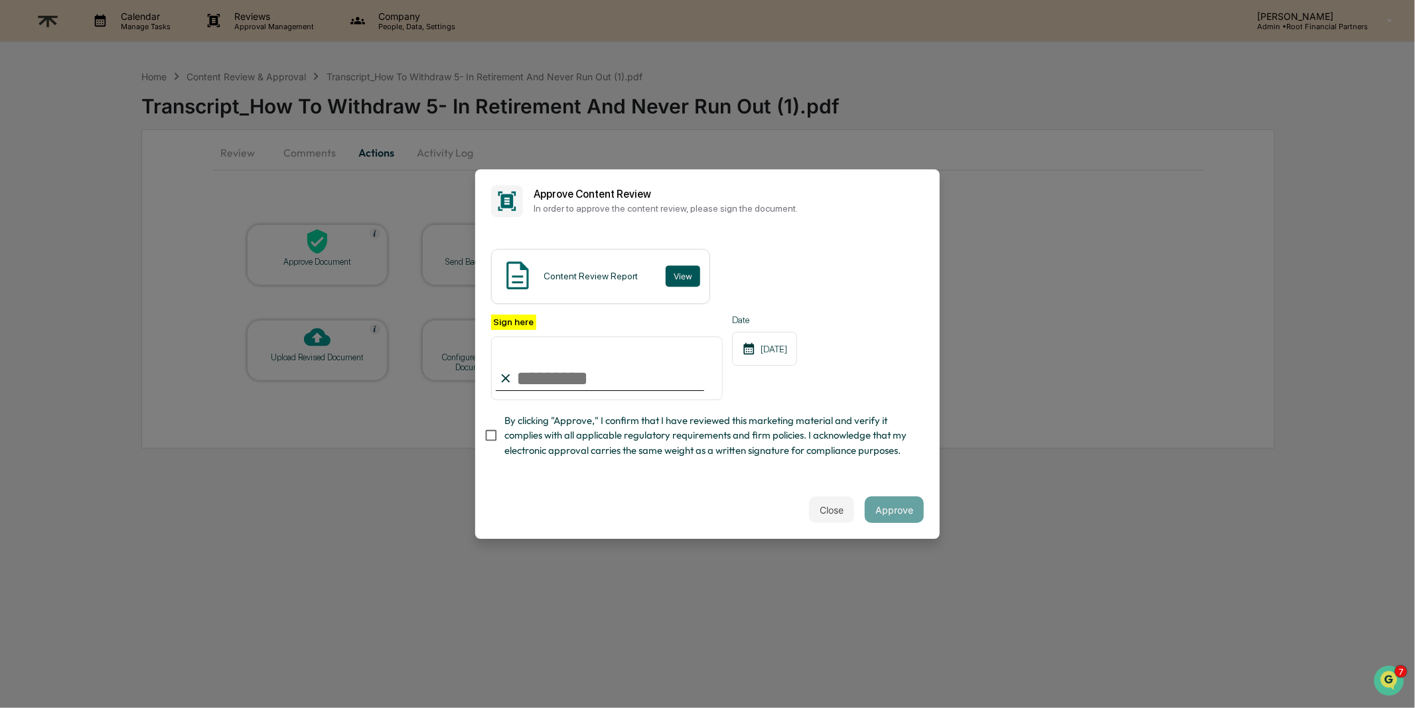
click at [688, 279] on button "View" at bounding box center [683, 275] width 35 height 21
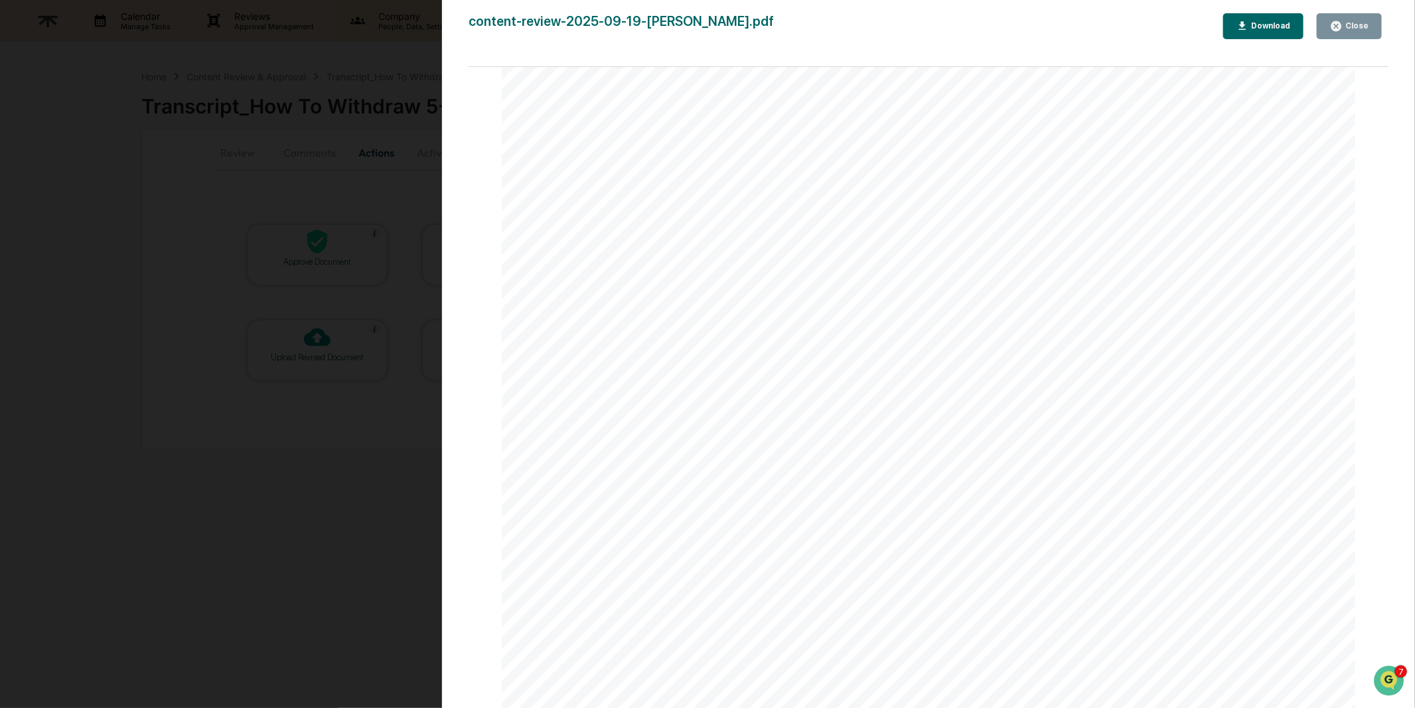
scroll to position [586, 0]
click at [1352, 30] on div "Close" at bounding box center [1355, 25] width 26 height 9
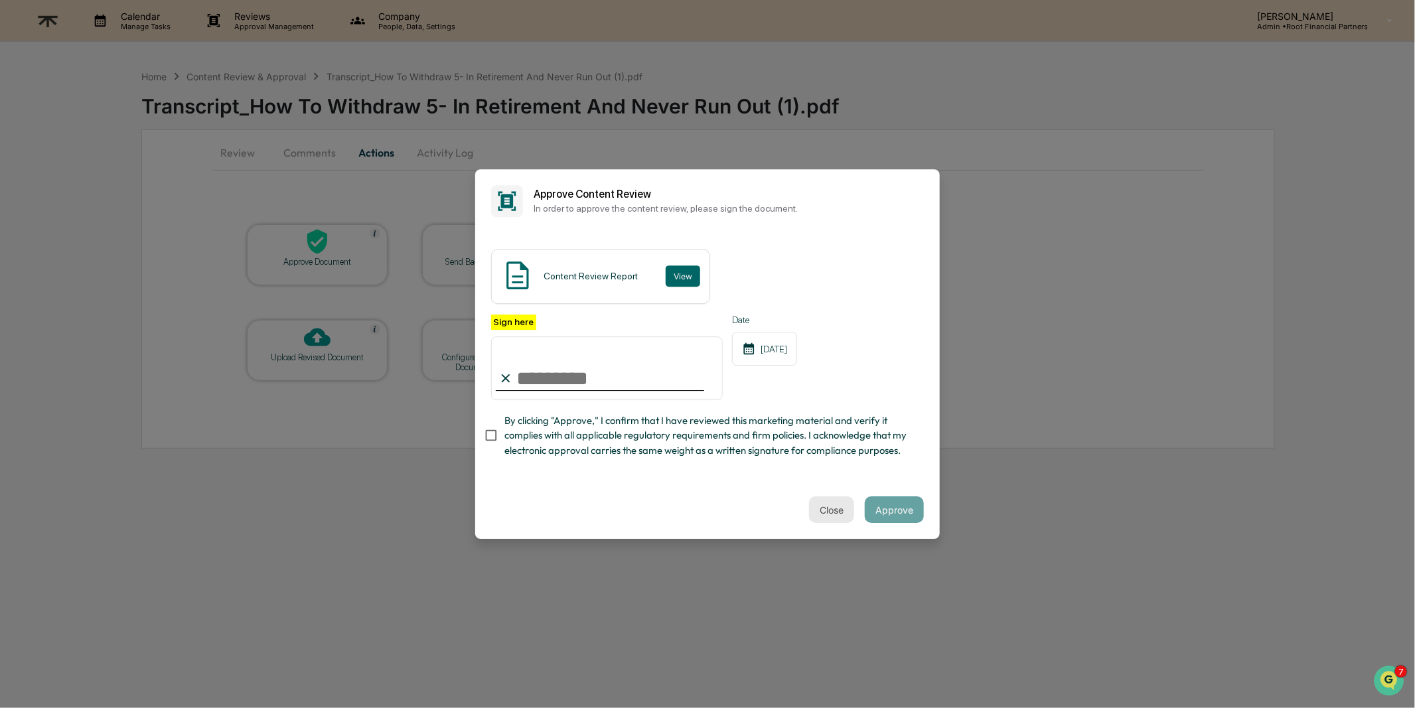
click at [825, 512] on button "Close" at bounding box center [831, 509] width 45 height 27
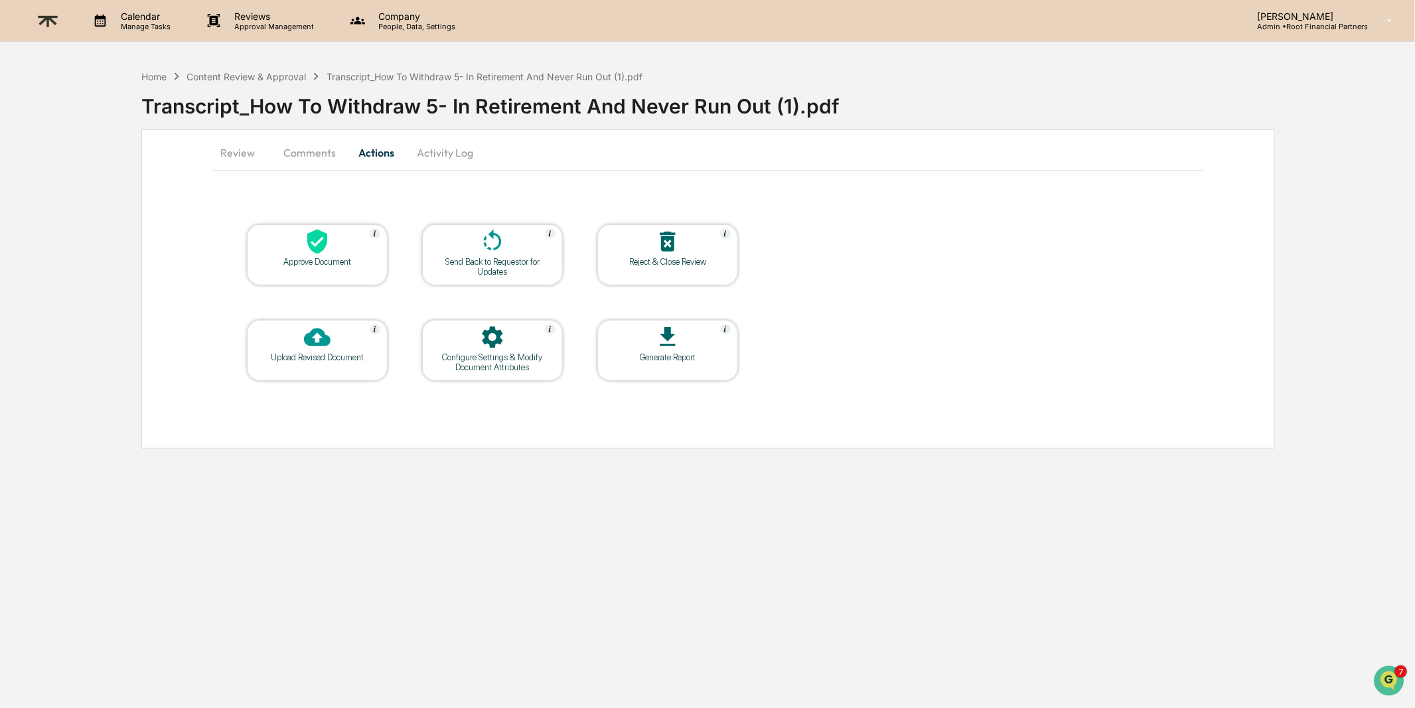
click at [231, 152] on button "Review" at bounding box center [243, 153] width 60 height 32
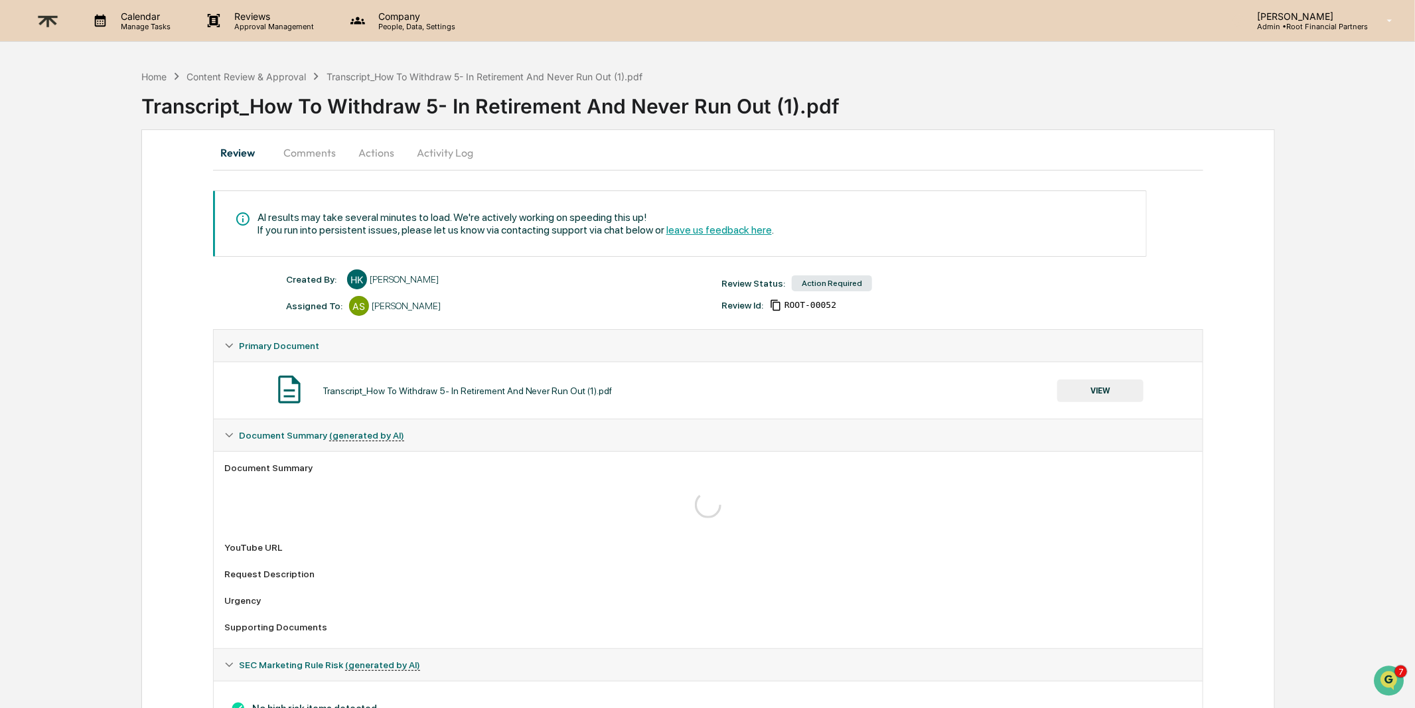
click at [314, 150] on button "Comments" at bounding box center [310, 153] width 74 height 32
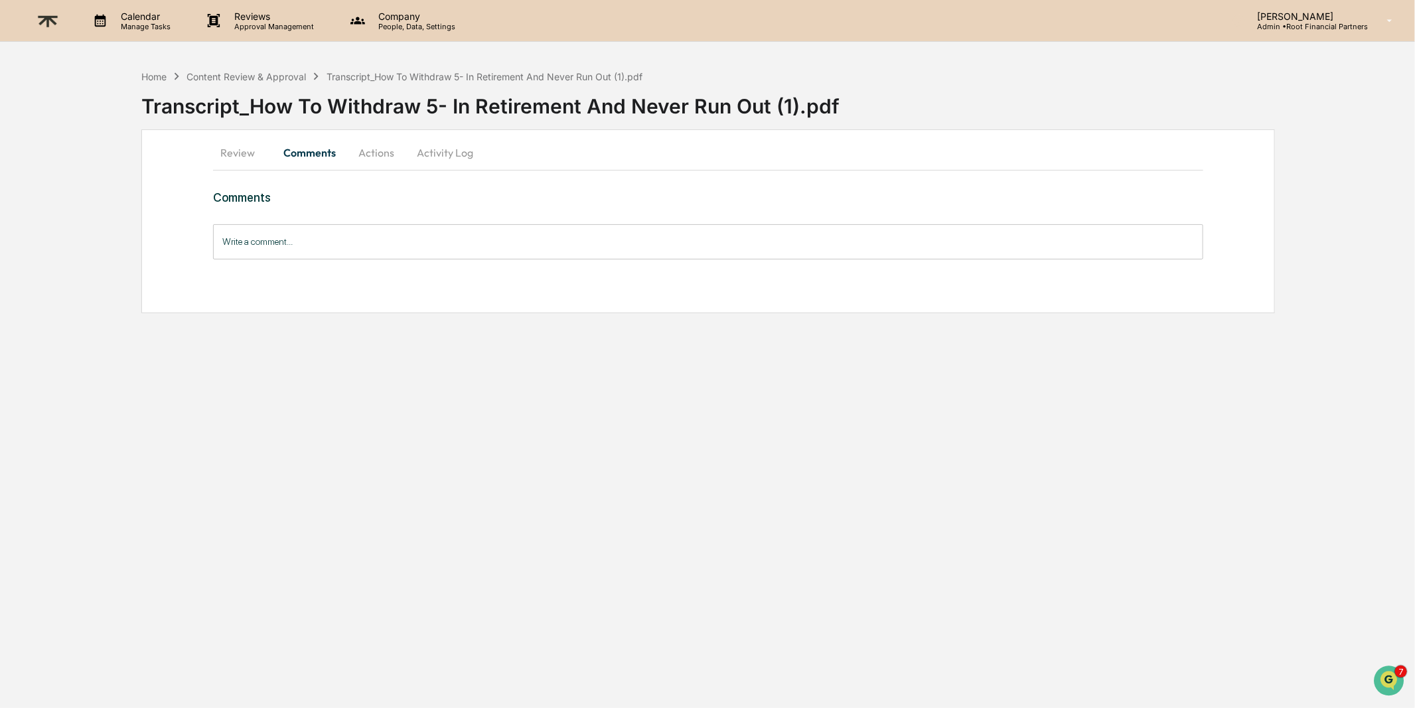
click at [351, 149] on button "Actions" at bounding box center [376, 153] width 60 height 32
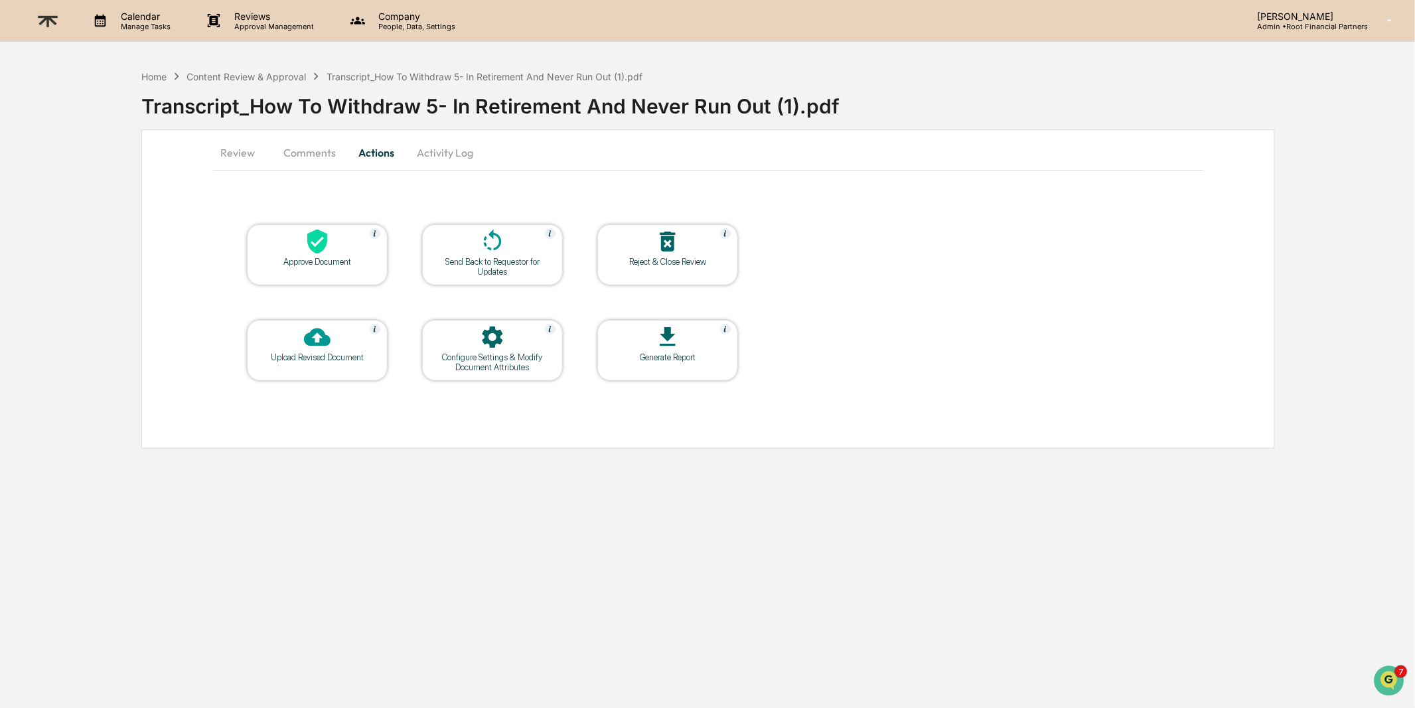
click at [215, 155] on button "Review" at bounding box center [243, 153] width 60 height 32
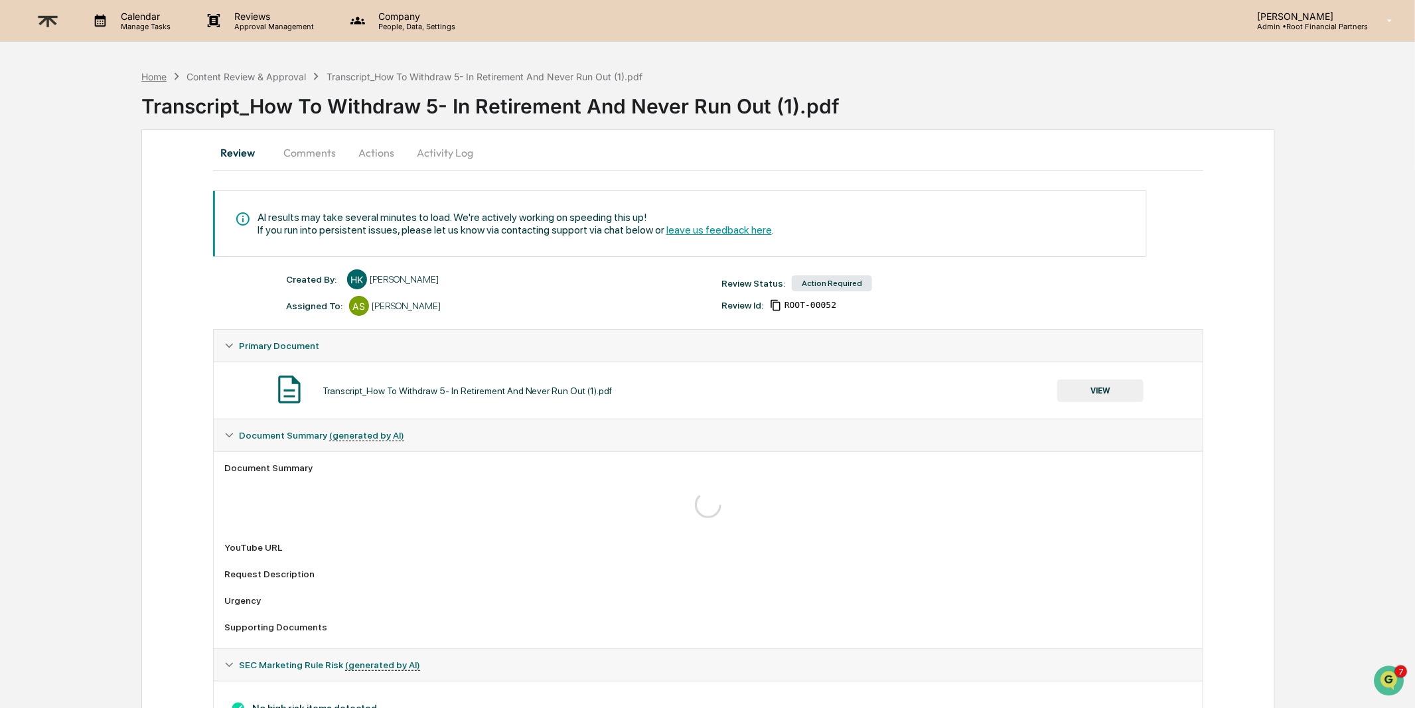
click at [157, 72] on div "Home" at bounding box center [153, 76] width 25 height 11
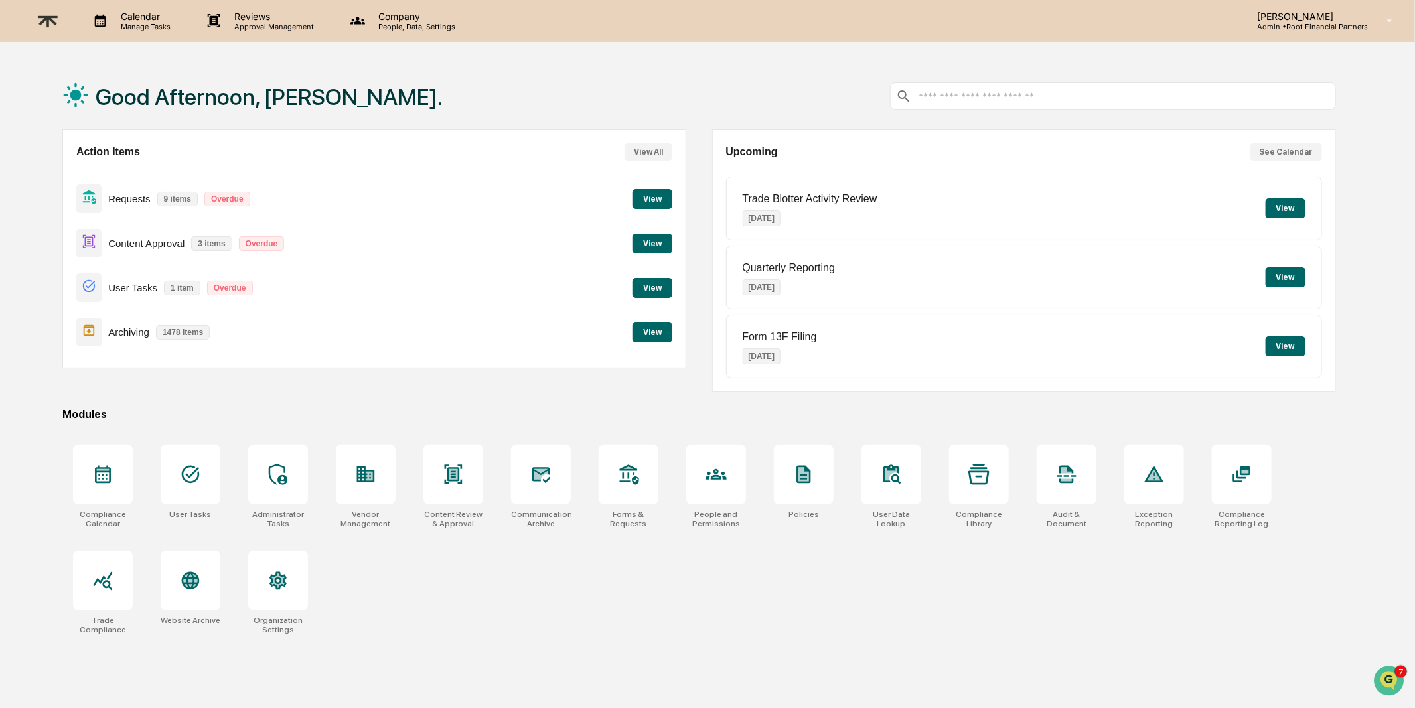
click at [654, 336] on button "View" at bounding box center [652, 332] width 40 height 20
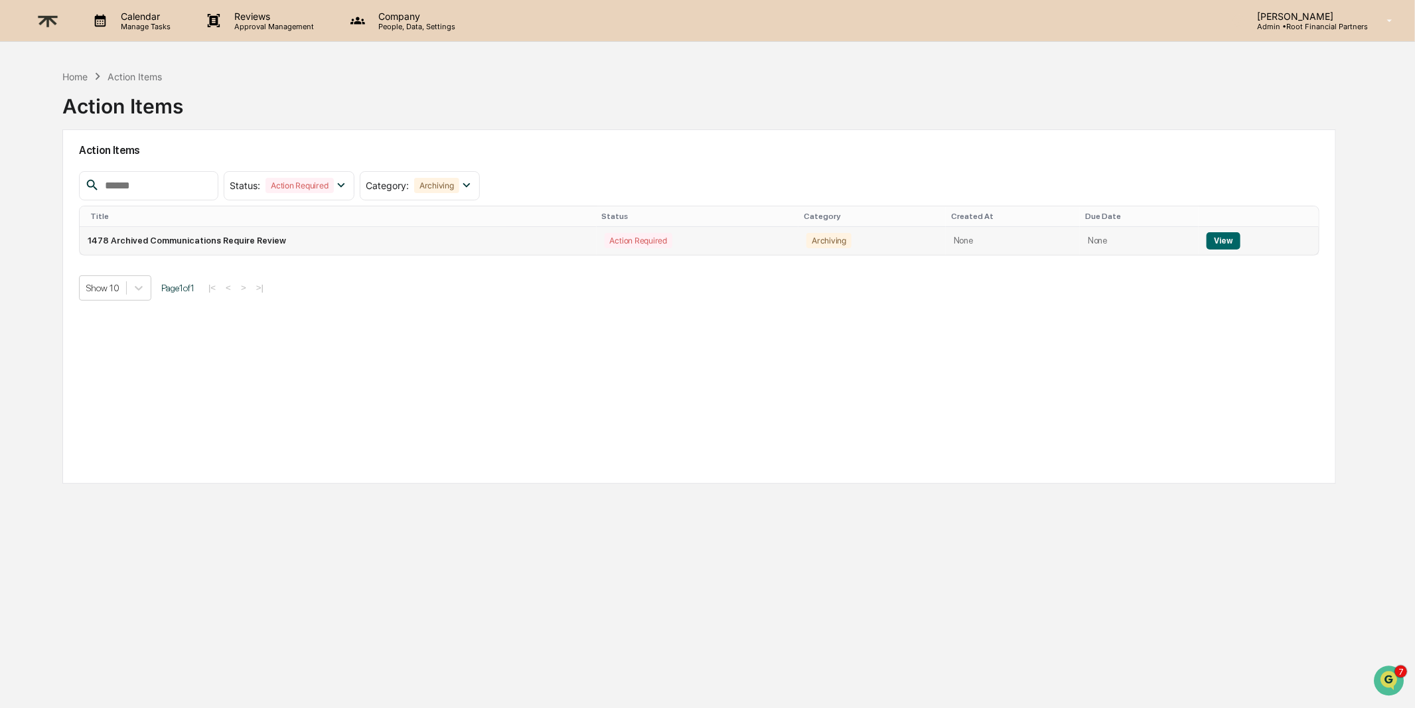
click at [1214, 240] on button "View" at bounding box center [1223, 240] width 34 height 17
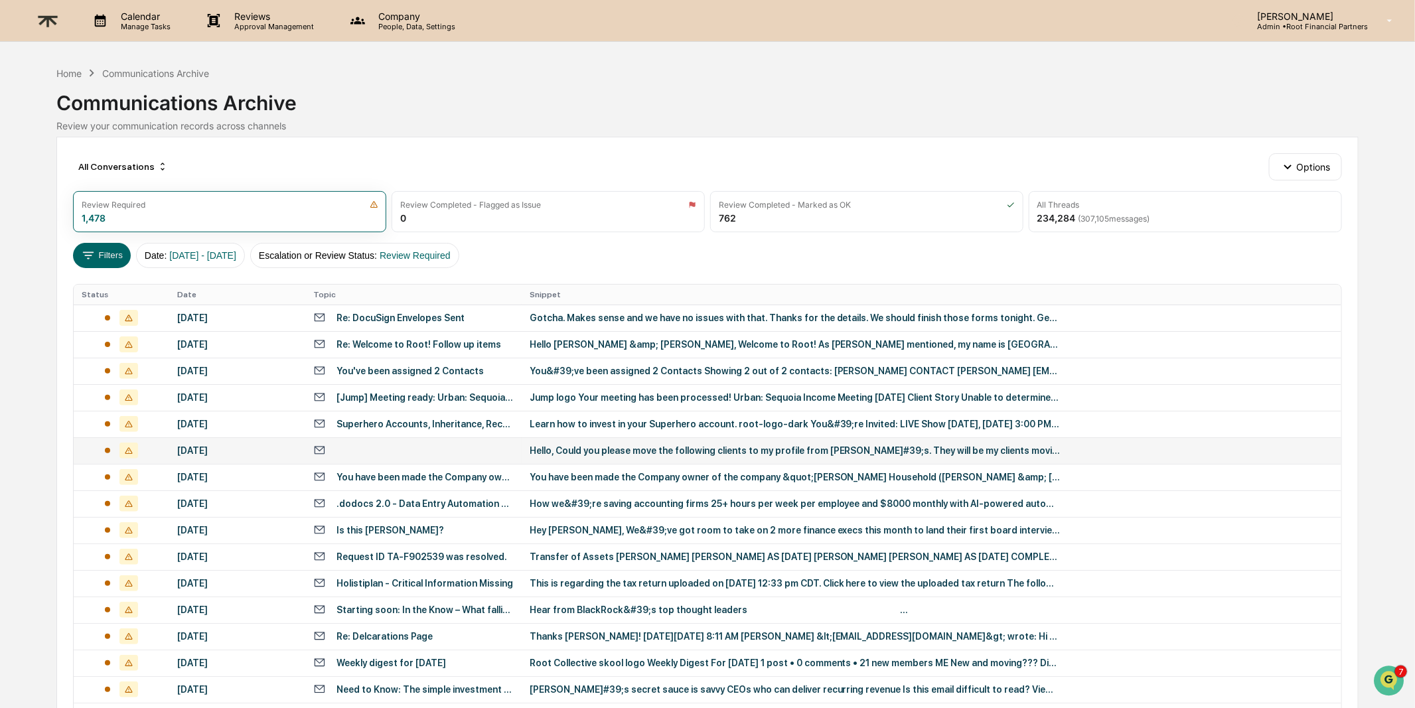
click at [662, 445] on div "Hello, Could you please move the following clients to my profile from Ari Taubl…" at bounding box center [794, 450] width 531 height 11
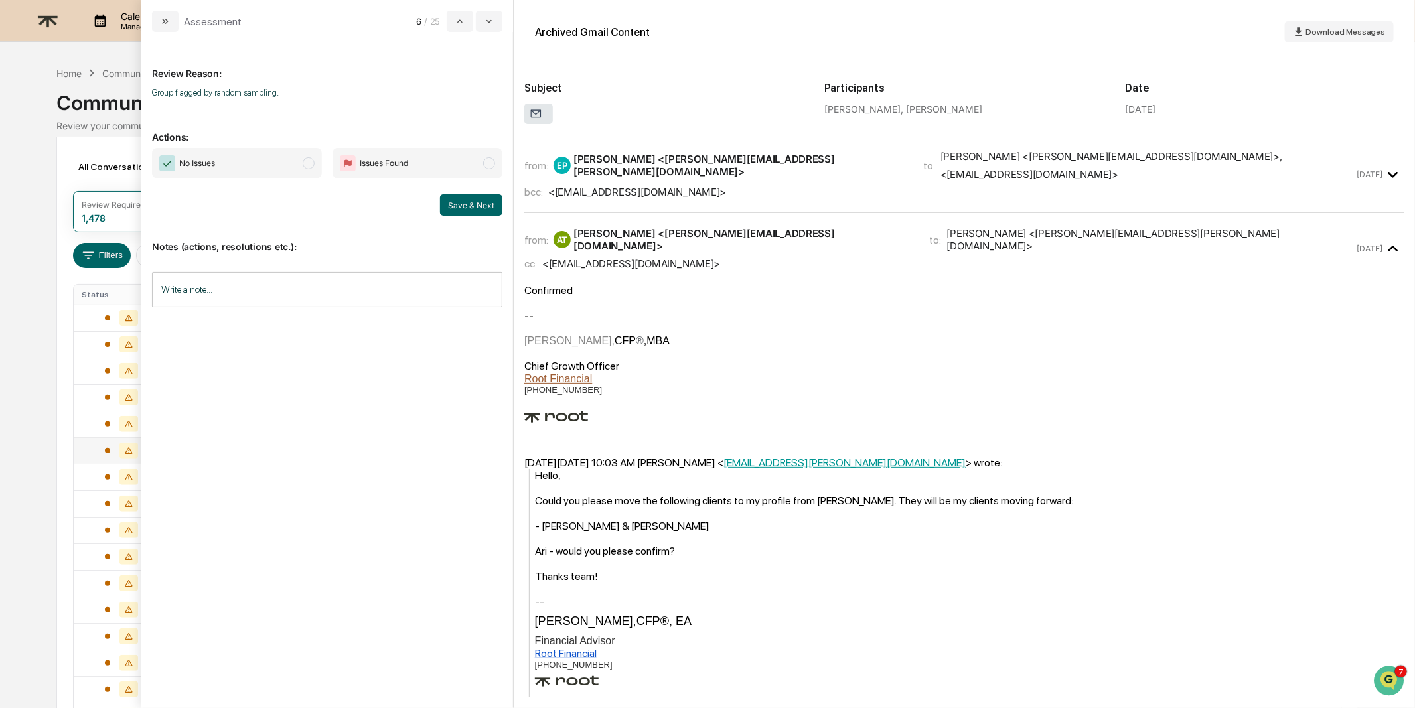
click at [300, 173] on span "No Issues" at bounding box center [237, 163] width 170 height 31
click at [454, 212] on button "Save & Next" at bounding box center [471, 204] width 62 height 21
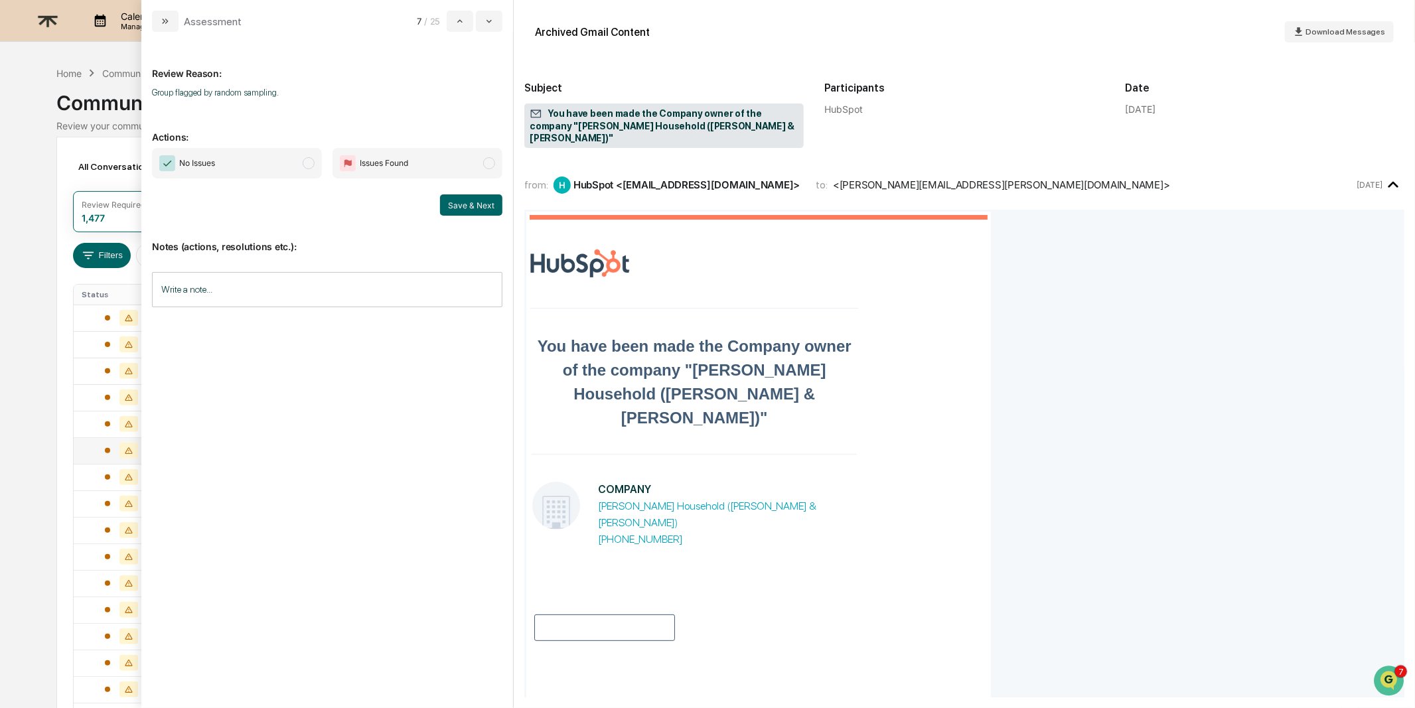
click at [223, 156] on span "No Issues" at bounding box center [237, 163] width 170 height 31
click at [478, 214] on button "Save & Next" at bounding box center [471, 204] width 62 height 21
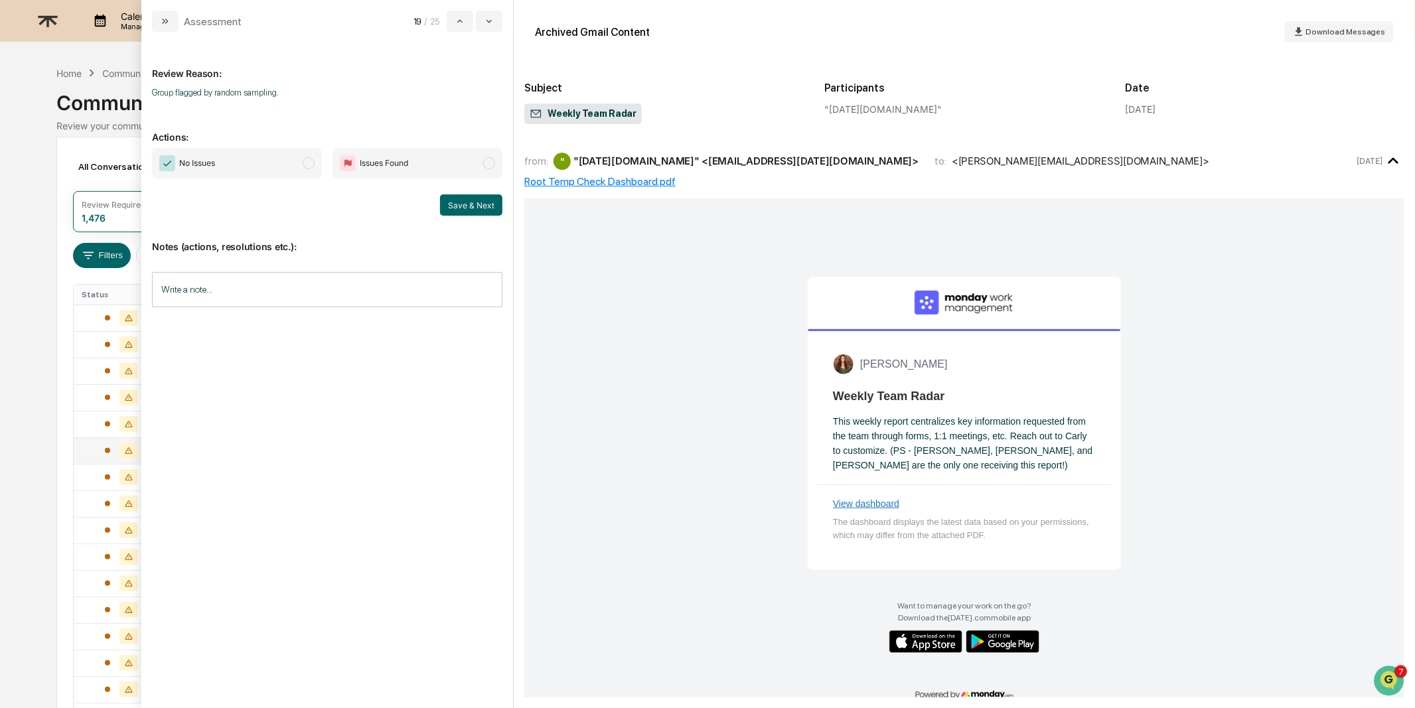
click at [618, 182] on div "Root Temp Check Dashboard.pdf" at bounding box center [964, 181] width 880 height 13
